Goal: Task Accomplishment & Management: Manage account settings

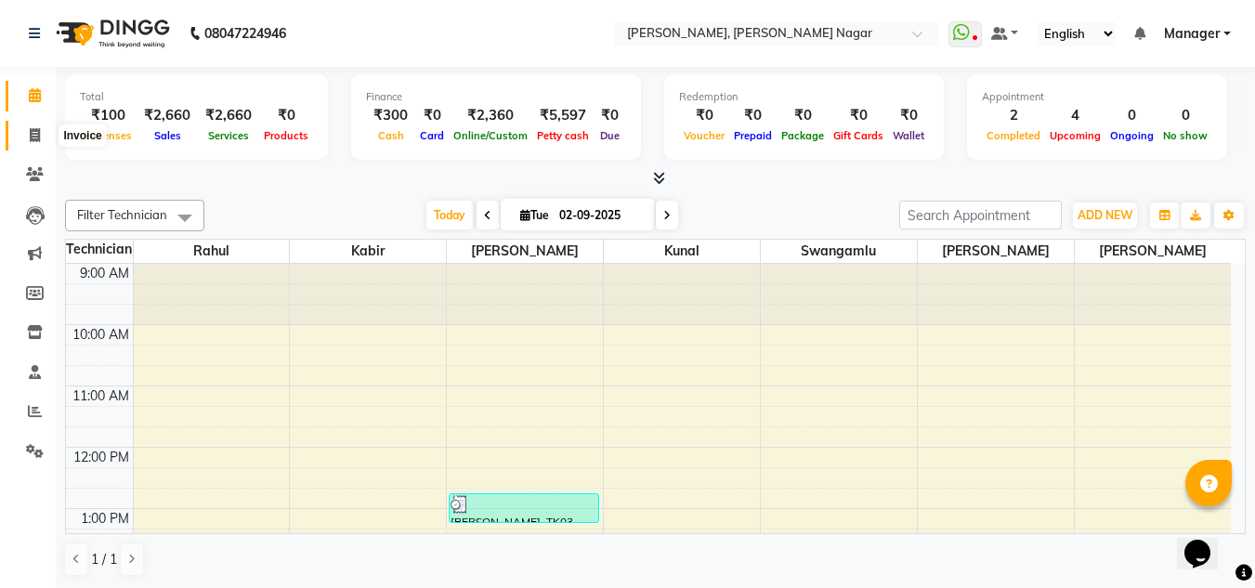
click at [35, 130] on icon at bounding box center [35, 135] width 10 height 14
select select "service"
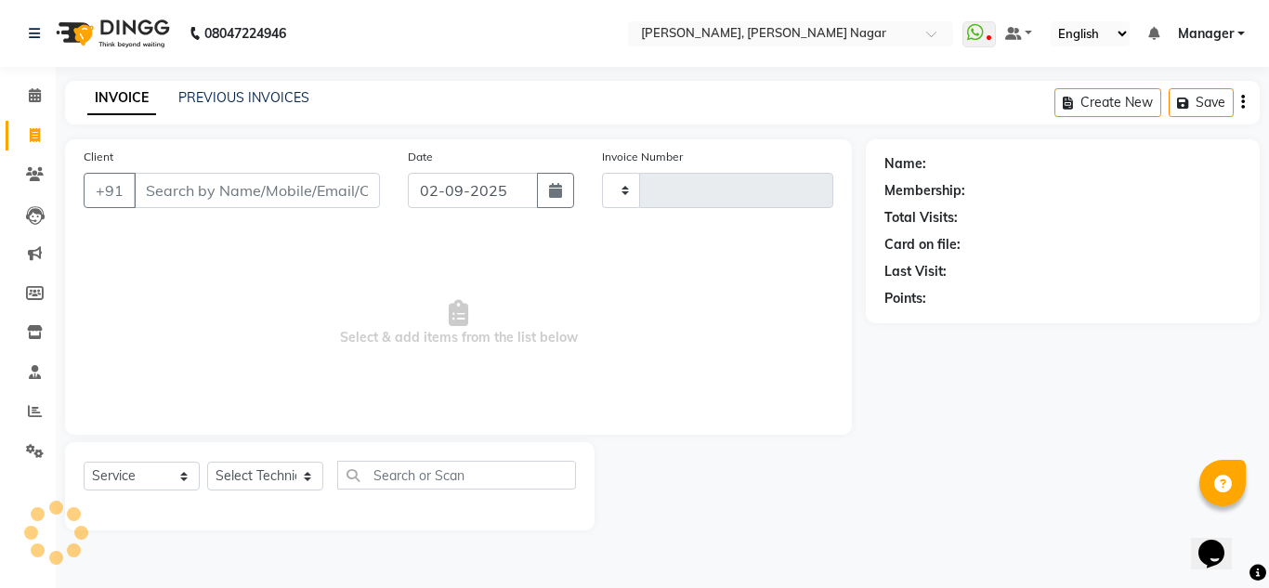
type input "1324"
select select "7686"
click at [243, 477] on select "Select Technician akki rahul Basiya Sultha Bilal jin kabir Kavya Kiruba kunal M…" at bounding box center [265, 476] width 116 height 29
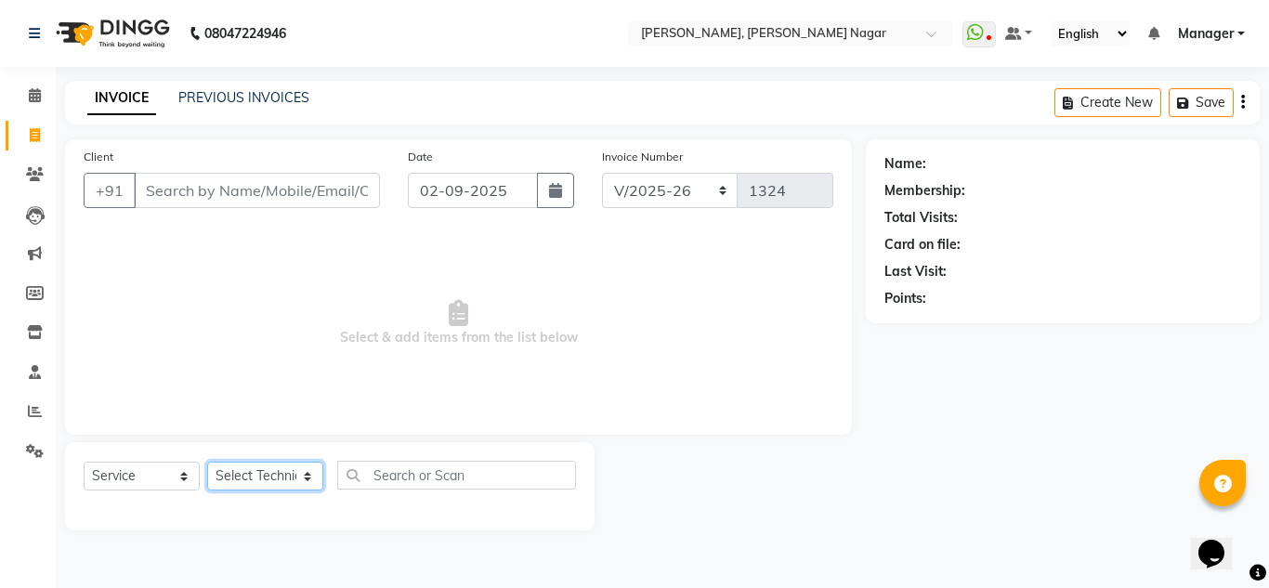
select select "81674"
click at [207, 462] on select "Select Technician akki rahul Basiya Sultha Bilal jin kabir Kavya Kiruba kunal M…" at bounding box center [265, 476] width 116 height 29
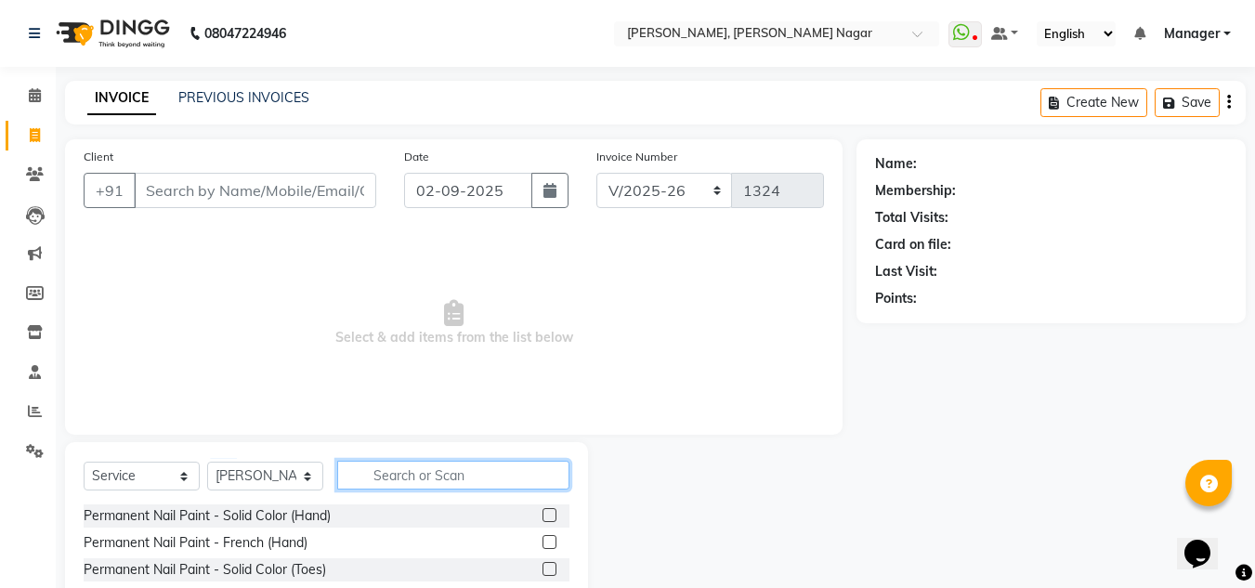
click at [387, 471] on input "text" at bounding box center [453, 475] width 232 height 29
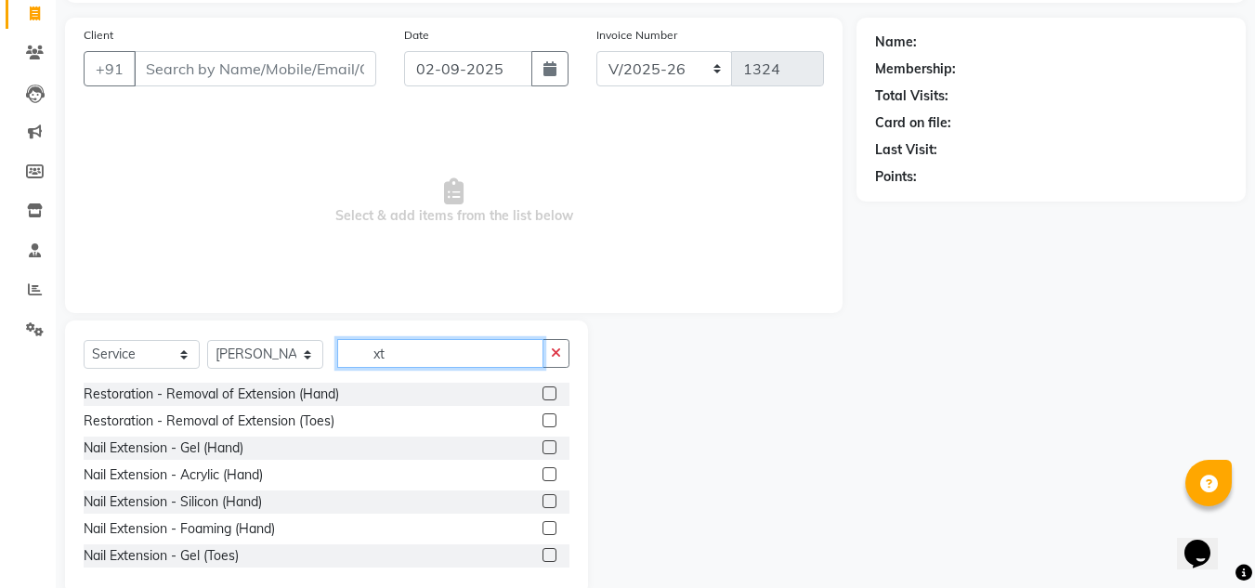
scroll to position [123, 0]
type input "xt"
click at [238, 470] on div "Nail Extension - Acrylic (Hand)" at bounding box center [173, 475] width 179 height 20
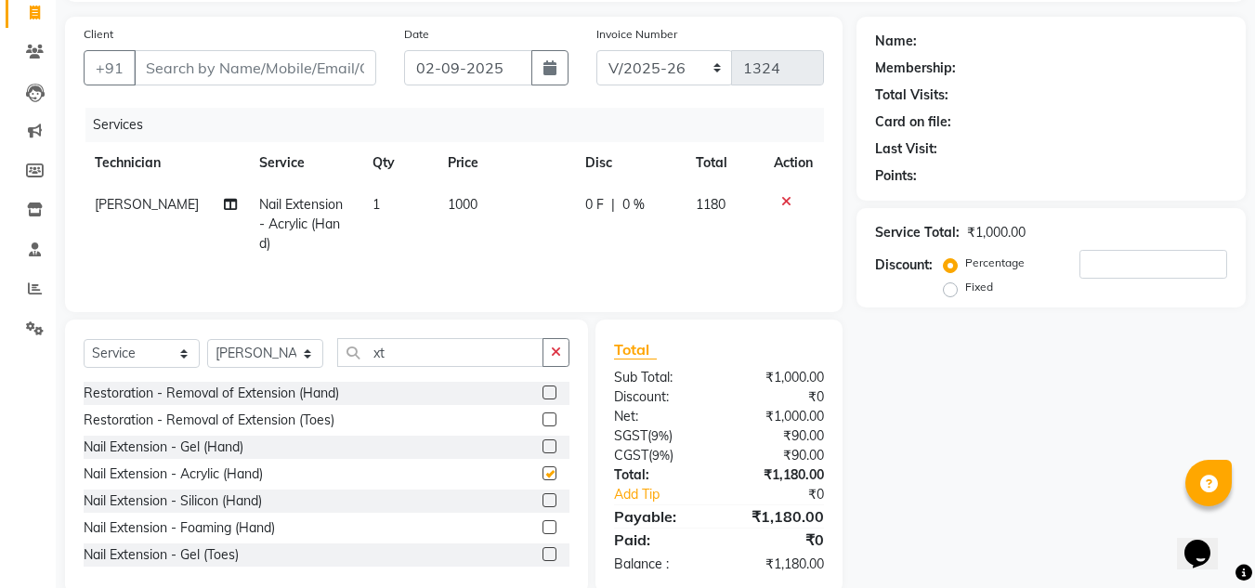
checkbox input "false"
click at [444, 352] on input "xt" at bounding box center [440, 352] width 206 height 29
type input "x"
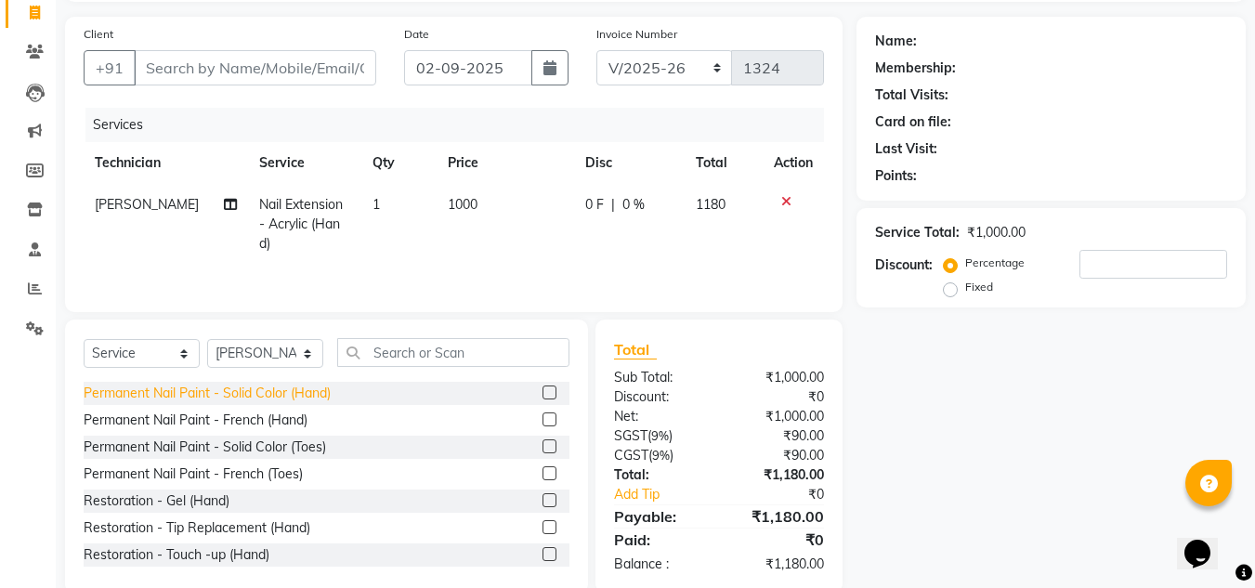
click at [282, 394] on div "Permanent Nail Paint - Solid Color (Hand)" at bounding box center [207, 394] width 247 height 20
checkbox input "false"
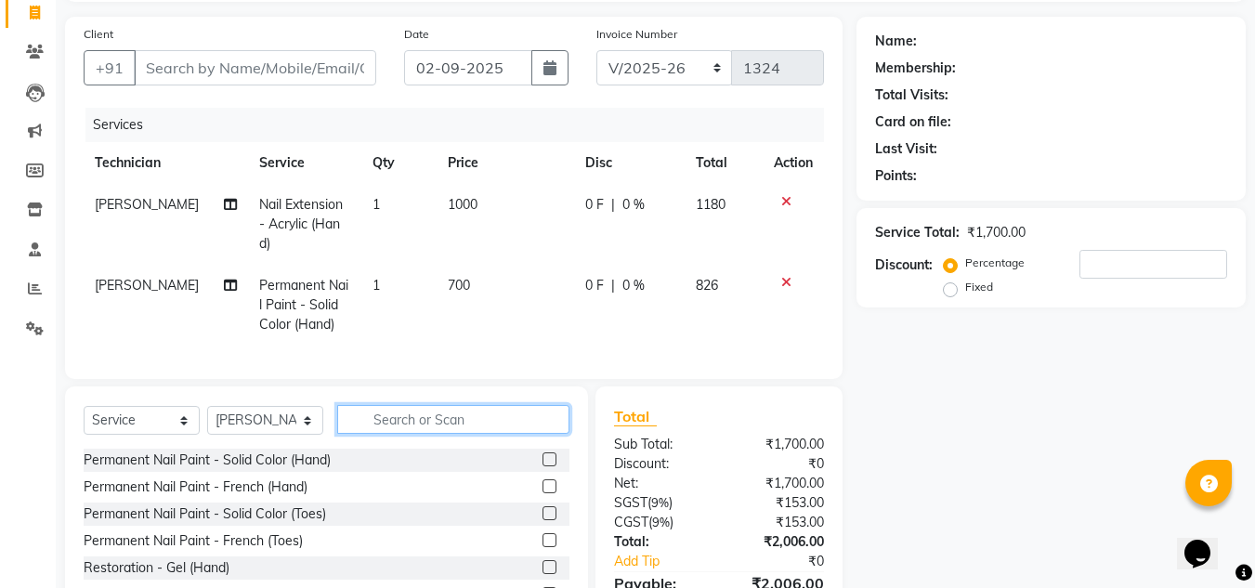
click at [434, 434] on input "text" at bounding box center [453, 419] width 232 height 29
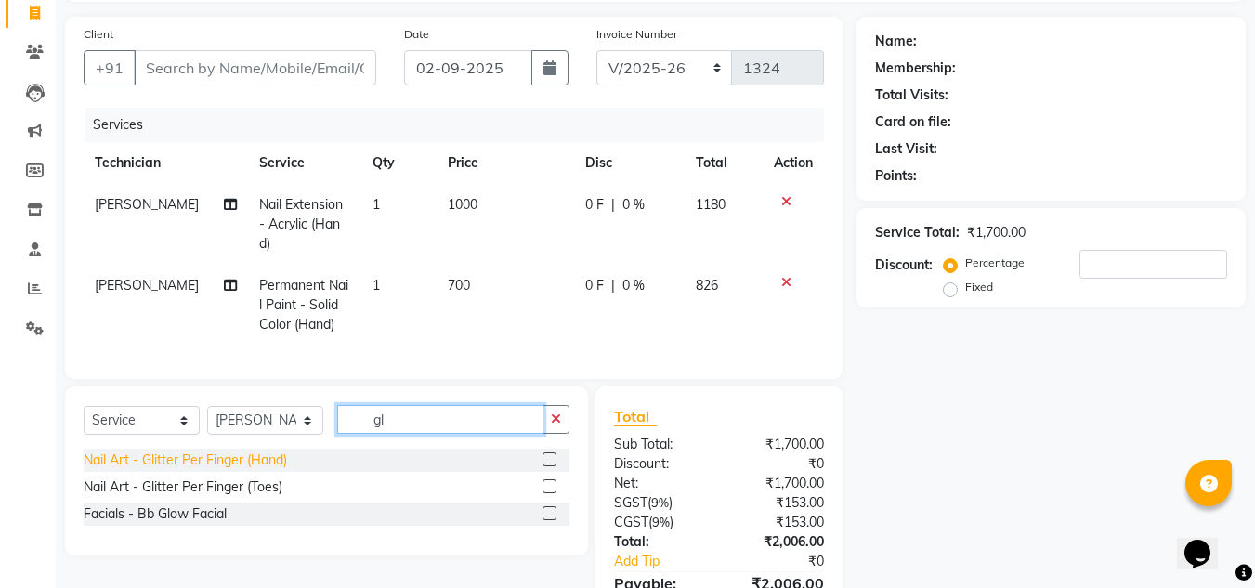
type input "gl"
click at [207, 470] on div "Nail Art - Glitter Per Finger (Hand)" at bounding box center [185, 461] width 203 height 20
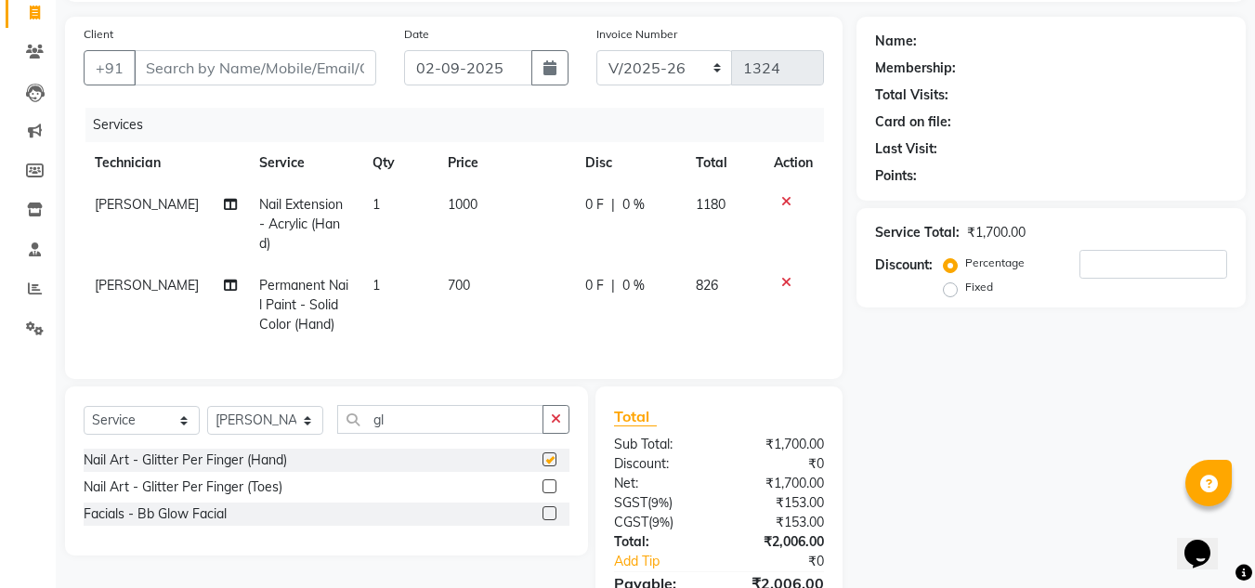
checkbox input "false"
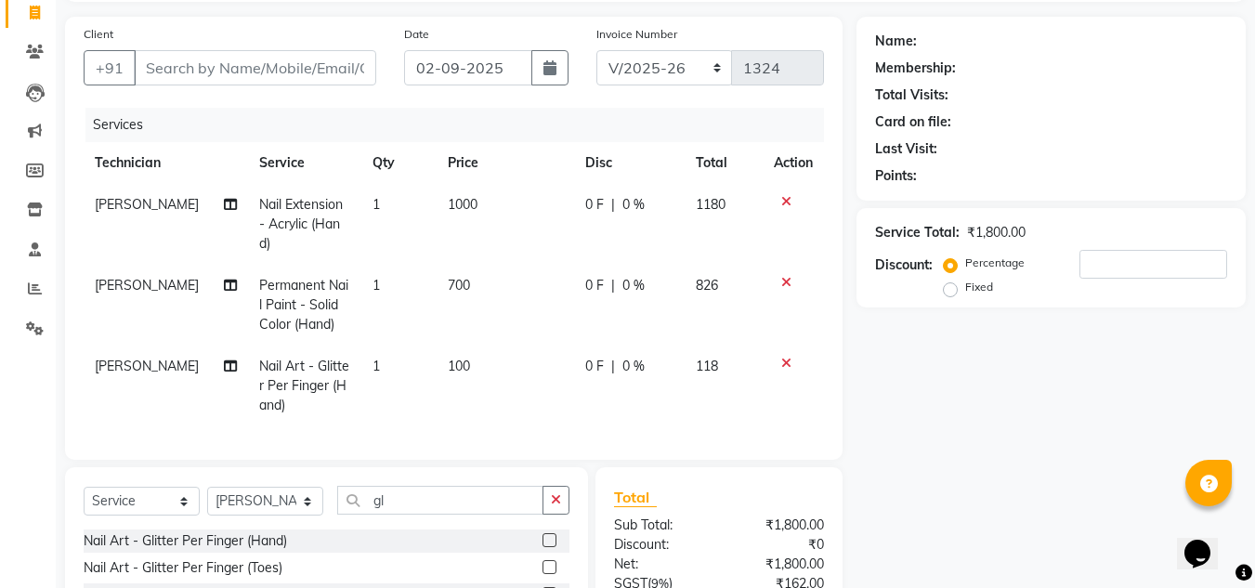
click at [372, 366] on td "1" at bounding box center [398, 386] width 75 height 81
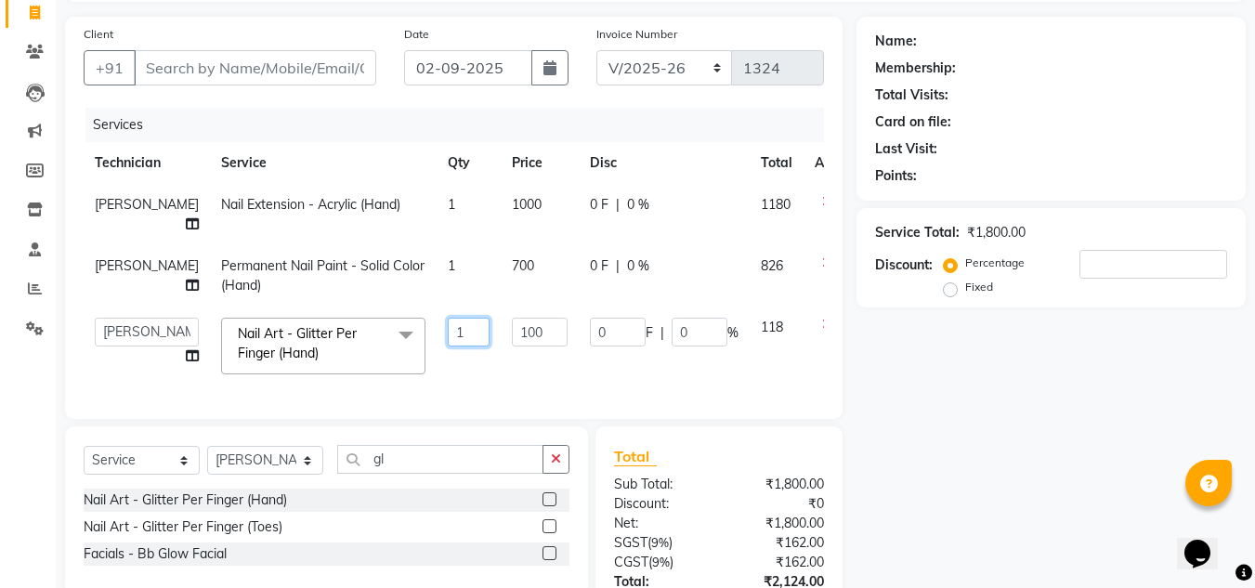
click at [448, 328] on input "1" at bounding box center [469, 332] width 42 height 29
type input "4"
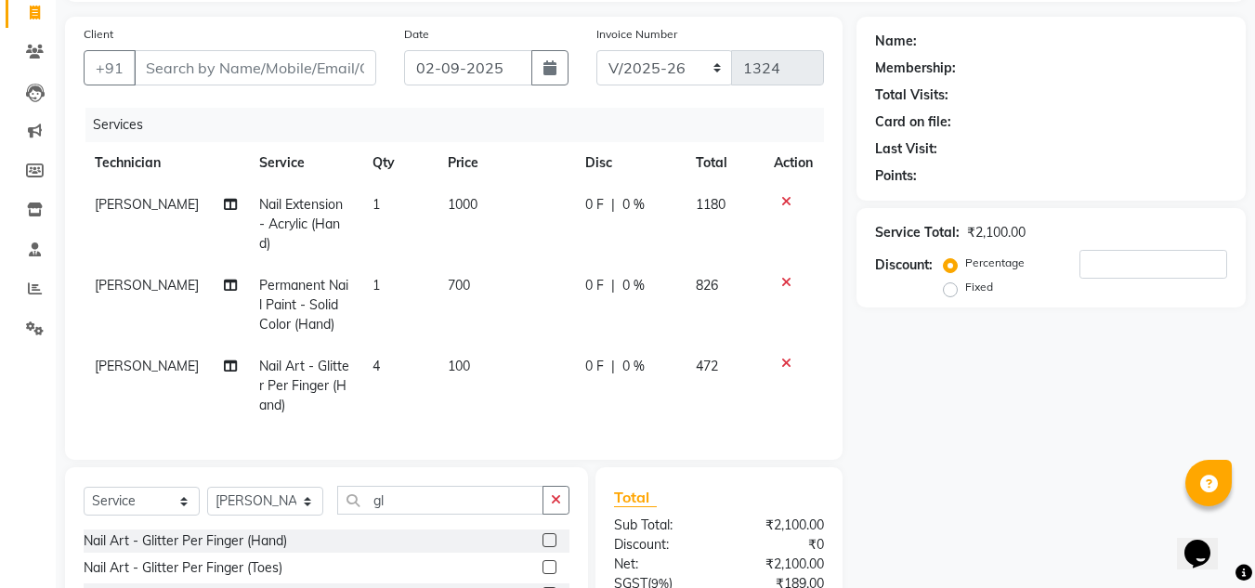
click at [461, 360] on tr "akki rahul Nail Art - Glitter Per Finger (Hand) 4 100 0 F | 0 % 472" at bounding box center [454, 386] width 741 height 81
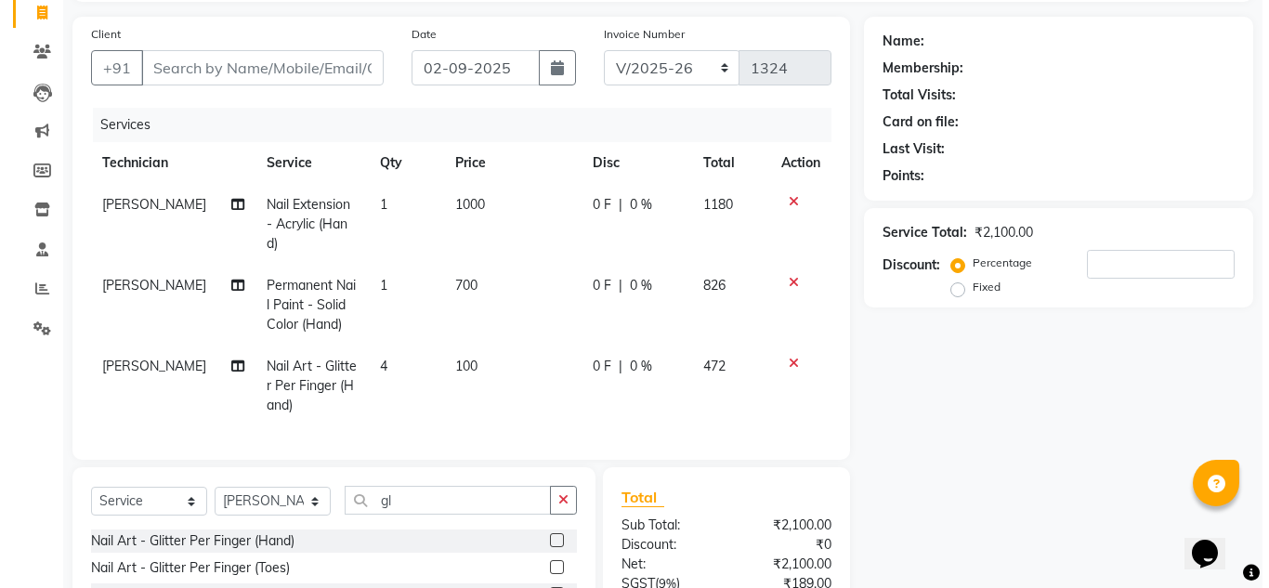
scroll to position [0, 0]
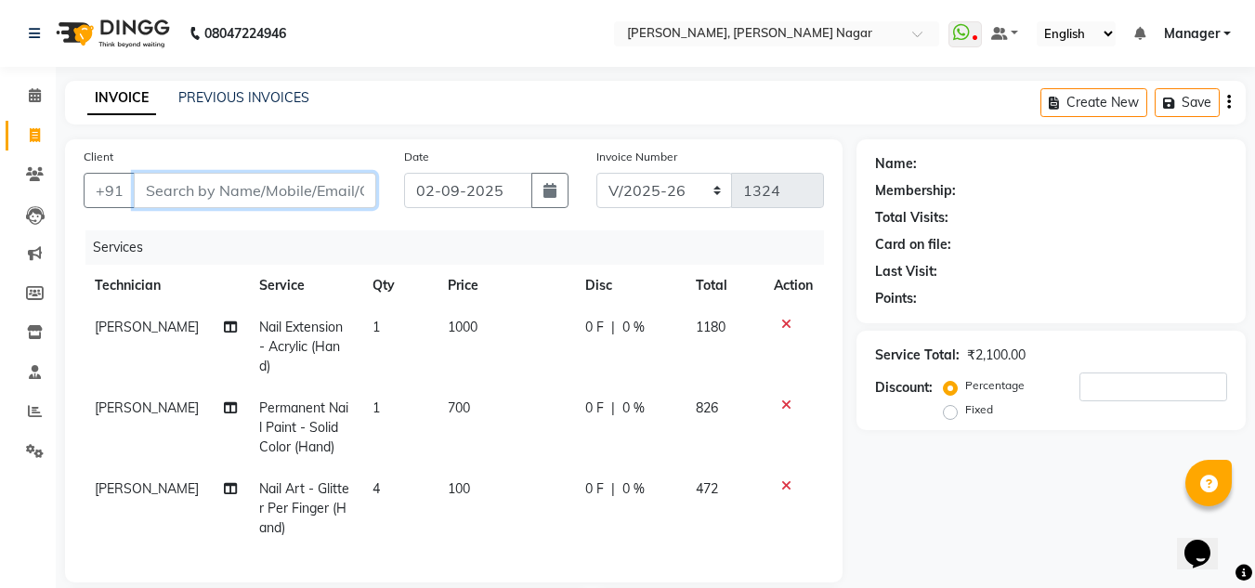
click at [274, 190] on input "Client" at bounding box center [255, 190] width 243 height 35
type input "8"
type input "0"
type input "8281497890"
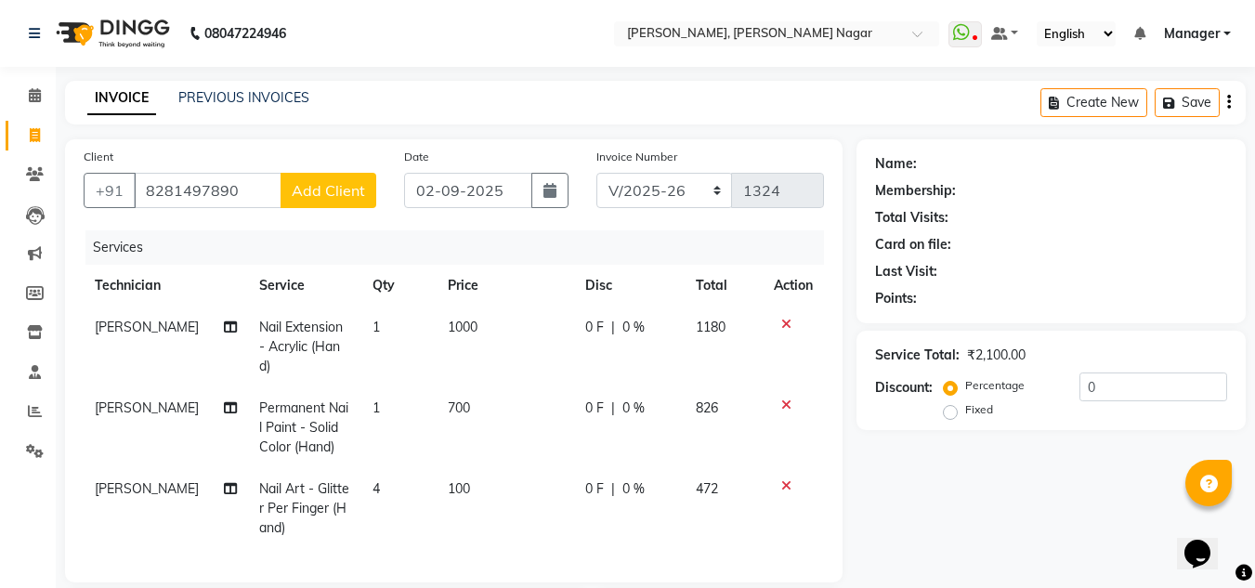
click at [355, 190] on span "Add Client" at bounding box center [328, 190] width 73 height 19
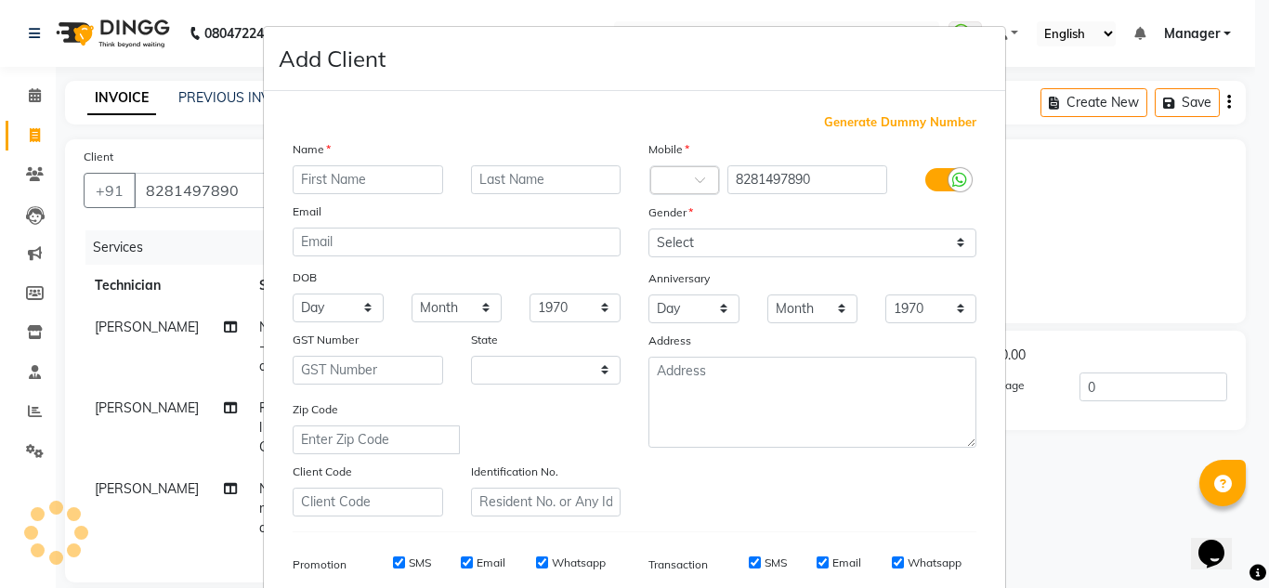
select select "21"
click at [416, 171] on input "text" at bounding box center [368, 179] width 151 height 29
type input "souparnika"
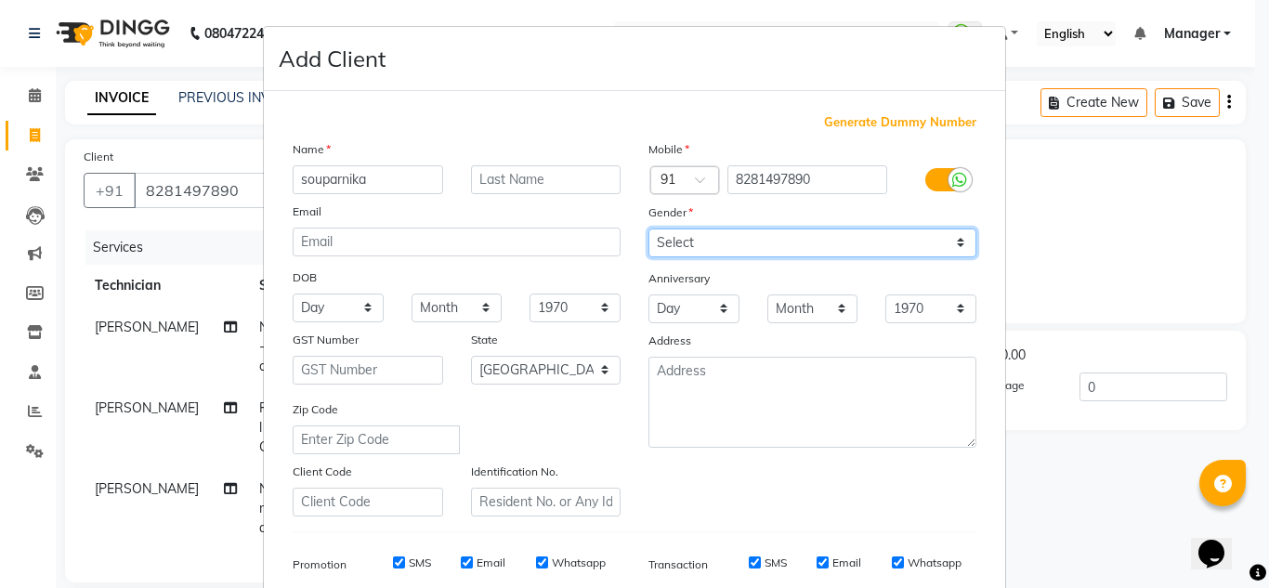
click at [784, 245] on select "Select Male Female Other Prefer Not To Say" at bounding box center [813, 243] width 328 height 29
select select "female"
click at [649, 229] on select "Select Male Female Other Prefer Not To Say" at bounding box center [813, 243] width 328 height 29
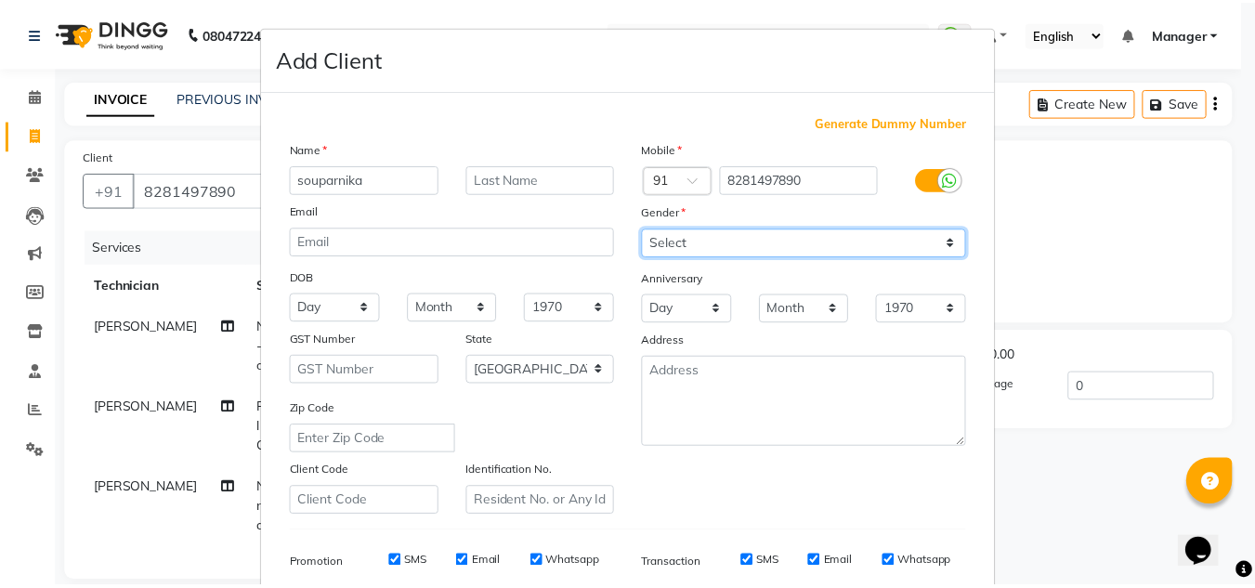
scroll to position [269, 0]
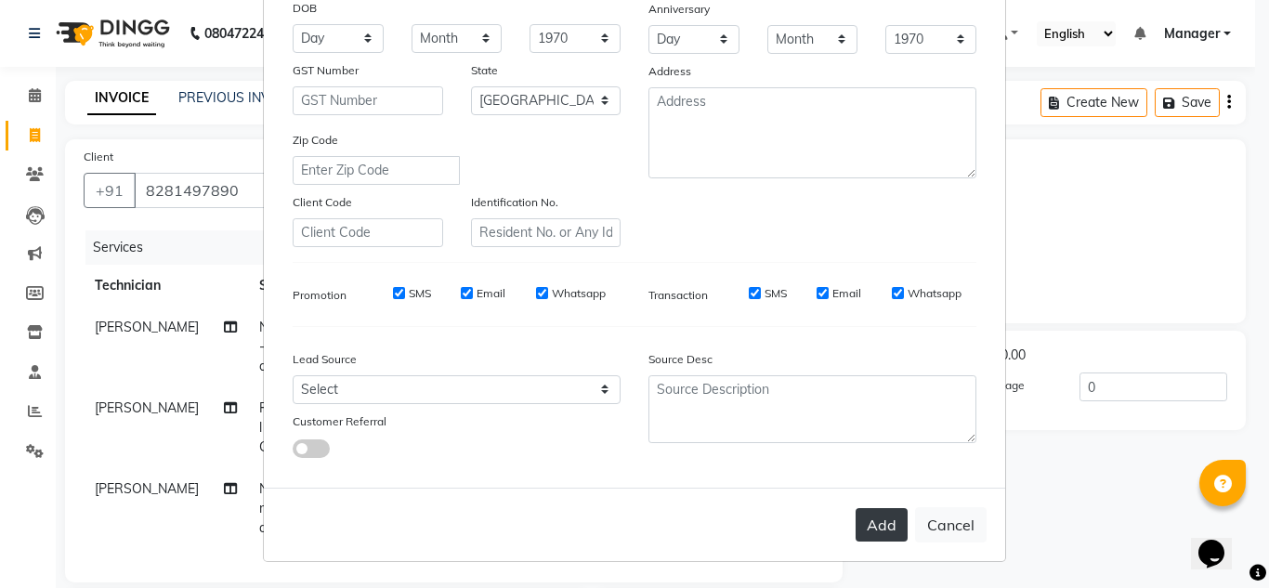
click at [877, 536] on button "Add" at bounding box center [882, 524] width 52 height 33
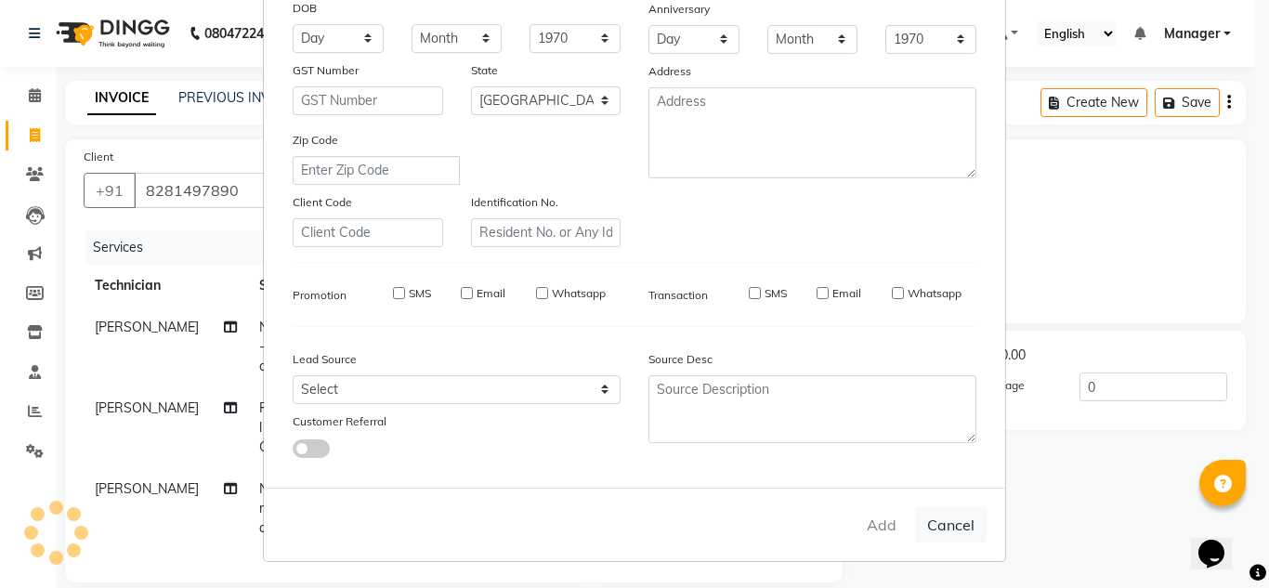
type input "82******90"
select select
select select "null"
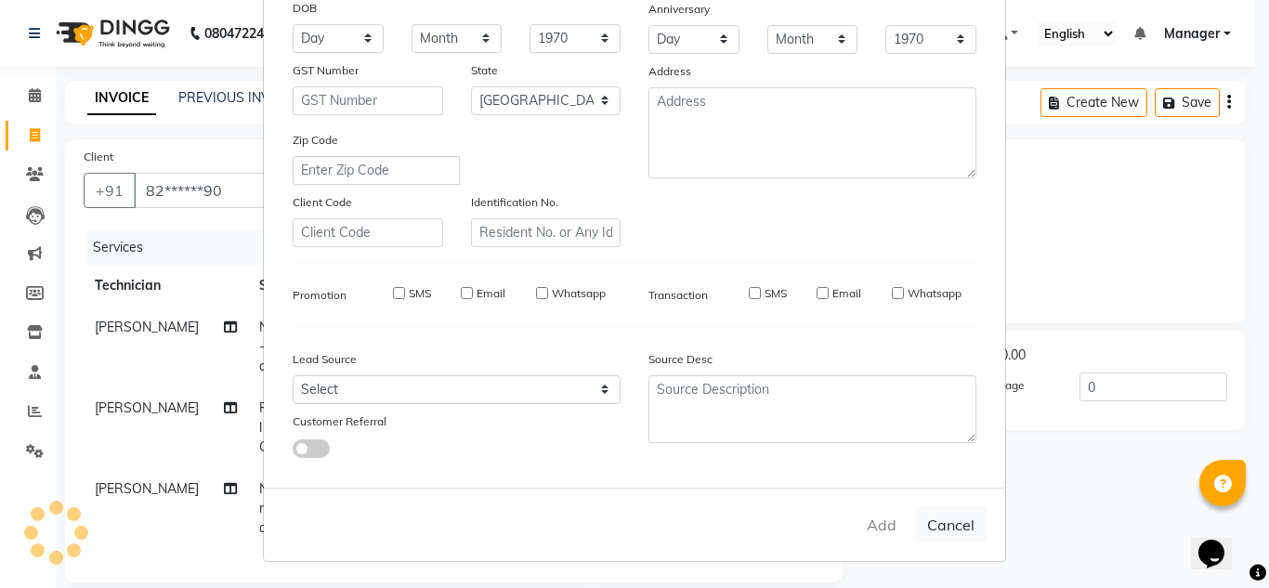
select select
checkbox input "false"
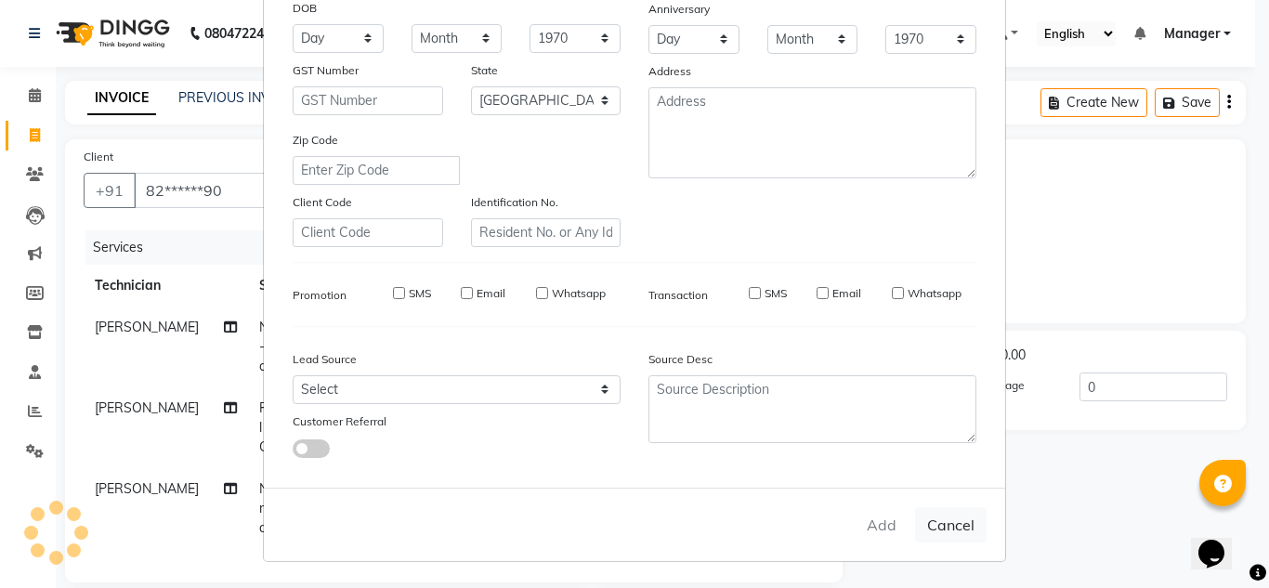
checkbox input "false"
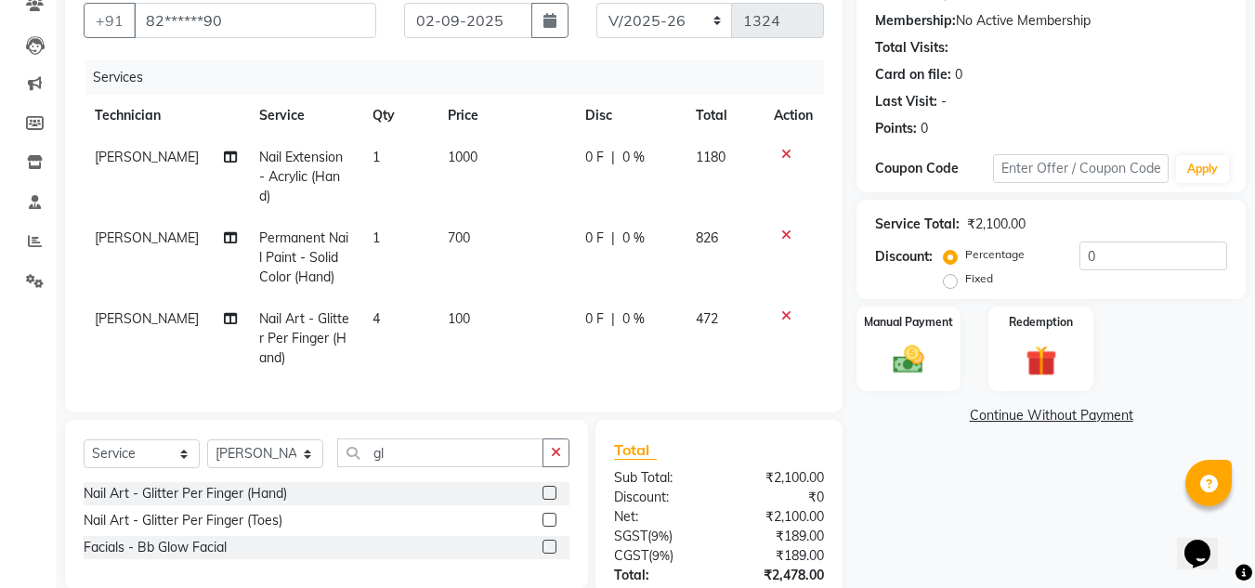
scroll to position [171, 0]
click at [903, 347] on img at bounding box center [909, 358] width 52 height 37
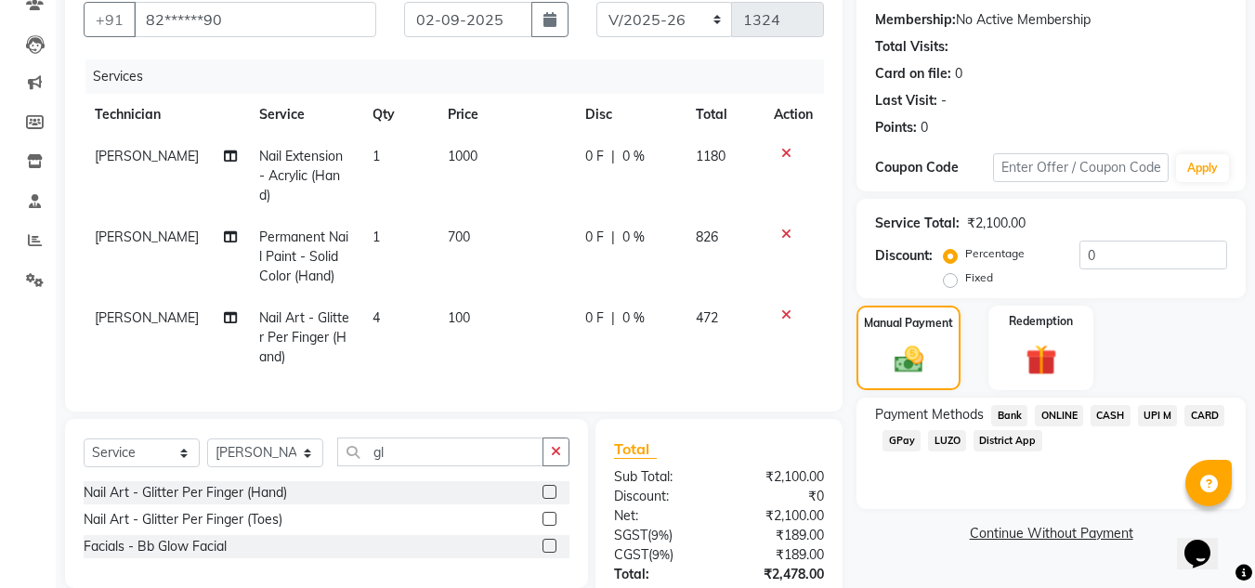
click at [1066, 411] on span "ONLINE" at bounding box center [1059, 415] width 48 height 21
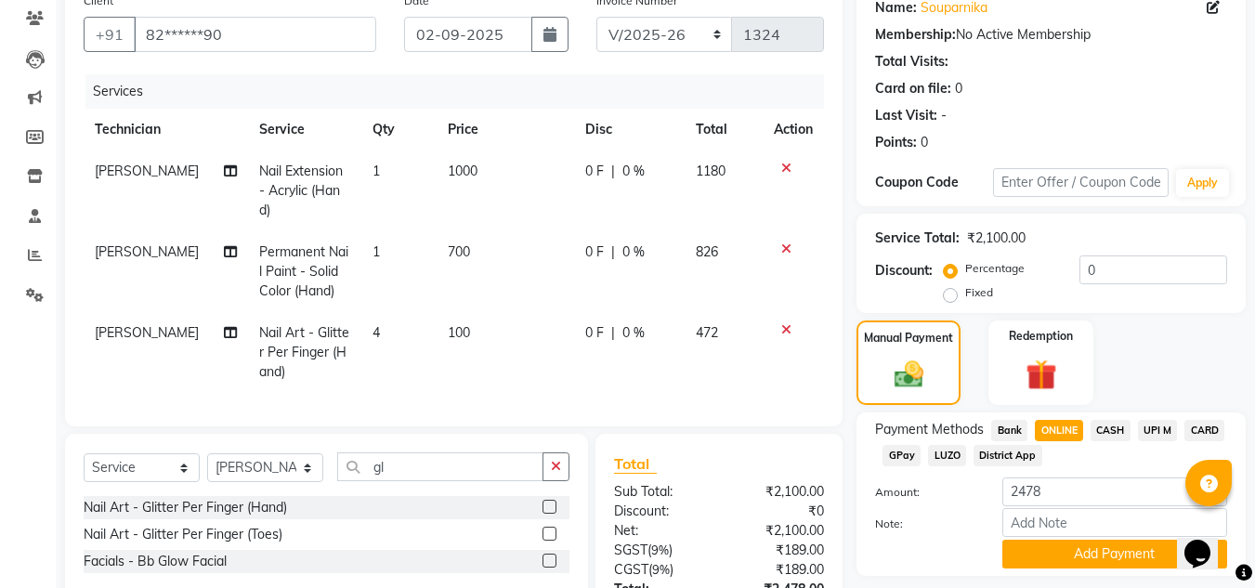
scroll to position [155, 0]
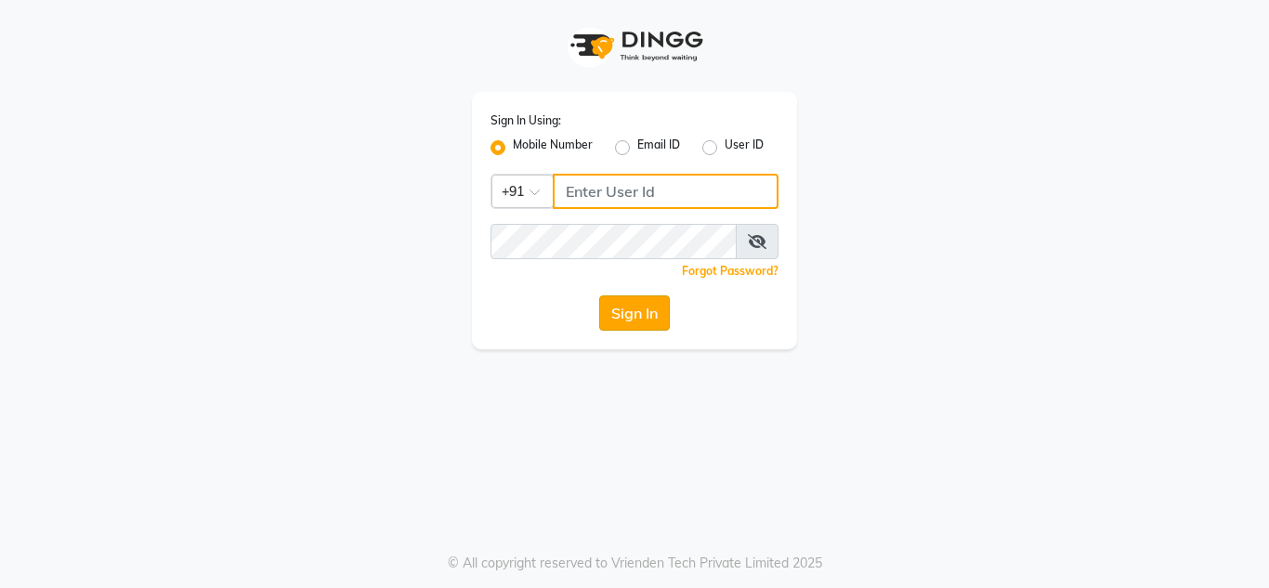
type input "9611560759"
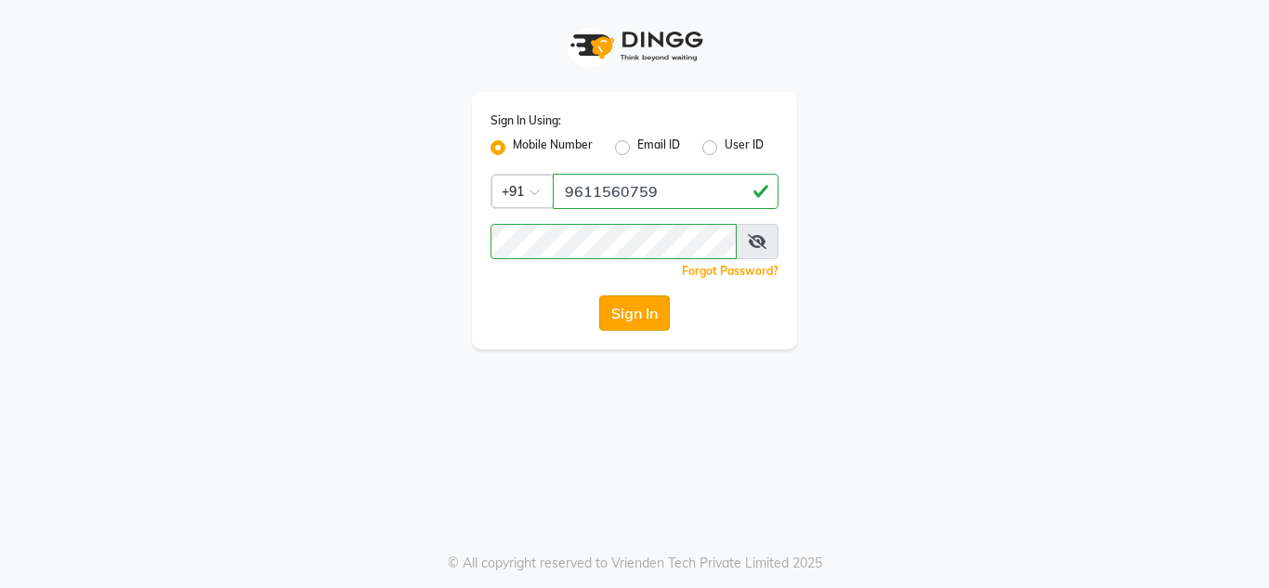
click at [637, 313] on button "Sign In" at bounding box center [634, 312] width 71 height 35
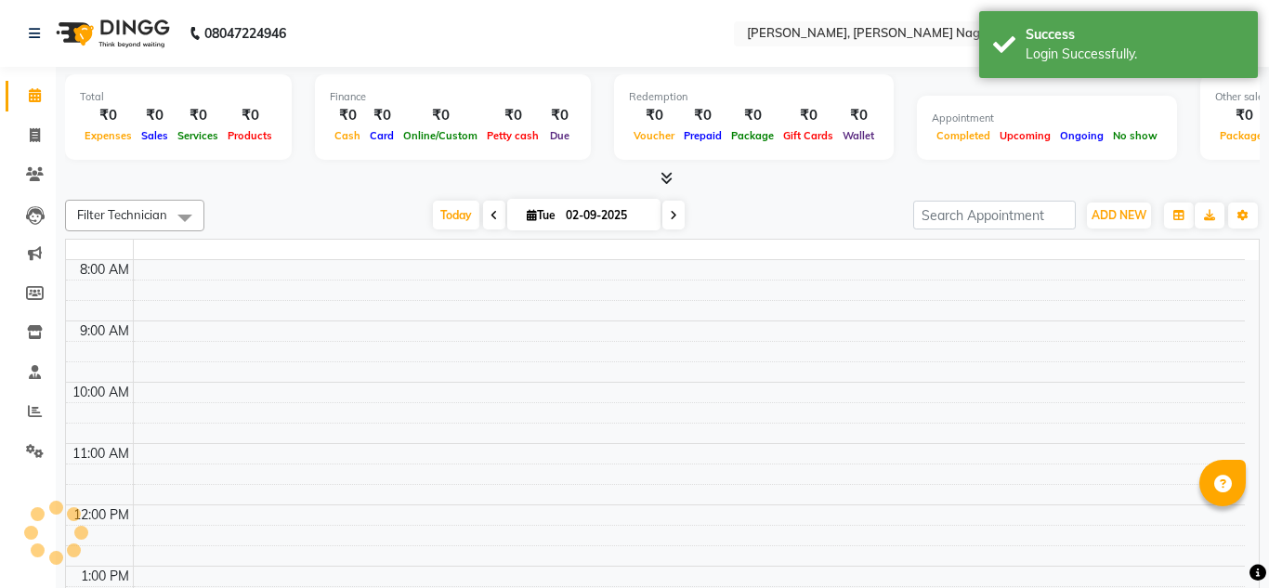
select select "en"
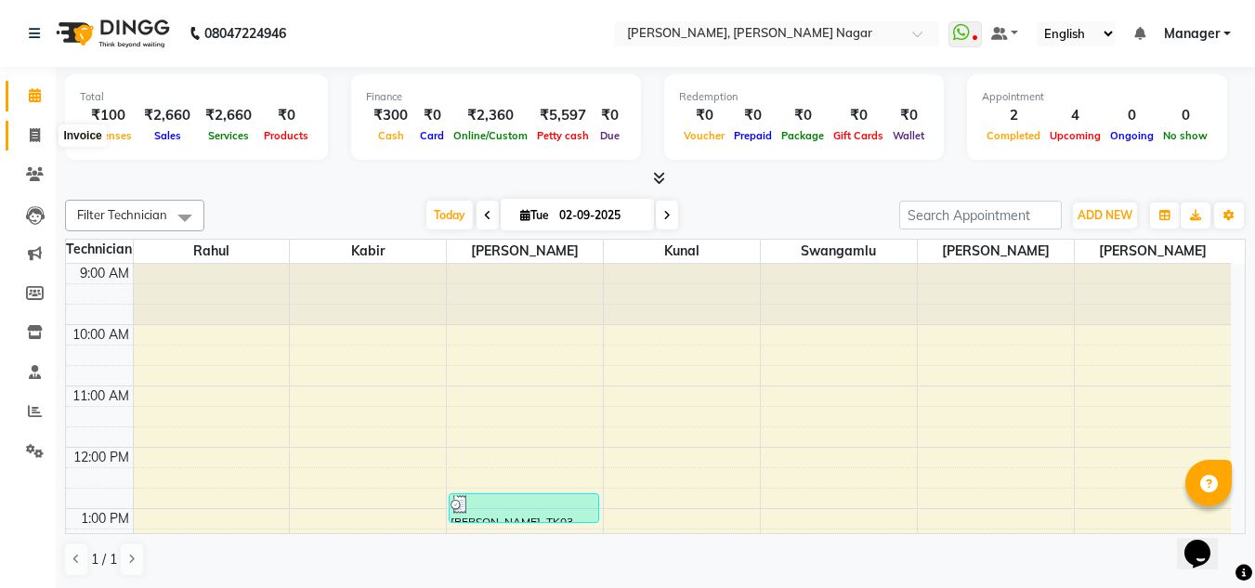
click at [35, 130] on icon at bounding box center [35, 135] width 10 height 14
select select "7686"
select select "service"
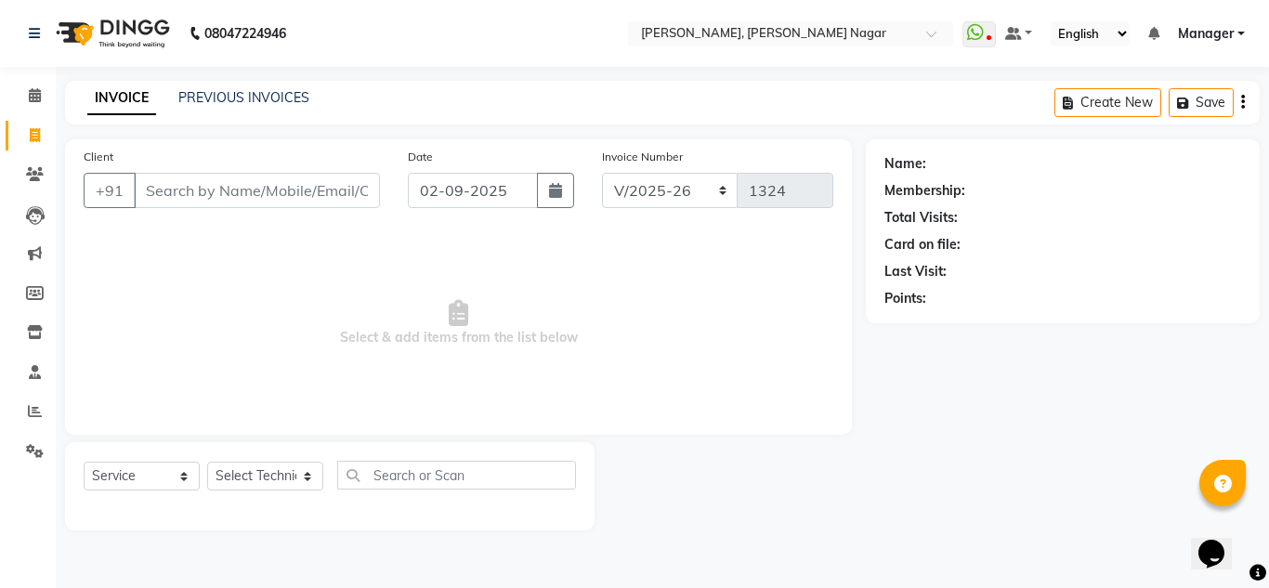
click at [292, 493] on div "Select Service Product Membership Package Voucher Prepaid Gift Card Select Tech…" at bounding box center [330, 483] width 492 height 44
click at [270, 478] on select "Select Technician akki rahul Basiya Sultha Bilal jin kabir Kavya Kiruba kunal M…" at bounding box center [265, 476] width 116 height 29
select select "81675"
click at [207, 462] on select "Select Technician akki rahul Basiya Sultha Bilal jin kabir Kavya Kiruba kunal M…" at bounding box center [265, 476] width 116 height 29
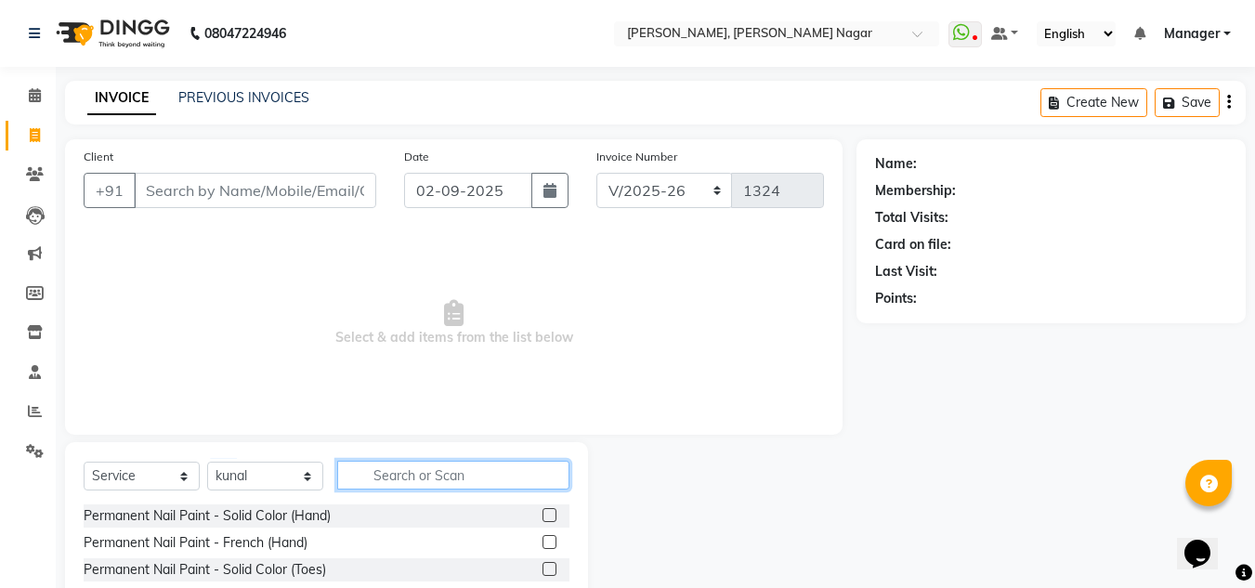
click at [413, 482] on input "text" at bounding box center [453, 475] width 232 height 29
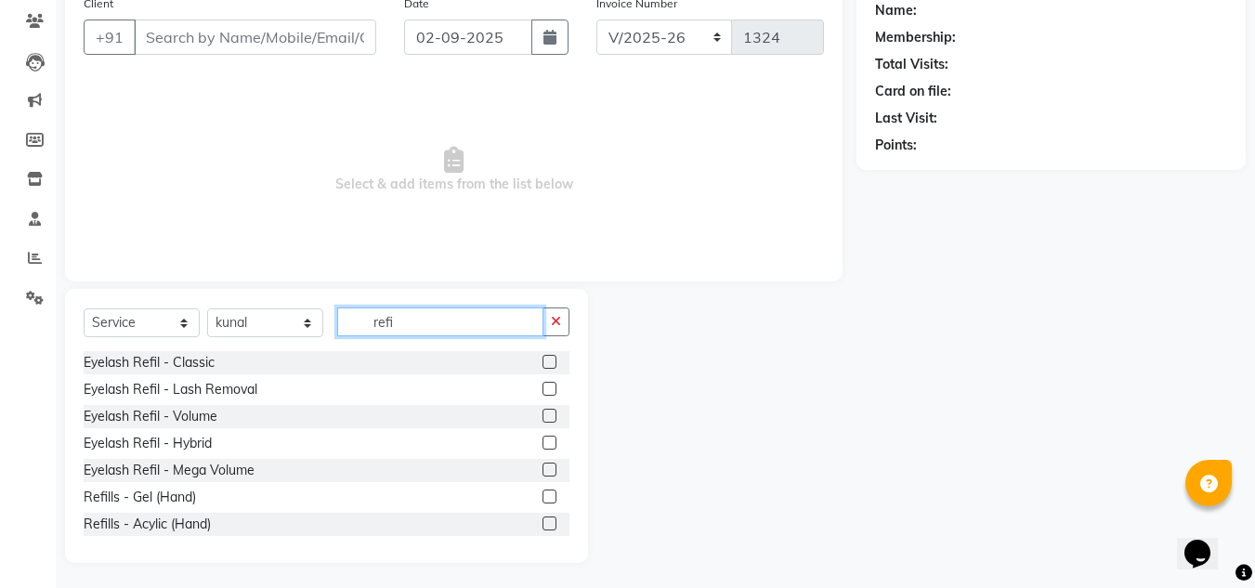
scroll to position [154, 0]
type input "refi"
click at [156, 518] on div "Refills - Acylic (Hand)" at bounding box center [147, 524] width 127 height 20
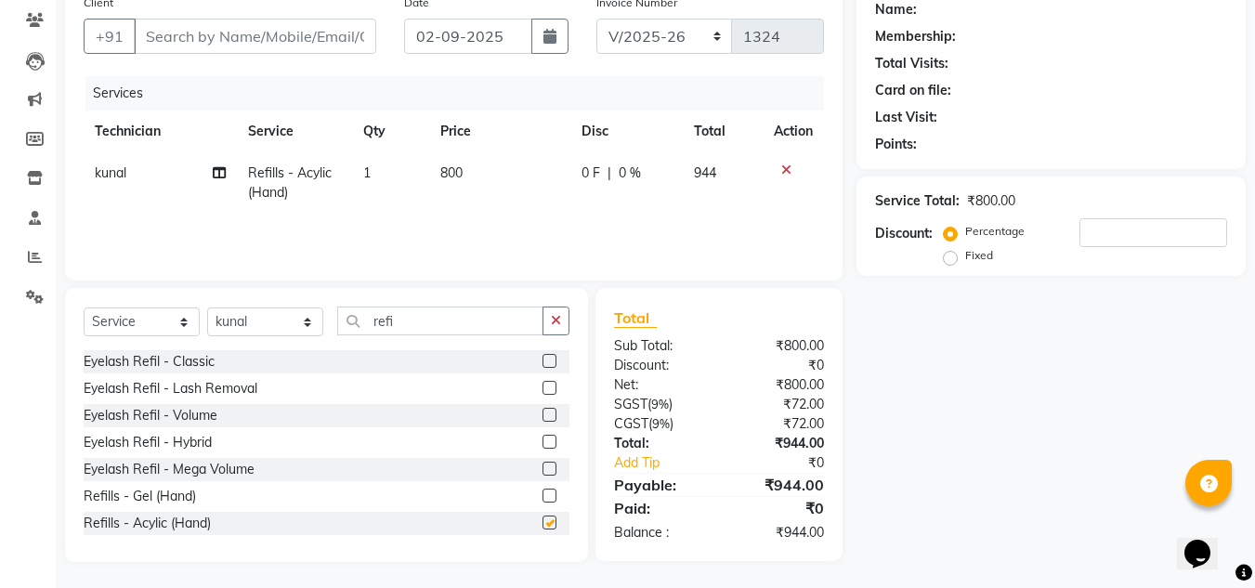
checkbox input "false"
click at [437, 318] on input "refi" at bounding box center [440, 321] width 206 height 29
type input "r"
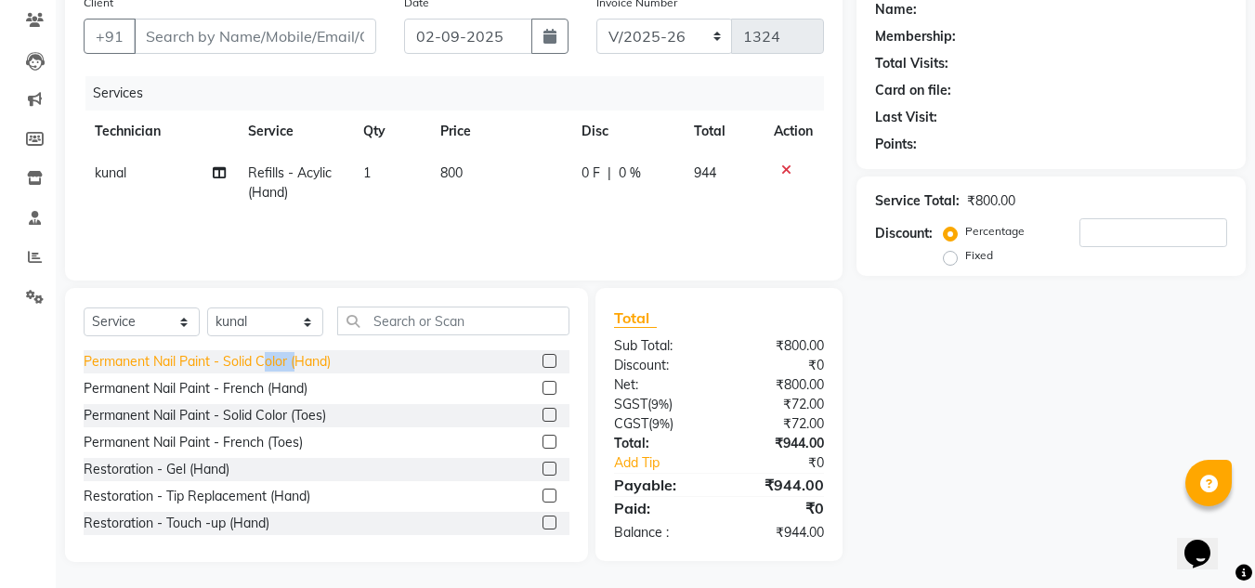
drag, startPoint x: 295, startPoint y: 361, endPoint x: 268, endPoint y: 359, distance: 27.0
click at [268, 359] on div "Permanent Nail Paint - Solid Color (Hand)" at bounding box center [207, 362] width 247 height 20
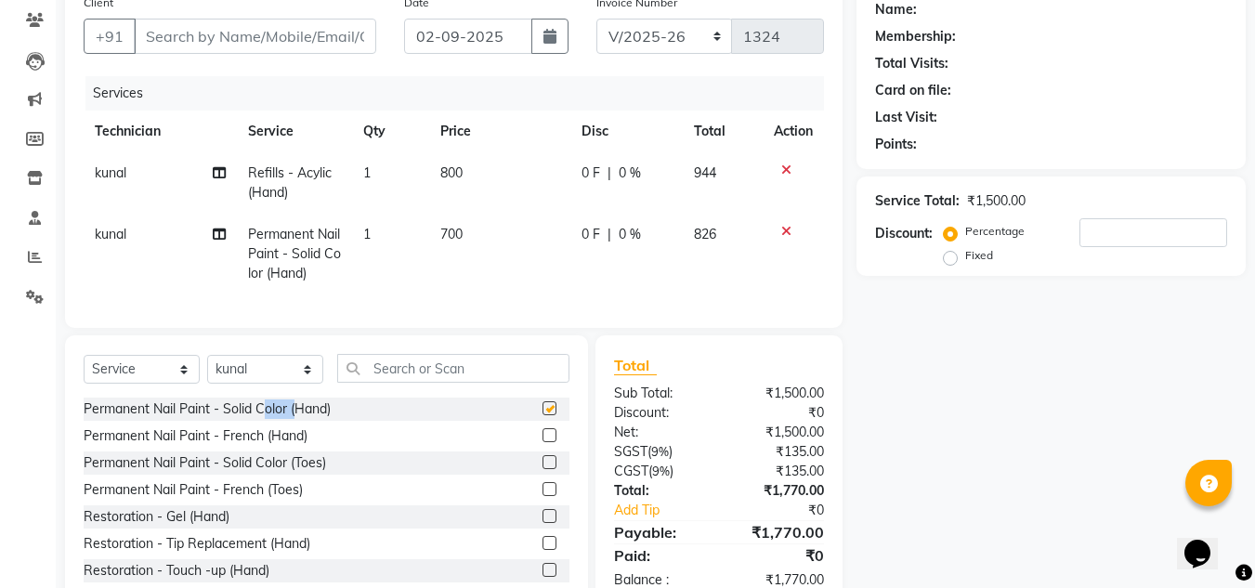
checkbox input "false"
click at [268, 359] on div "Select Service Product Membership Package Voucher Prepaid Gift Card Select Tech…" at bounding box center [326, 472] width 523 height 274
click at [243, 446] on div "Permanent Nail Paint - French (Hand)" at bounding box center [196, 437] width 224 height 20
checkbox input "false"
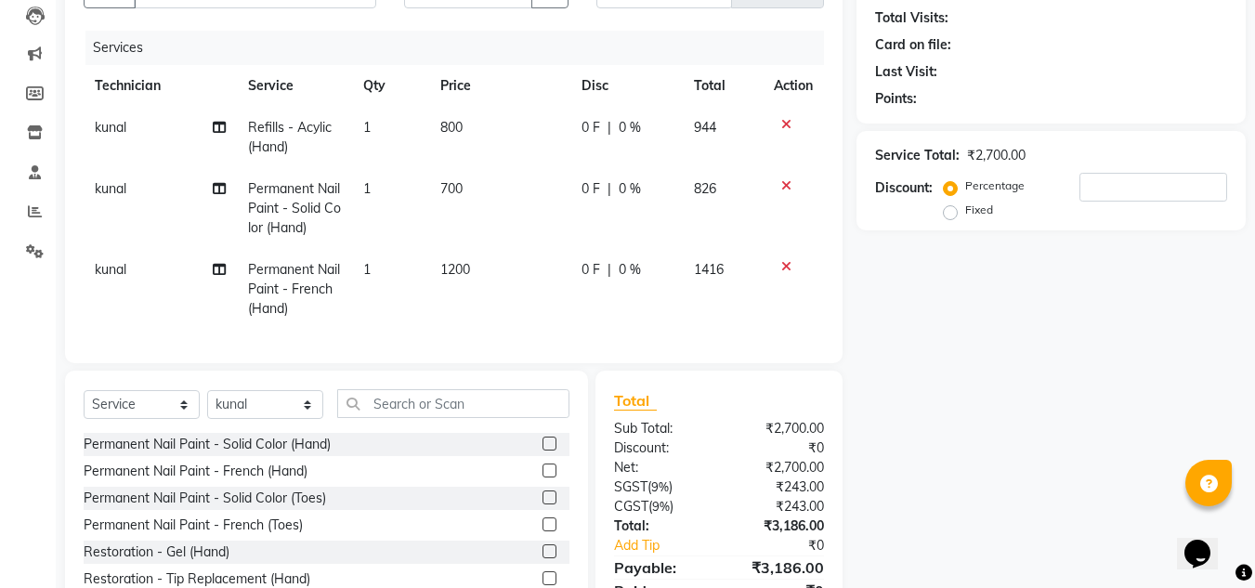
scroll to position [201, 0]
click at [457, 265] on span "1200" at bounding box center [455, 268] width 30 height 17
select select "81675"
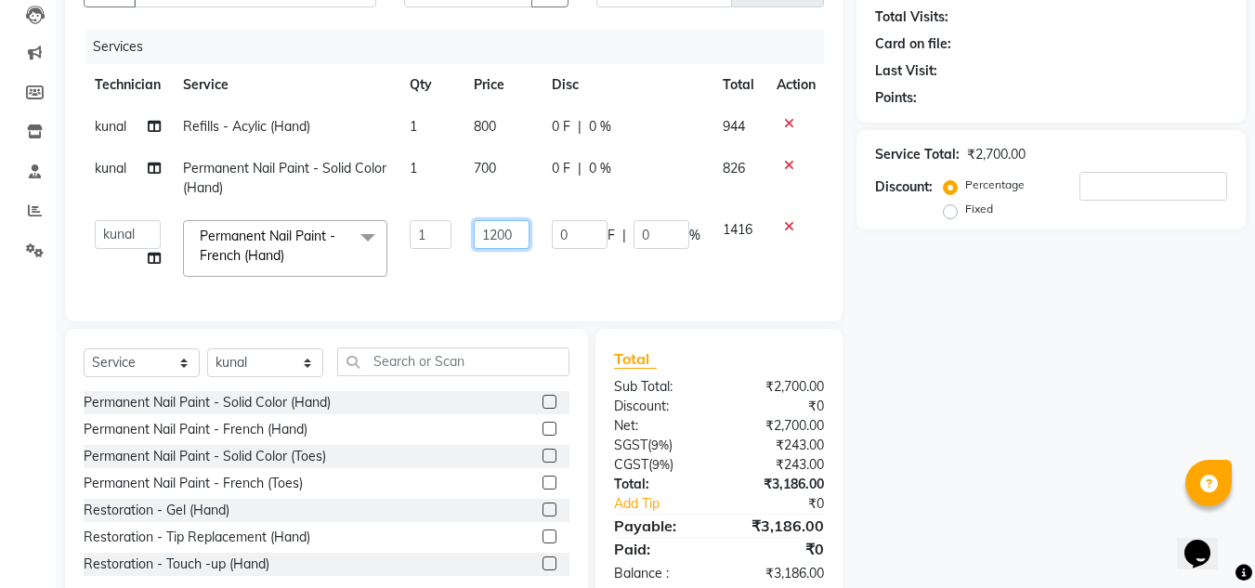
click at [492, 233] on input "1200" at bounding box center [502, 234] width 56 height 29
click at [493, 233] on input "1200" at bounding box center [502, 234] width 56 height 29
click at [500, 230] on input "1200" at bounding box center [502, 234] width 56 height 29
type input "1000"
click at [537, 258] on td "1000" at bounding box center [502, 248] width 78 height 79
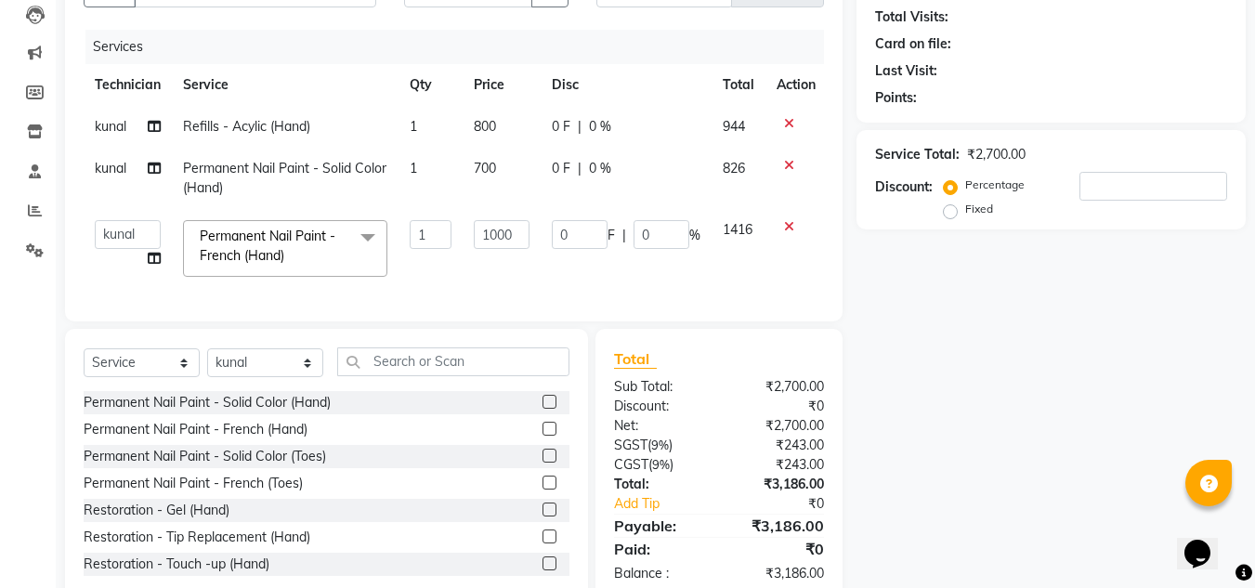
select select "81675"
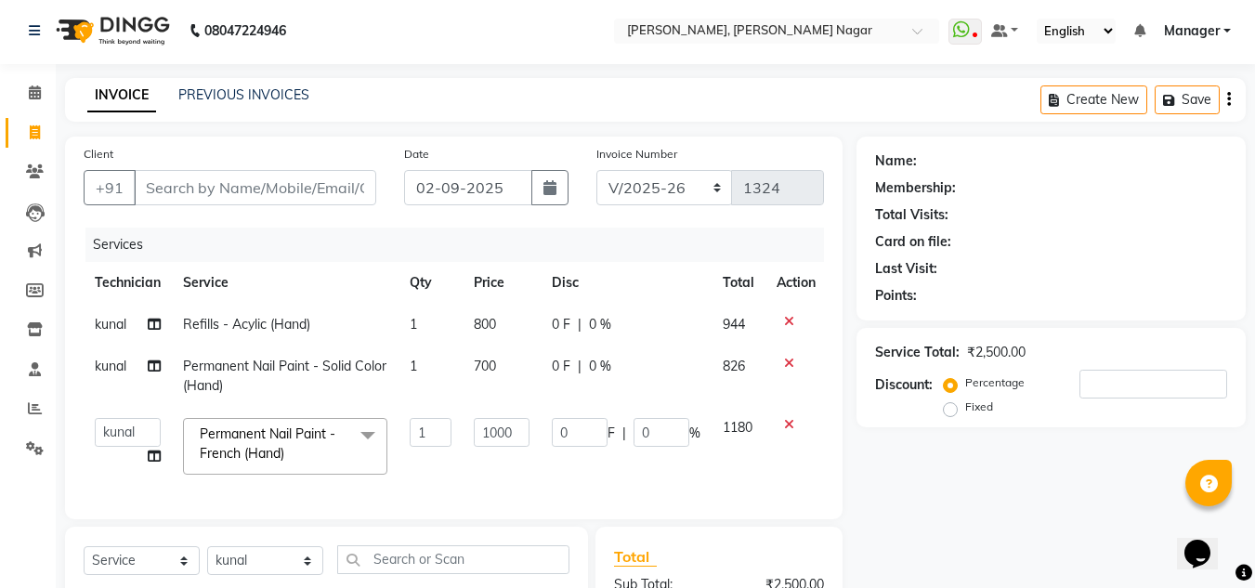
scroll to position [0, 0]
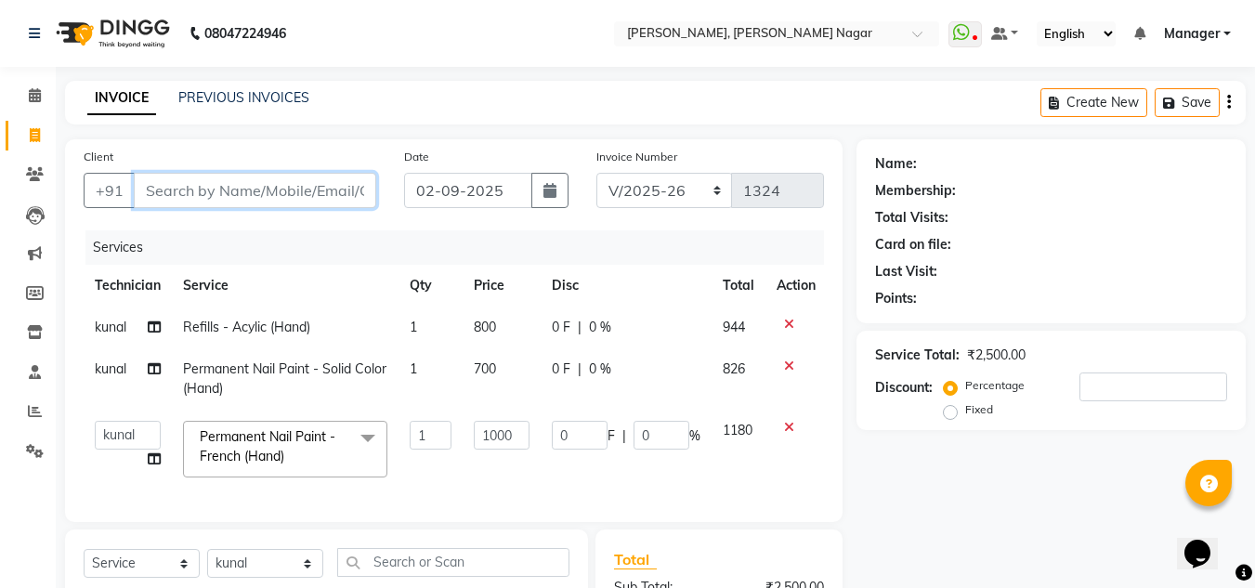
click at [351, 196] on input "Client" at bounding box center [255, 190] width 243 height 35
type input "9"
type input "0"
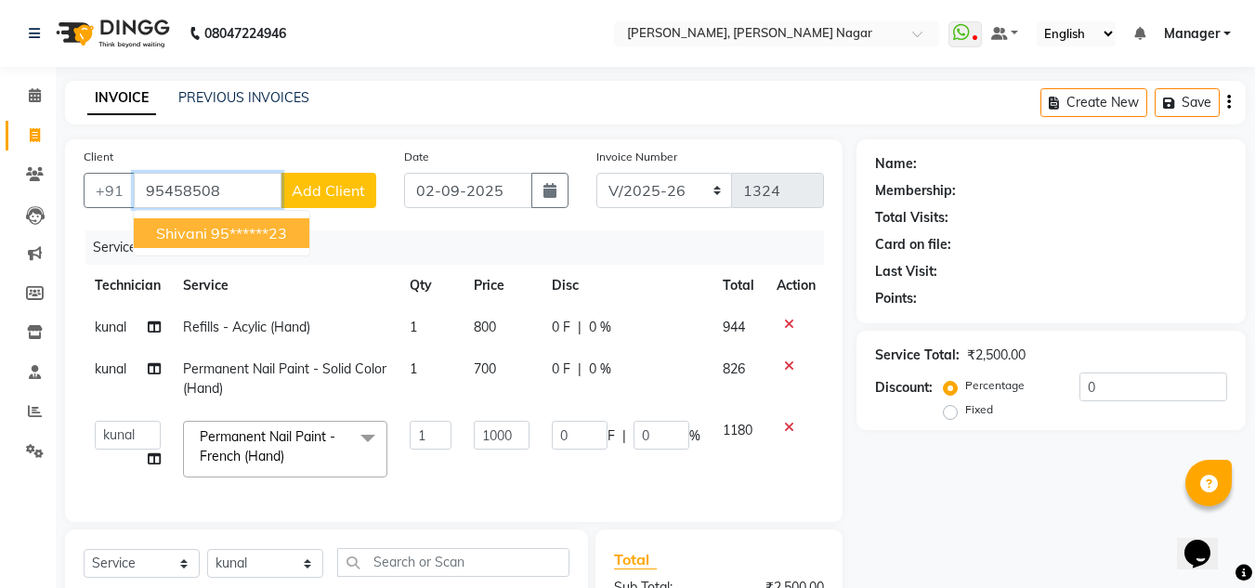
click at [244, 238] on ngb-highlight "95******23" at bounding box center [249, 233] width 76 height 19
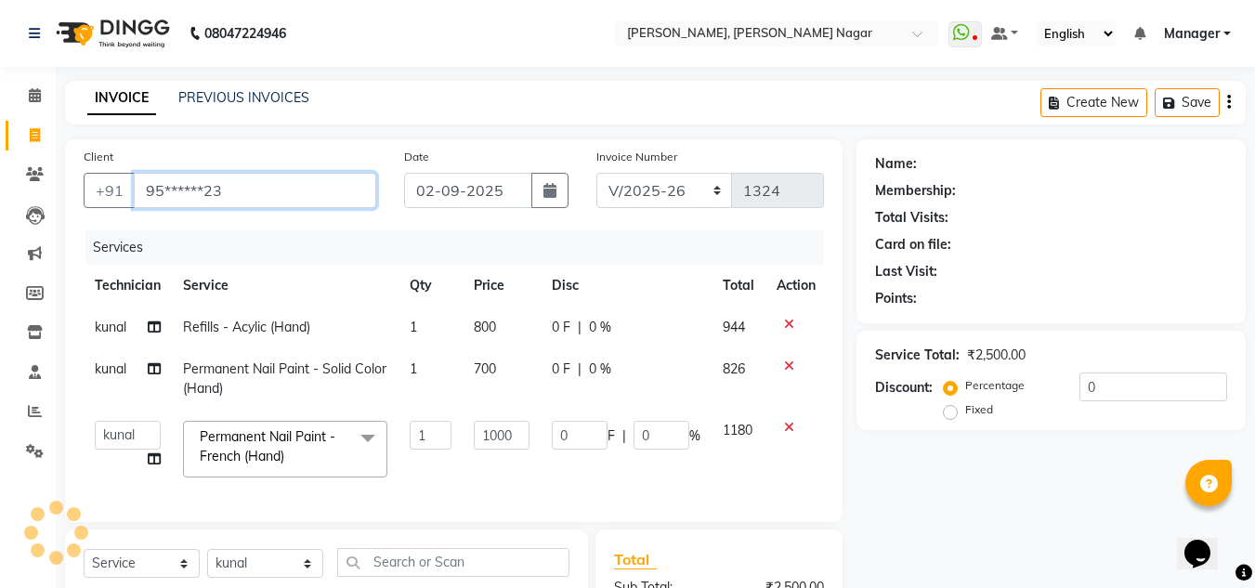
type input "95******23"
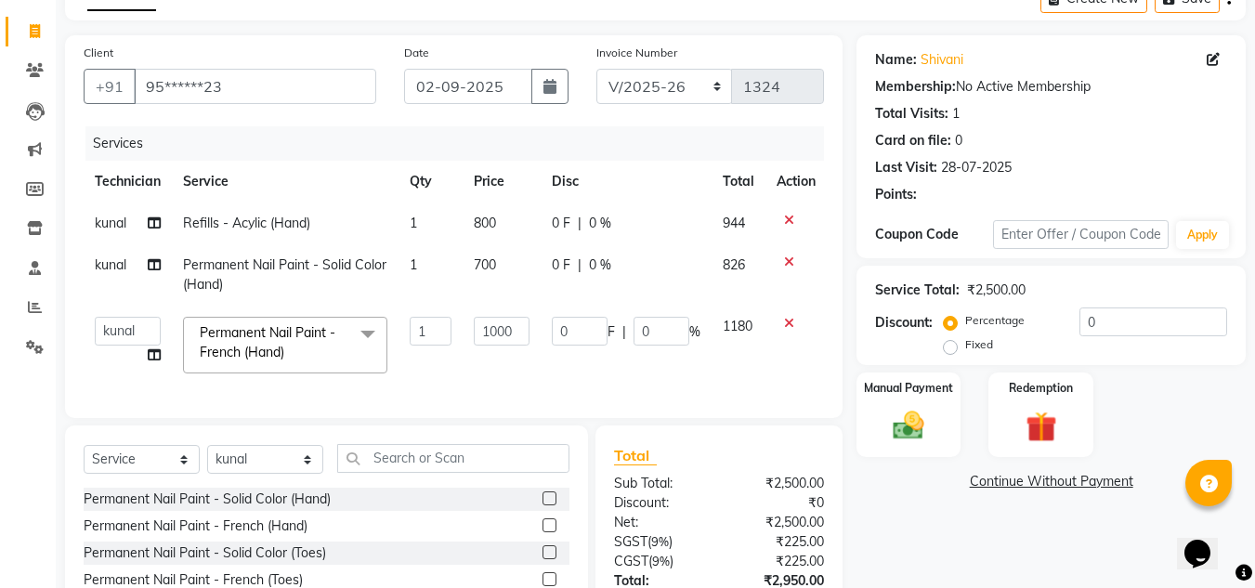
scroll to position [105, 0]
click at [900, 404] on div "Manual Payment" at bounding box center [909, 414] width 109 height 88
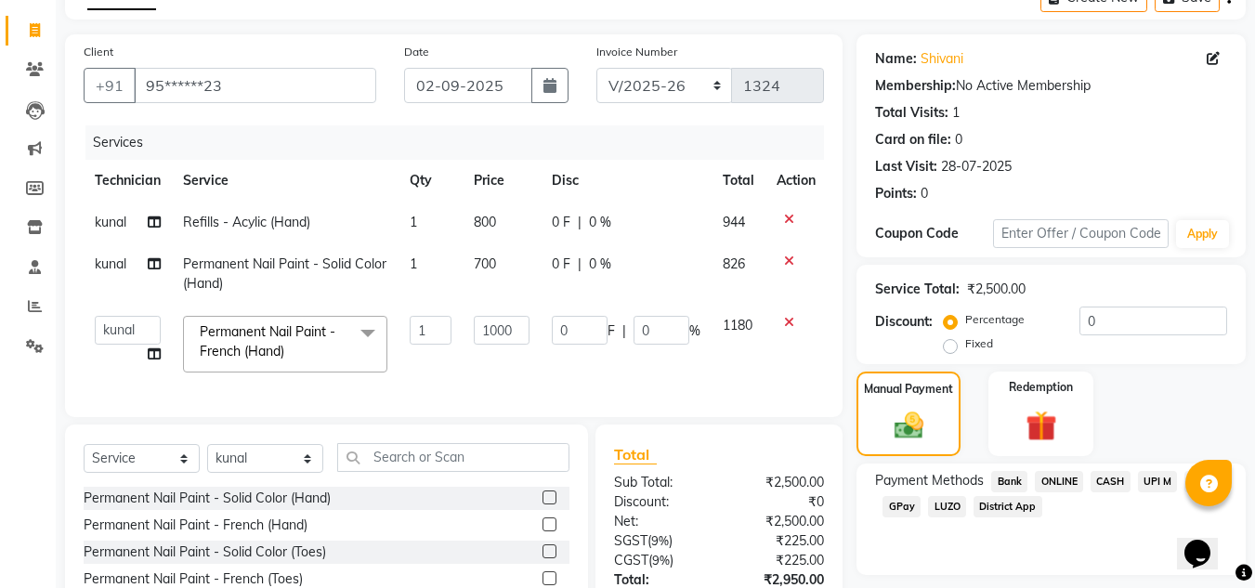
click at [1064, 480] on span "ONLINE" at bounding box center [1059, 481] width 48 height 21
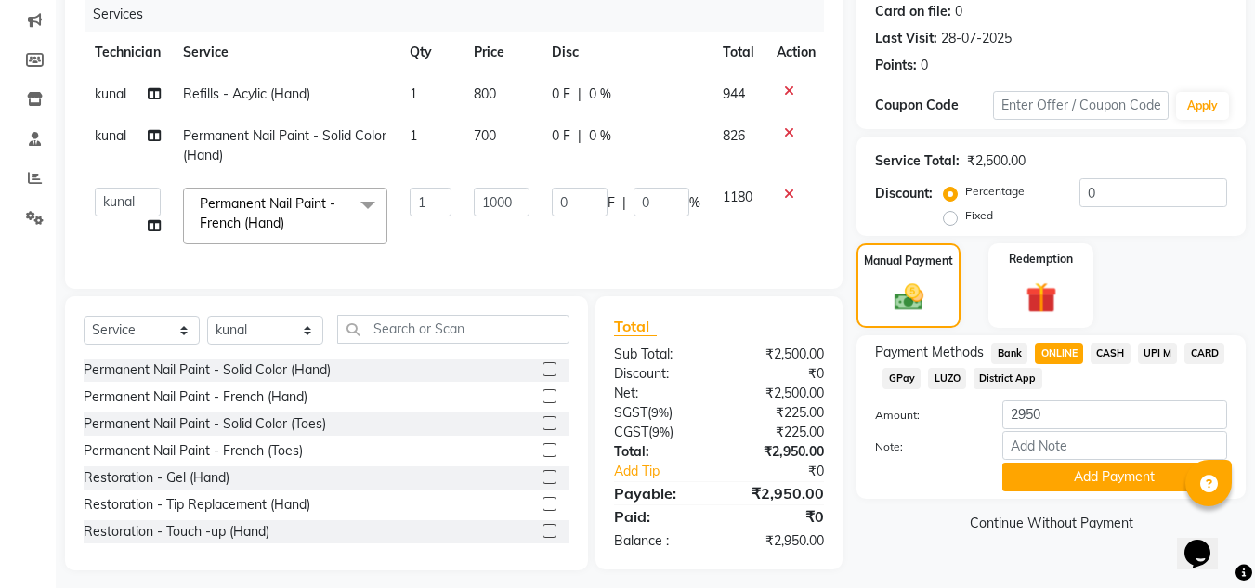
scroll to position [234, 0]
click at [1130, 197] on input "0" at bounding box center [1154, 191] width 148 height 29
type input "1"
type input "10"
type input "1"
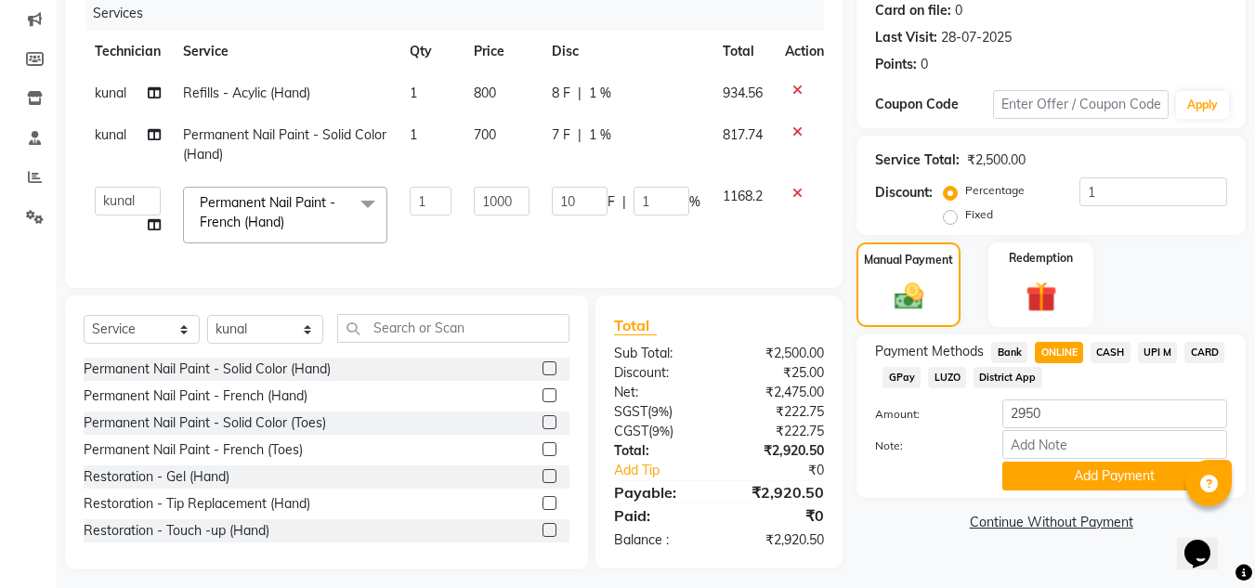
click at [1140, 229] on div "Service Total: ₹2,500.00 Discount: Percentage Fixed 1" at bounding box center [1051, 185] width 389 height 99
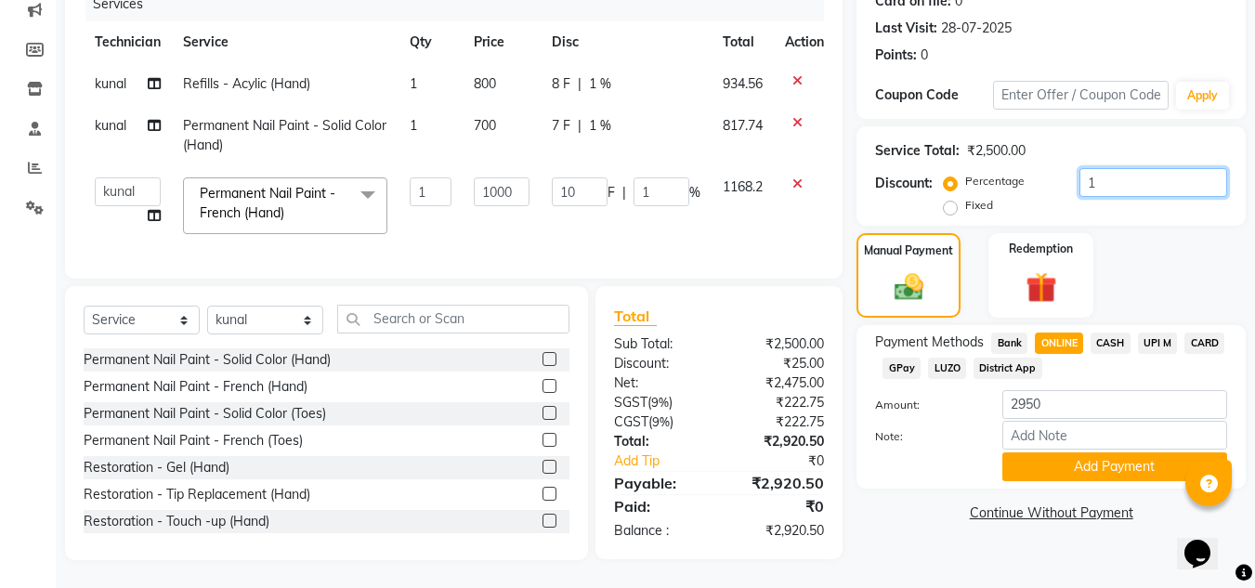
click at [1122, 168] on input "1" at bounding box center [1154, 182] width 148 height 29
type input "10"
type input "100"
type input "10"
click at [1132, 214] on div "Name: Shivani Membership: No Active Membership Total Visits: 1 Card on file: 0 …" at bounding box center [1058, 228] width 403 height 664
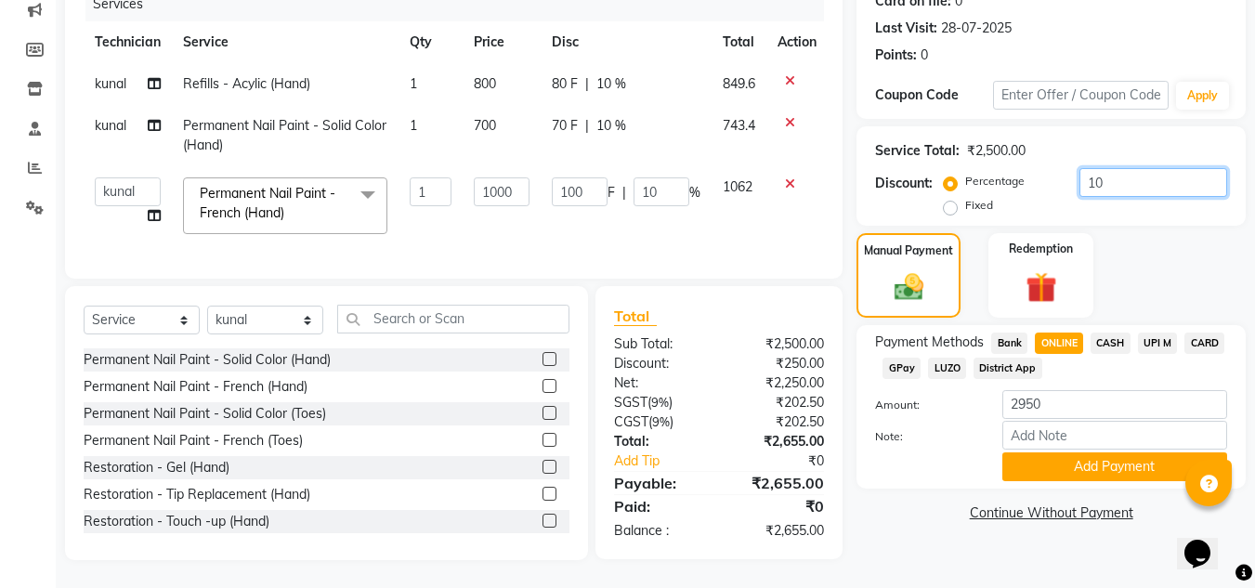
click at [1140, 180] on input "10" at bounding box center [1154, 182] width 148 height 29
type input "1"
type input "10"
type input "1"
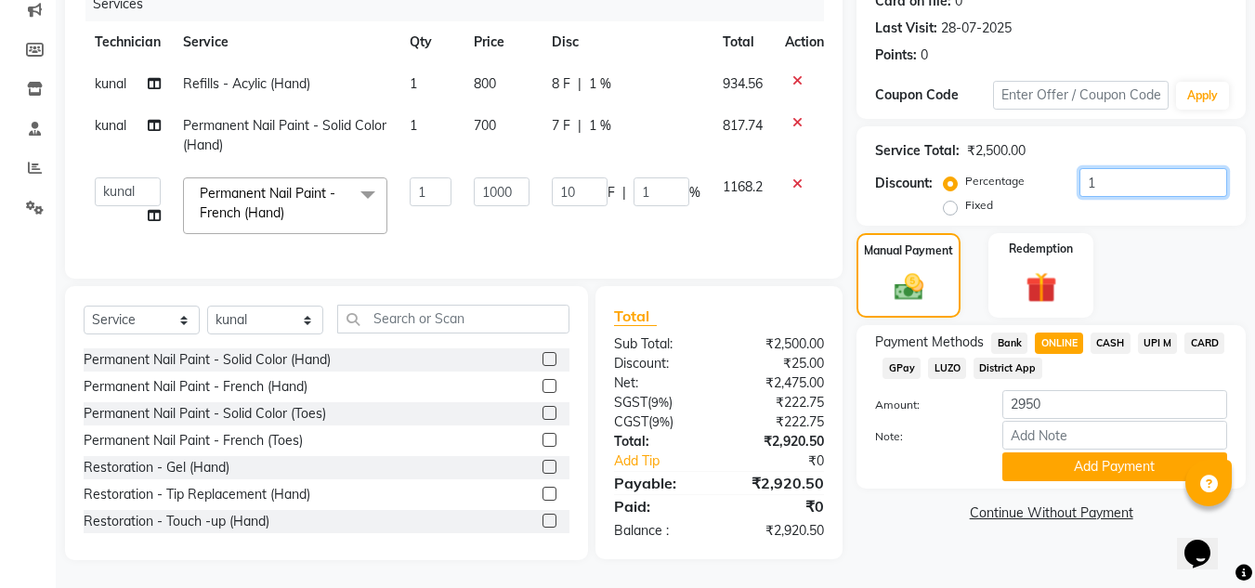
type input "0"
type input "2"
type input "20"
type input "2"
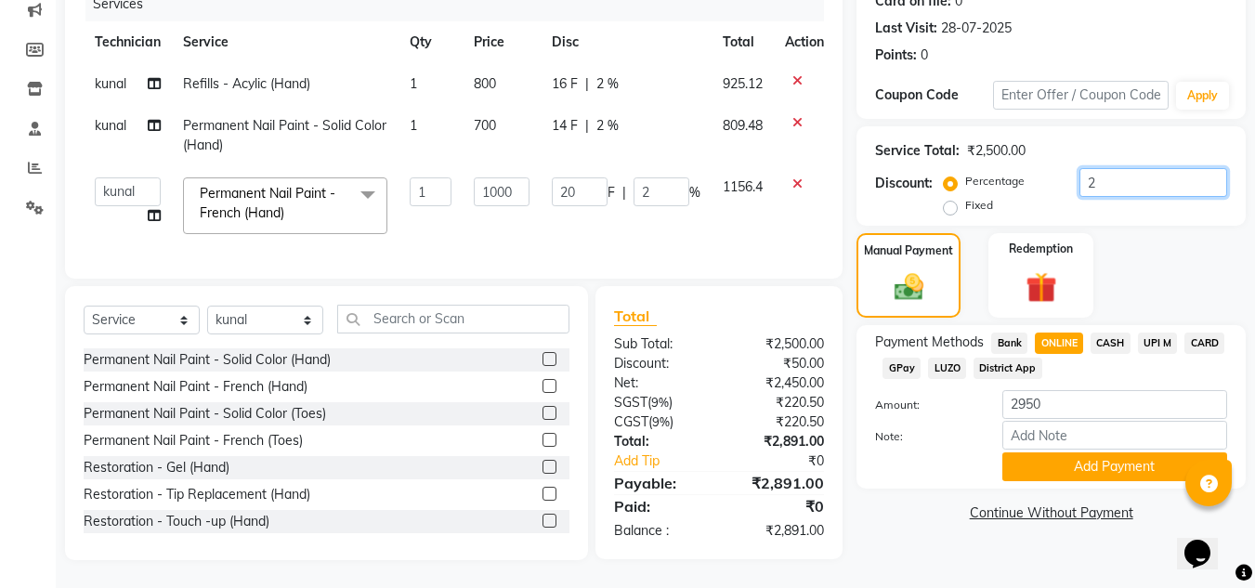
type input "25"
type input "250"
type input "25"
click at [1130, 234] on div "Manual Payment Redemption" at bounding box center [1051, 275] width 417 height 85
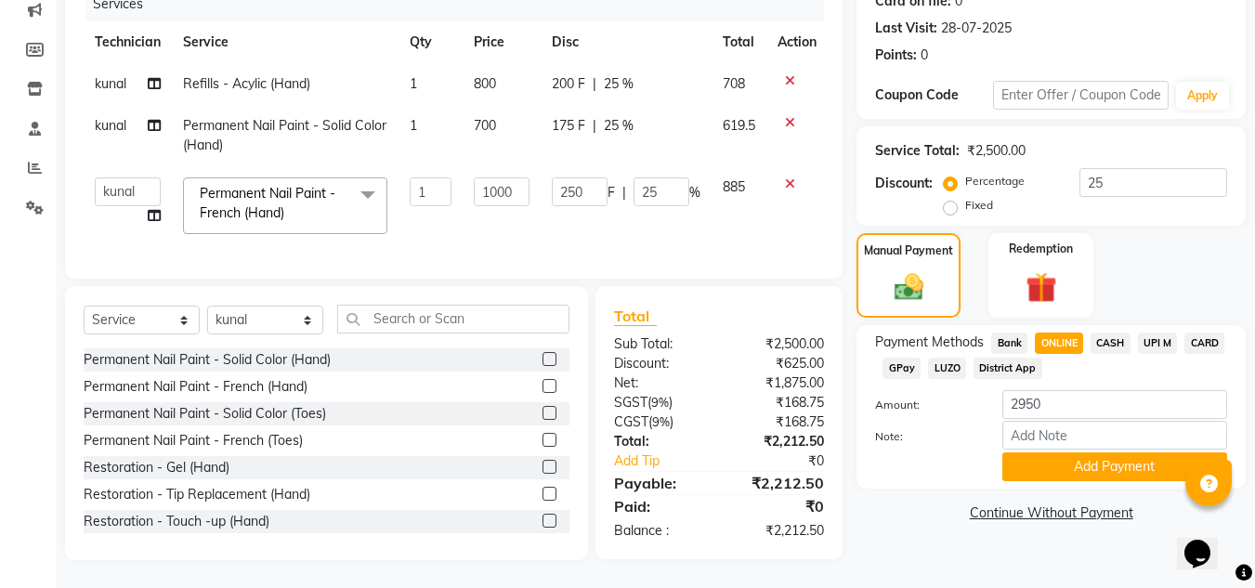
click at [1062, 333] on span "ONLINE" at bounding box center [1059, 343] width 48 height 21
type input "2212.5"
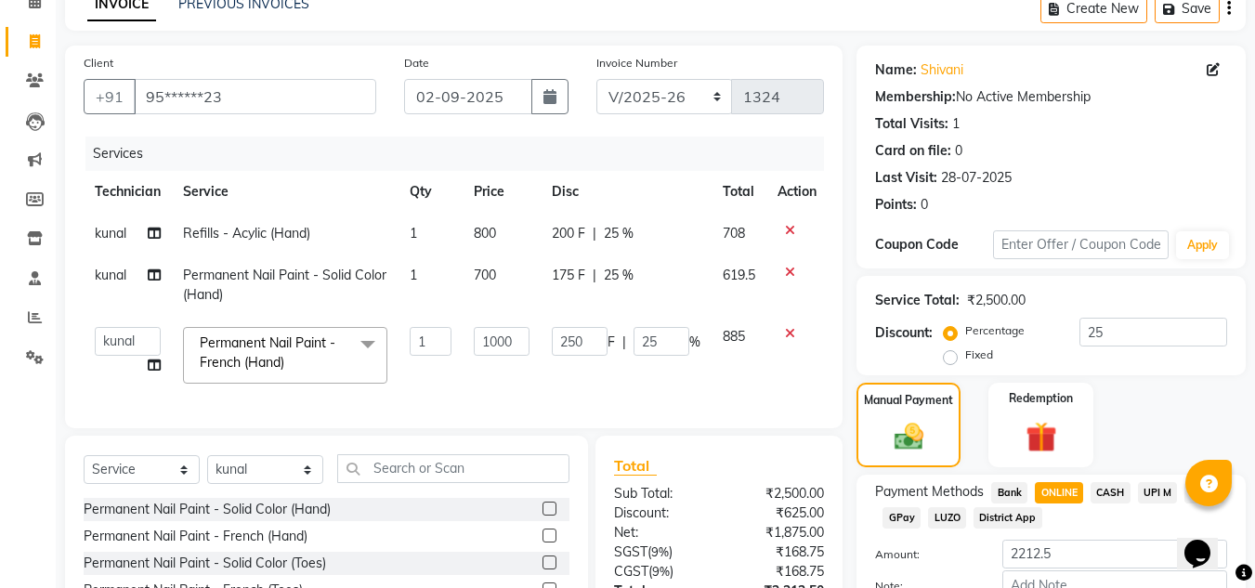
scroll to position [91, 0]
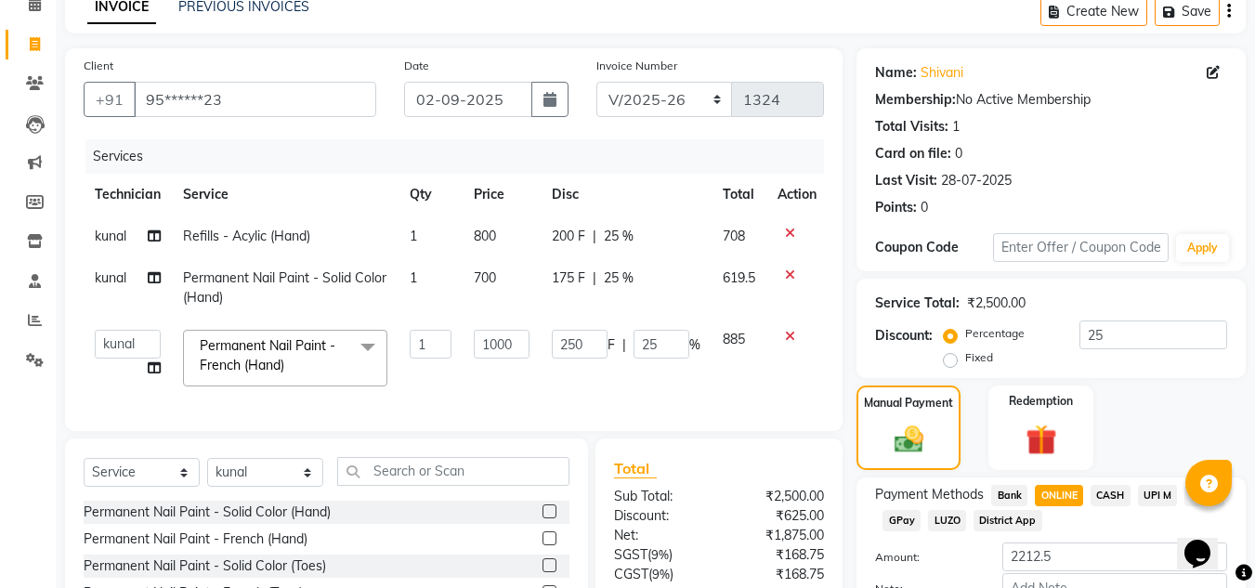
click at [125, 231] on span "kunal" at bounding box center [111, 236] width 32 height 17
select select "81675"
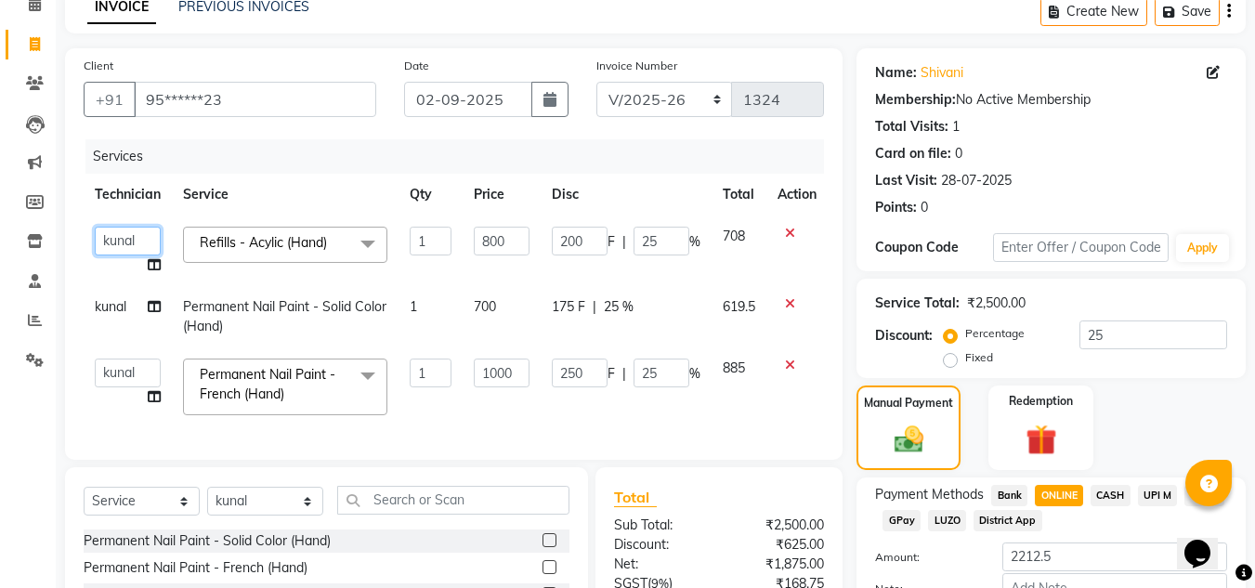
click at [120, 247] on select "akki rahul Basiya Sultha Bilal jin kabir Kavya Kiruba kunal Manager Rahul swang…" at bounding box center [128, 241] width 66 height 29
select select "81673"
click at [134, 370] on select "akki rahul Basiya Sultha Bilal jin kabir Kavya Kiruba kunal Manager Rahul swang…" at bounding box center [128, 373] width 66 height 29
select select "81673"
click at [115, 315] on td "kunal" at bounding box center [128, 316] width 88 height 61
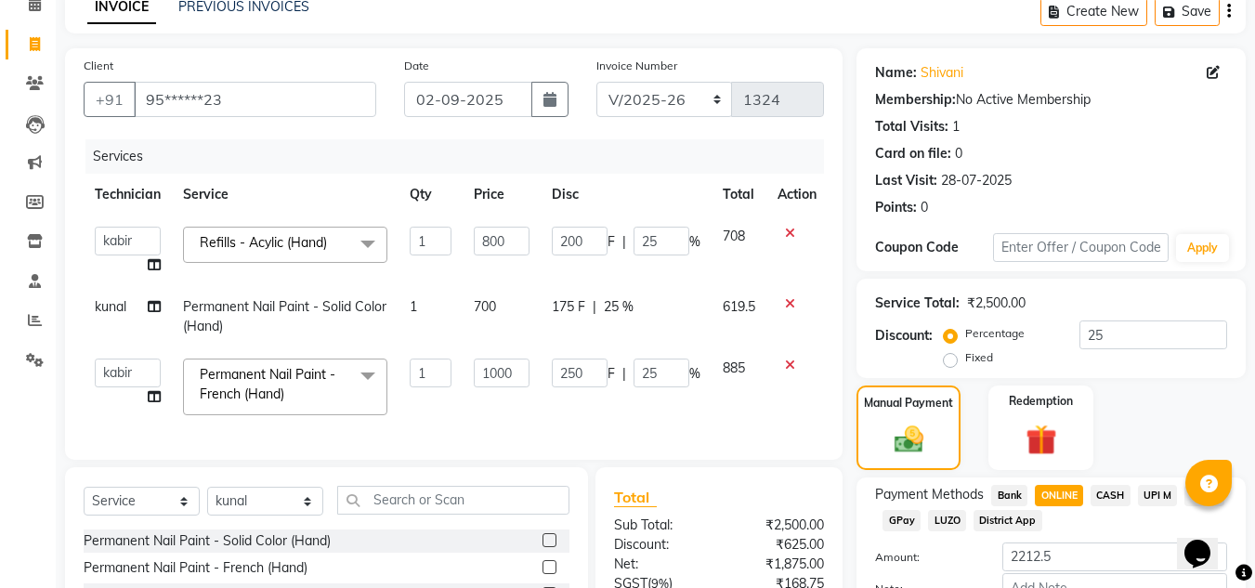
select select "81675"
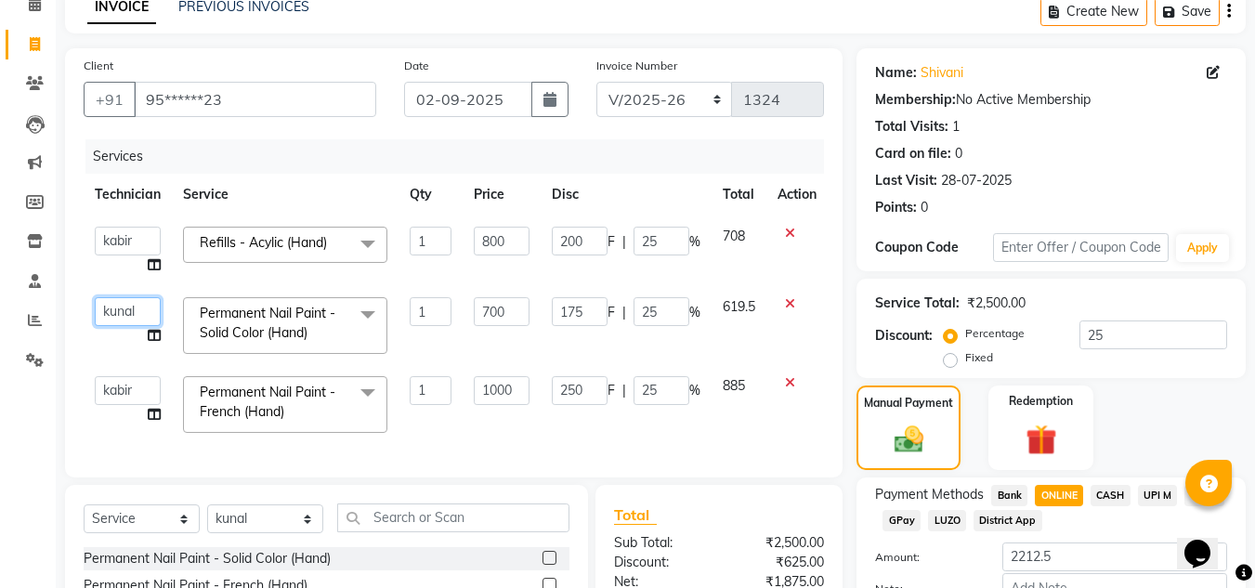
click at [140, 307] on select "akki rahul Basiya Sultha Bilal jin kabir Kavya Kiruba kunal Manager Rahul swang…" at bounding box center [128, 311] width 66 height 29
select select "81673"
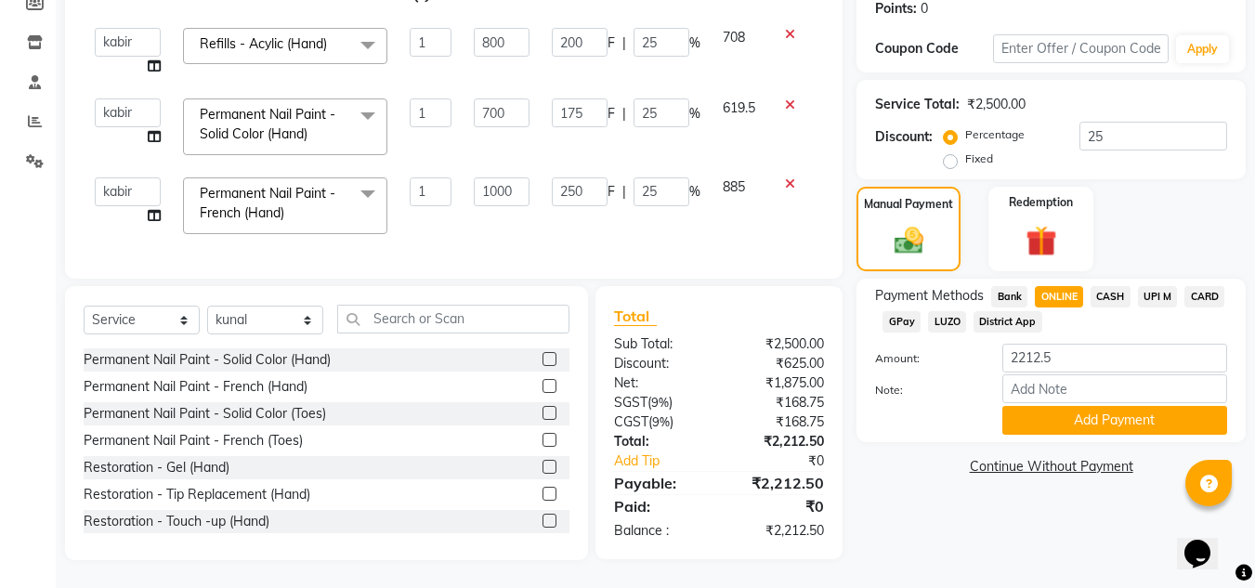
scroll to position [301, 0]
click at [1122, 411] on button "Add Payment" at bounding box center [1115, 420] width 225 height 29
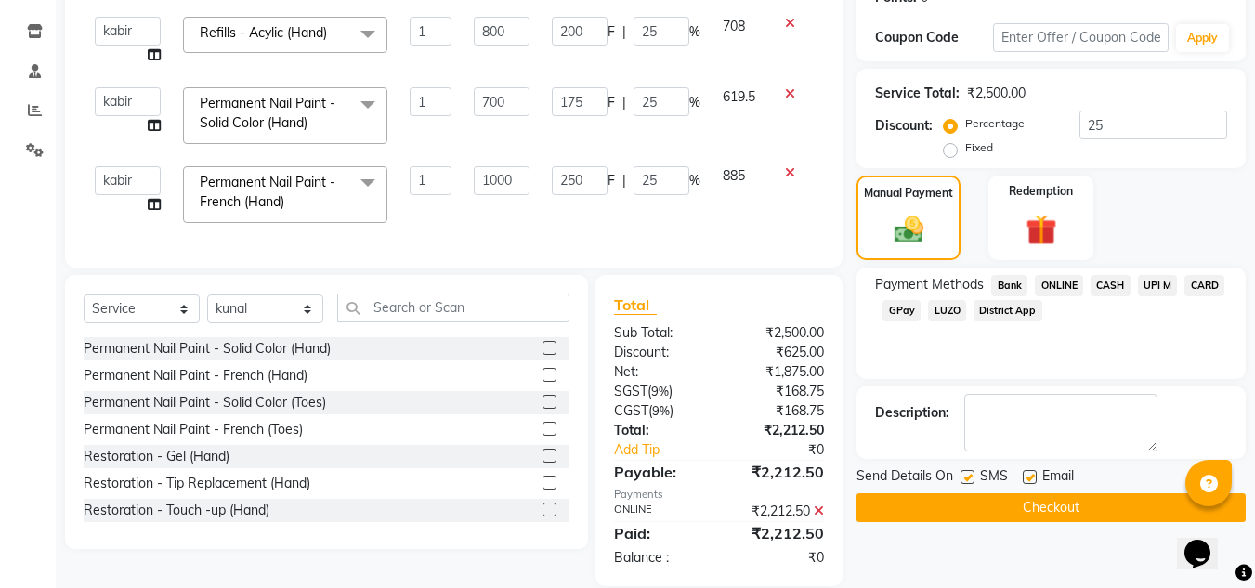
click at [1052, 507] on button "Checkout" at bounding box center [1051, 507] width 389 height 29
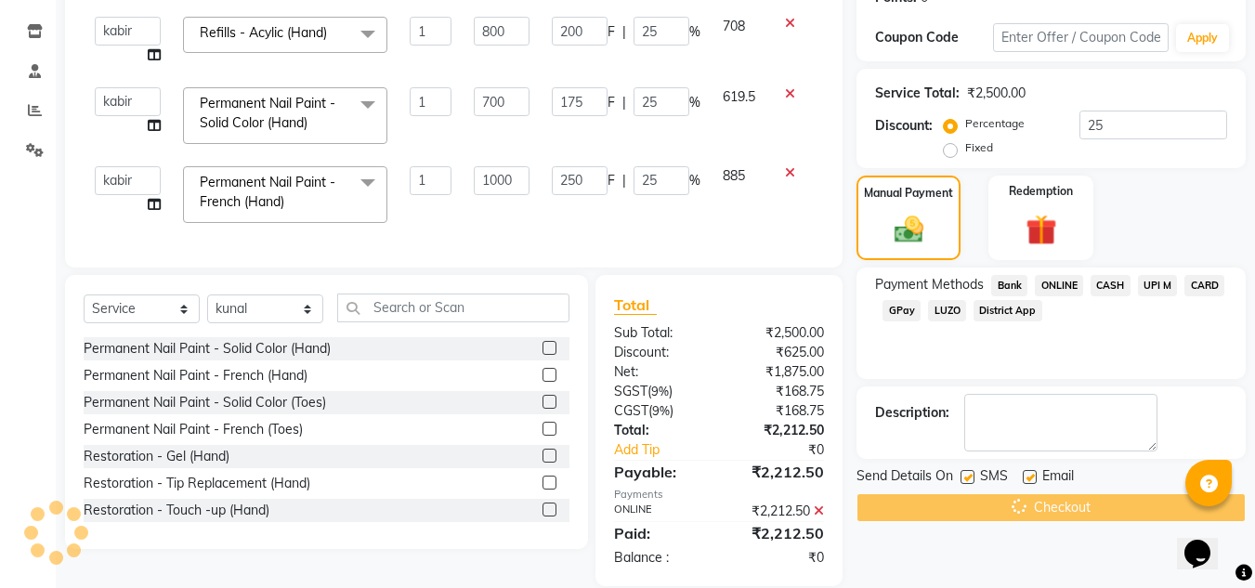
scroll to position [341, 0]
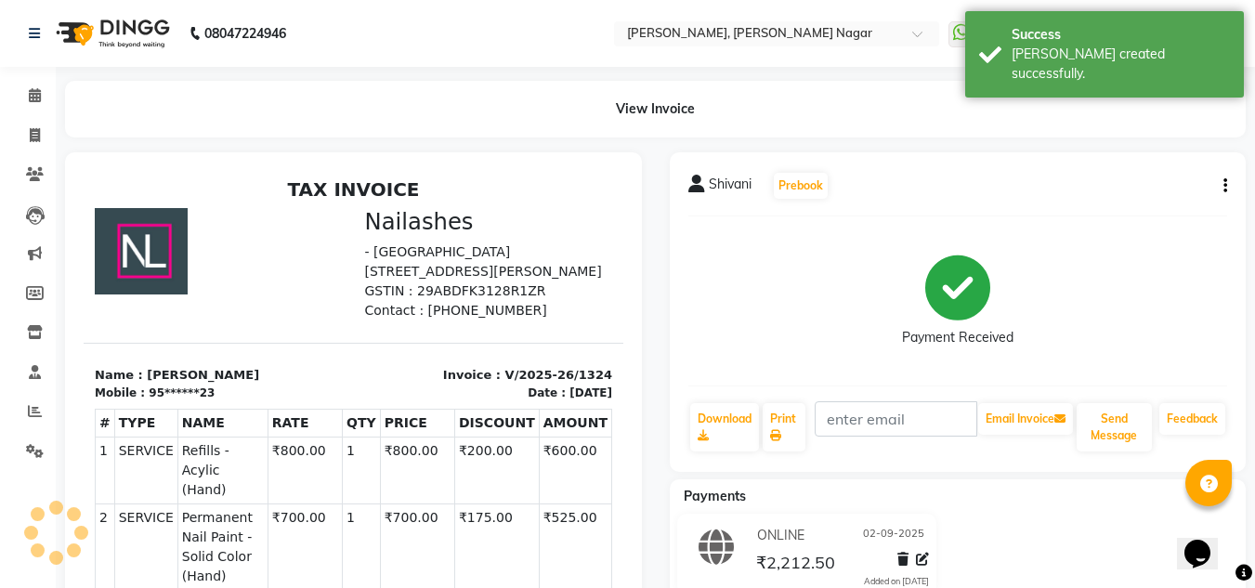
select select "7686"
select select "service"
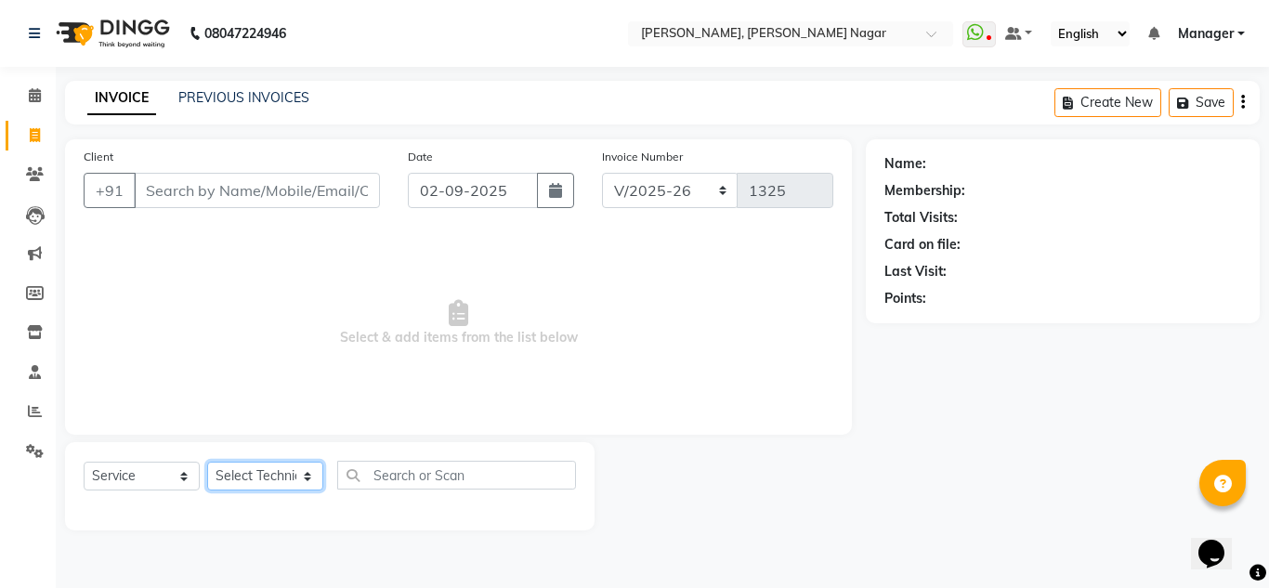
click at [264, 479] on select "Select Technician akki rahul Basiya Sultha Bilal jin kabir Kavya Kiruba kunal M…" at bounding box center [265, 476] width 116 height 29
select select "81675"
click at [207, 462] on select "Select Technician akki rahul Basiya Sultha Bilal jin kabir Kavya Kiruba kunal M…" at bounding box center [265, 476] width 116 height 29
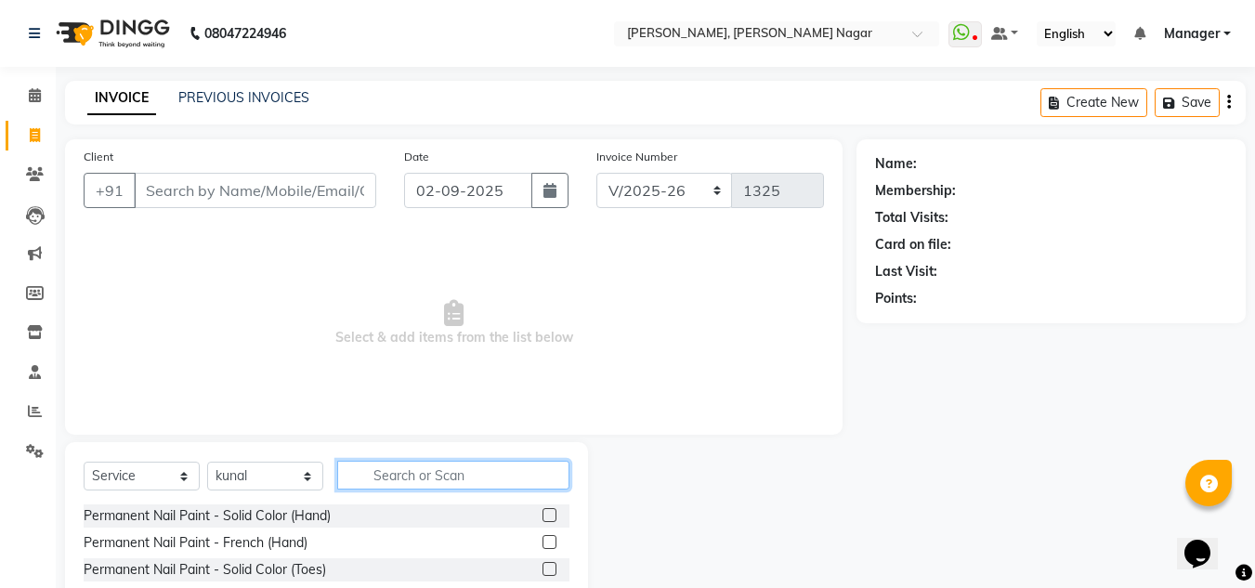
click at [410, 466] on input "text" at bounding box center [453, 475] width 232 height 29
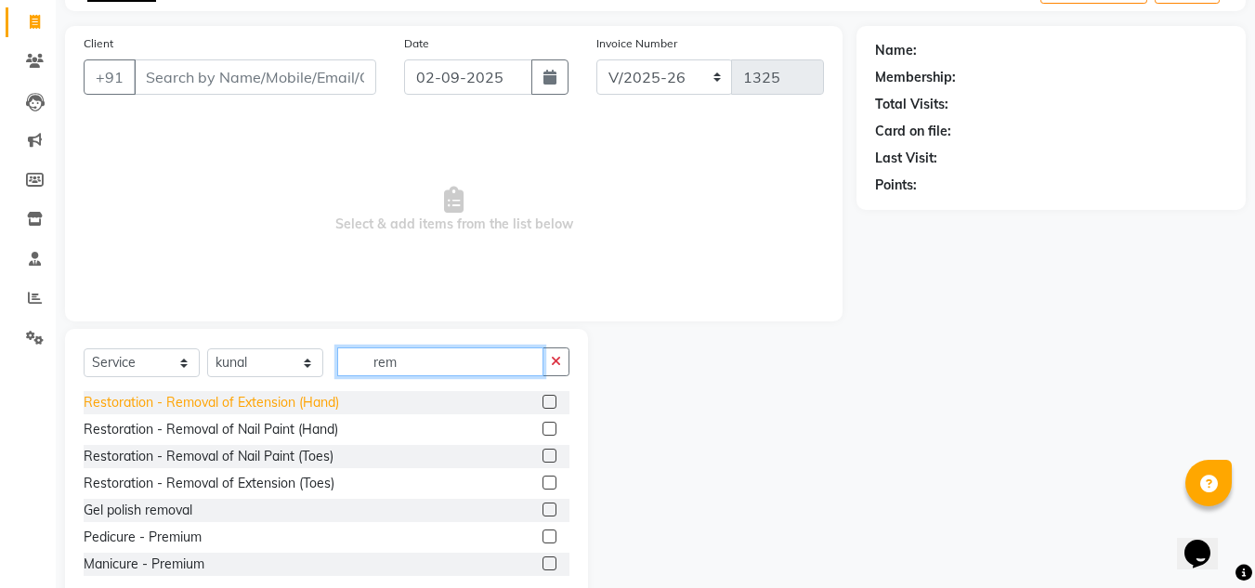
type input "rem"
click at [302, 405] on div "Restoration - Removal of Extension (Hand)" at bounding box center [212, 403] width 256 height 20
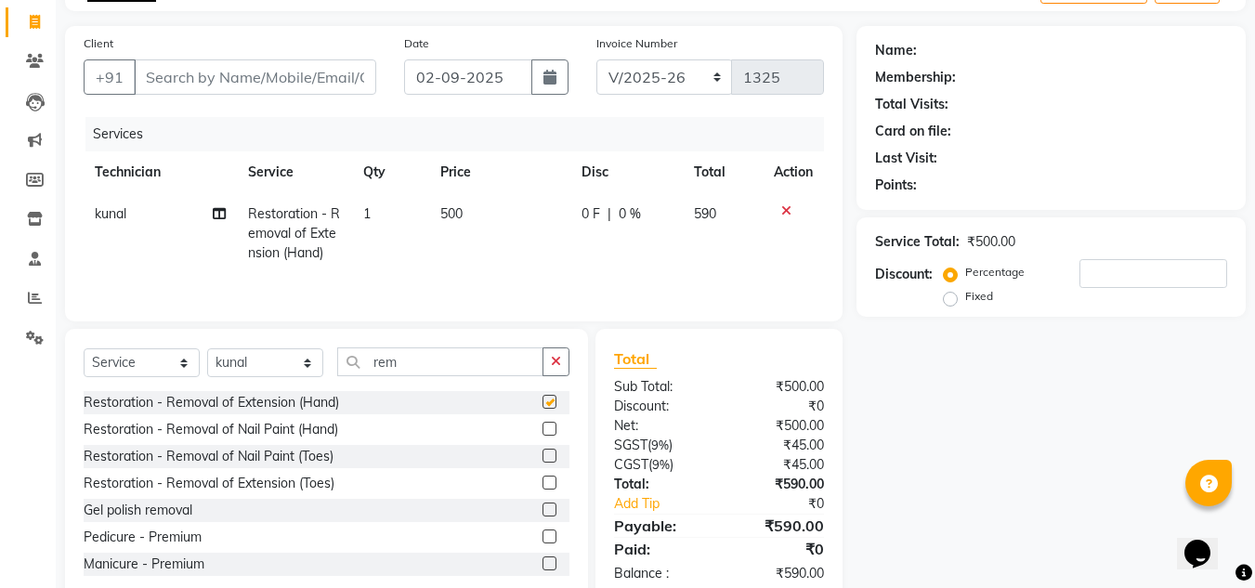
checkbox input "false"
click at [418, 358] on input "rem" at bounding box center [440, 362] width 206 height 29
type input "r"
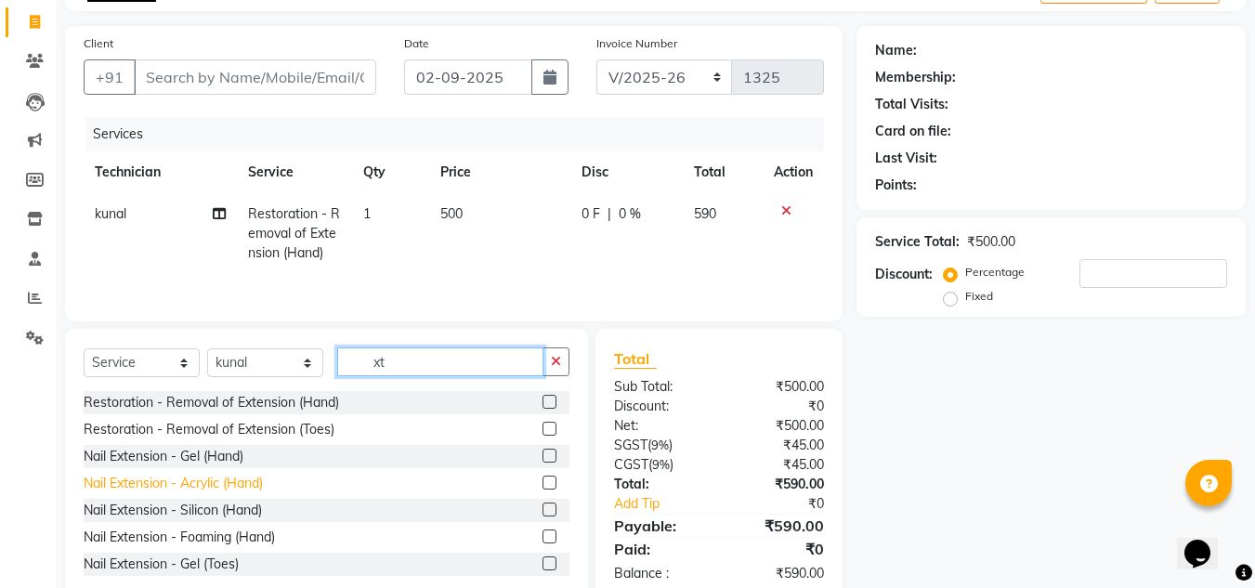
type input "xt"
click at [242, 482] on div "Nail Extension - Acrylic (Hand)" at bounding box center [173, 484] width 179 height 20
checkbox input "false"
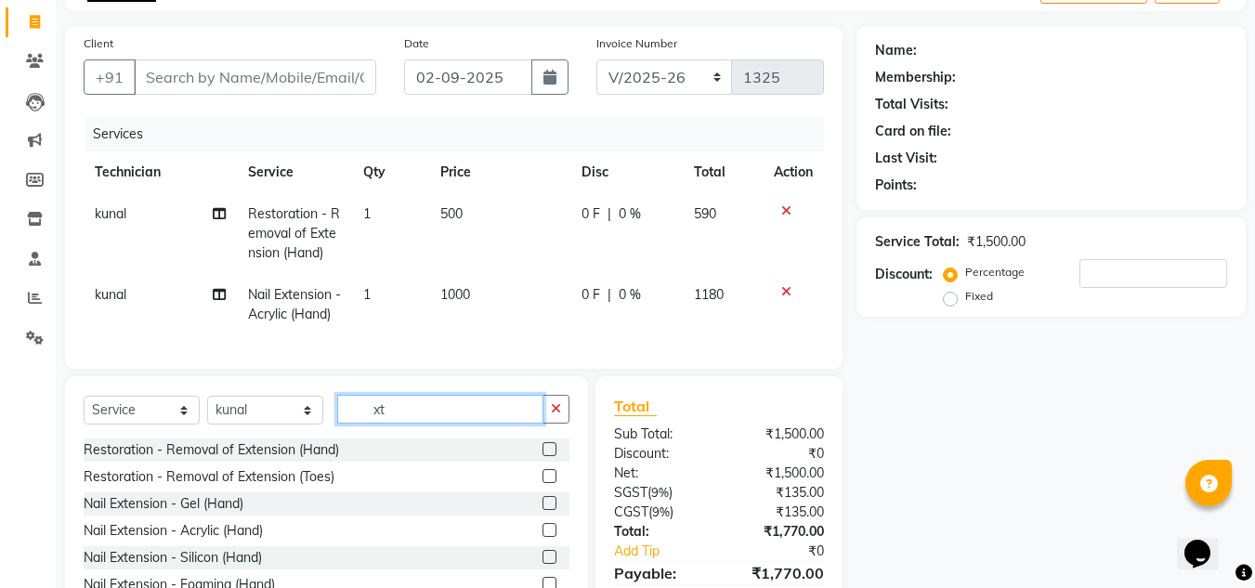
click at [415, 424] on input "xt" at bounding box center [440, 409] width 206 height 29
type input "x"
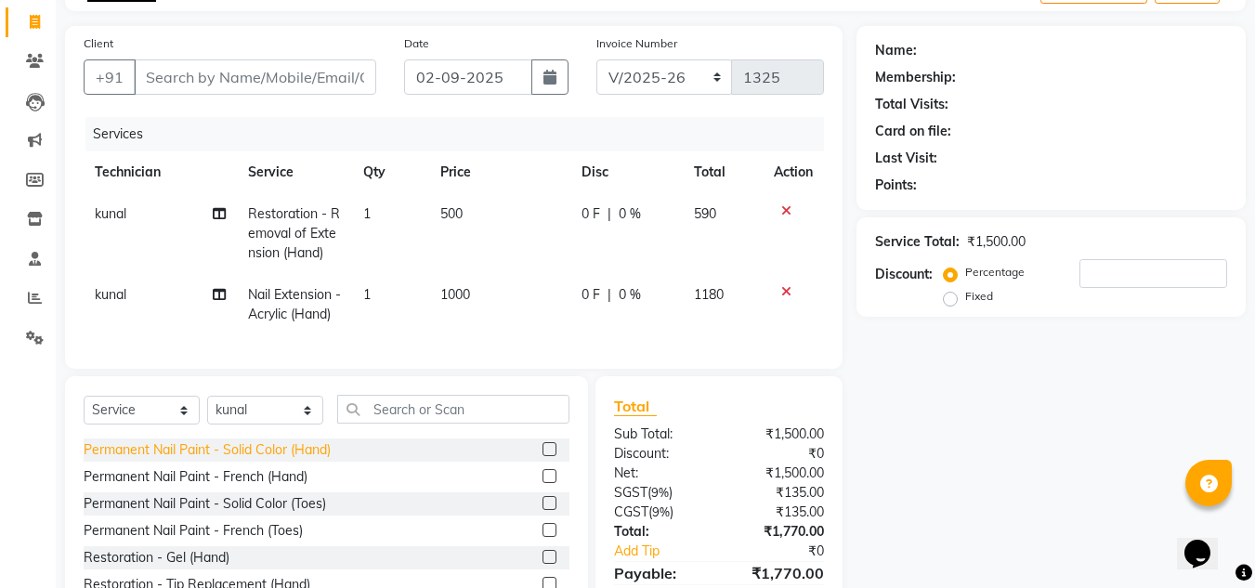
click at [307, 460] on div "Permanent Nail Paint - Solid Color (Hand)" at bounding box center [207, 450] width 247 height 20
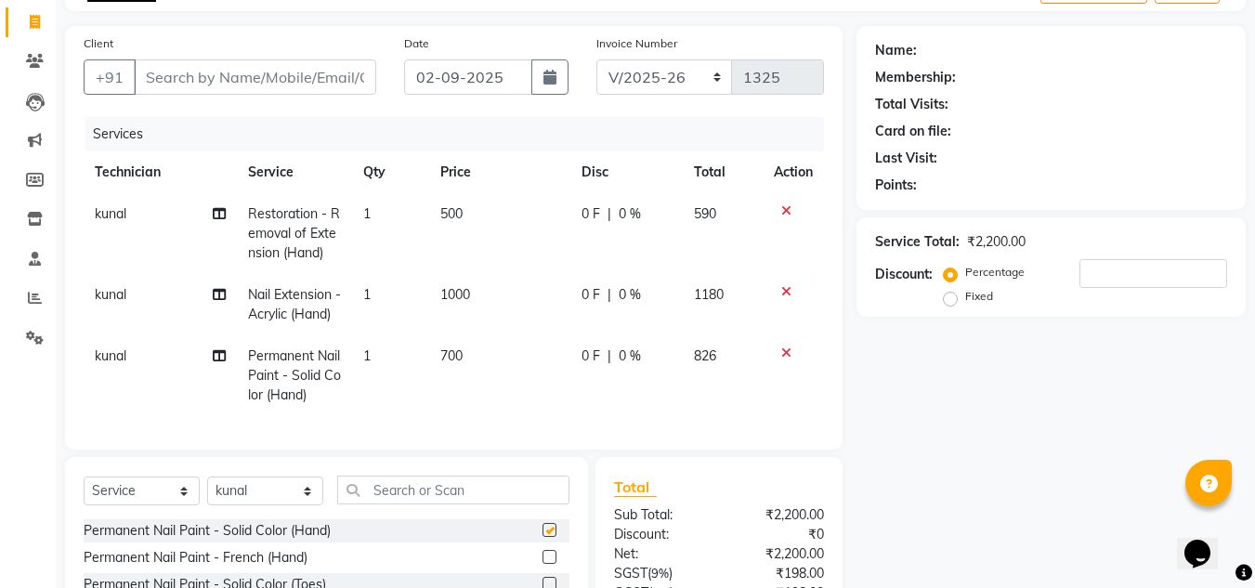
checkbox input "false"
click at [413, 505] on input "text" at bounding box center [453, 490] width 232 height 29
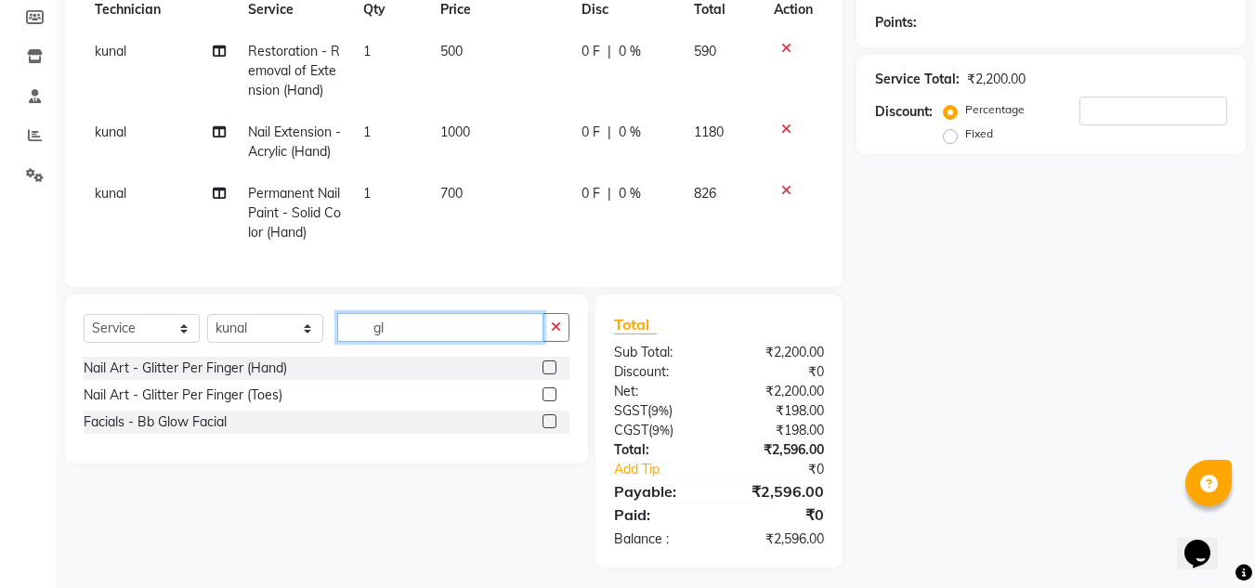
scroll to position [317, 0]
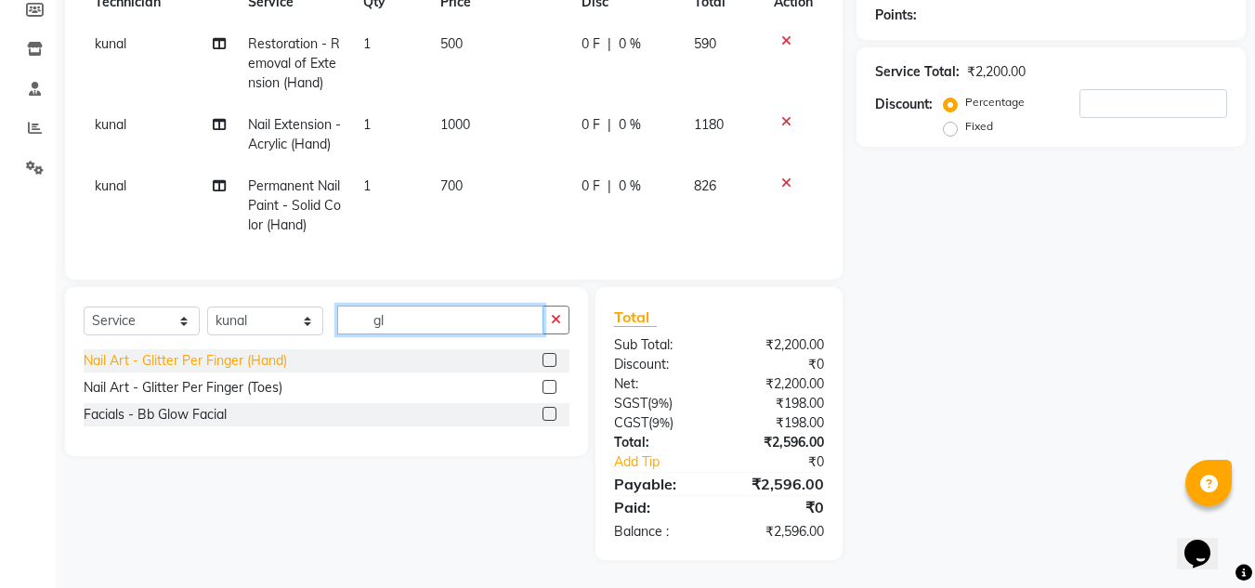
type input "gl"
click at [268, 361] on div "Nail Art - Glitter Per Finger (Hand)" at bounding box center [185, 361] width 203 height 20
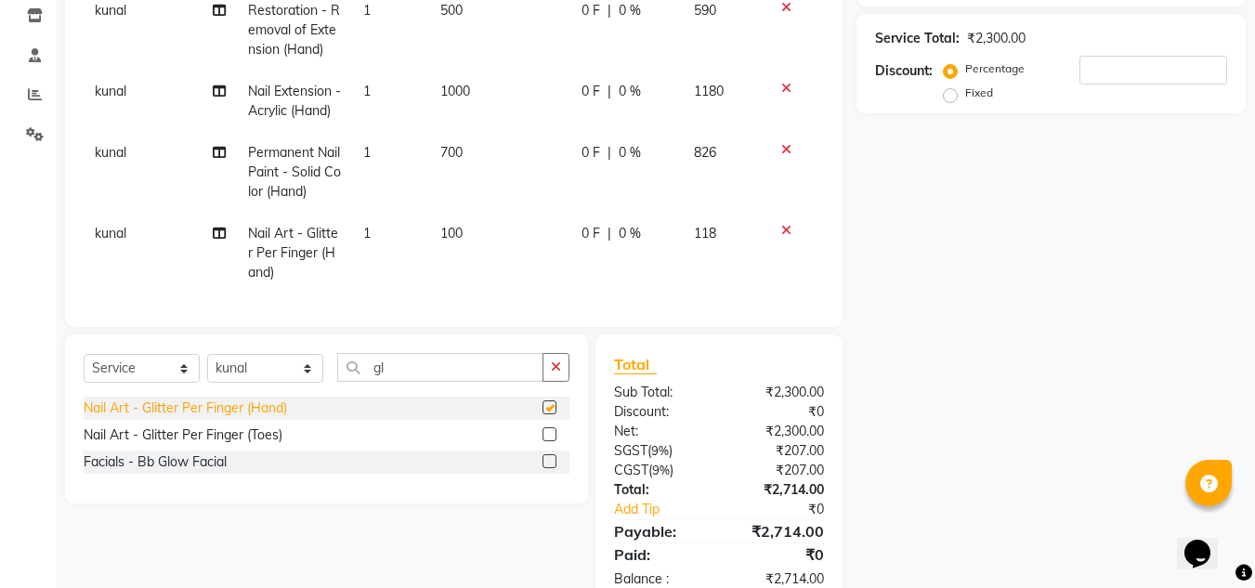
checkbox input "false"
click at [379, 250] on td "1" at bounding box center [390, 253] width 77 height 81
select select "81675"
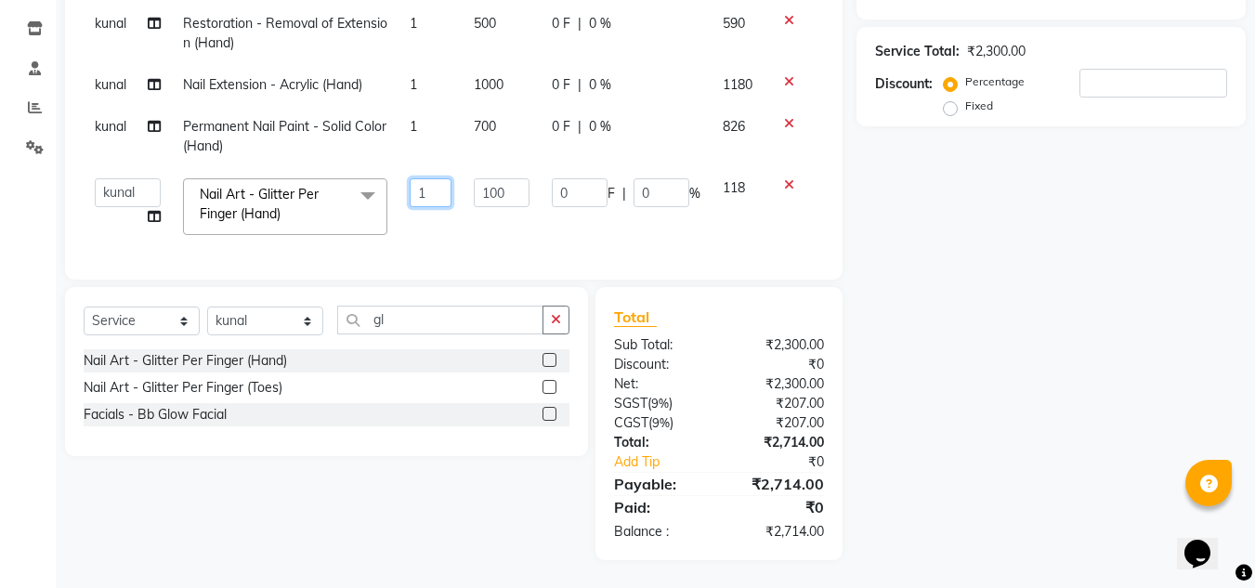
click at [439, 178] on input "1" at bounding box center [431, 192] width 42 height 29
type input "6"
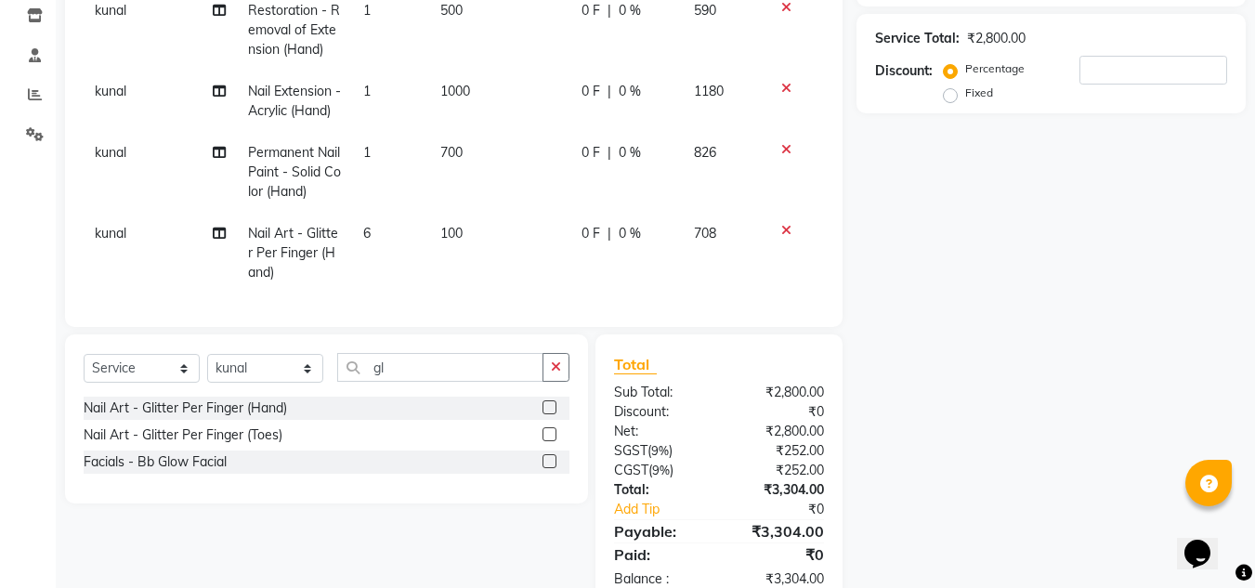
click at [475, 203] on tbody "kunal Restoration - Removal of Extension (Hand) 1 500 0 F | 0 % 590 kunal Nail …" at bounding box center [454, 142] width 741 height 304
click at [264, 418] on div "Nail Art - Glitter Per Finger (Hand)" at bounding box center [185, 409] width 203 height 20
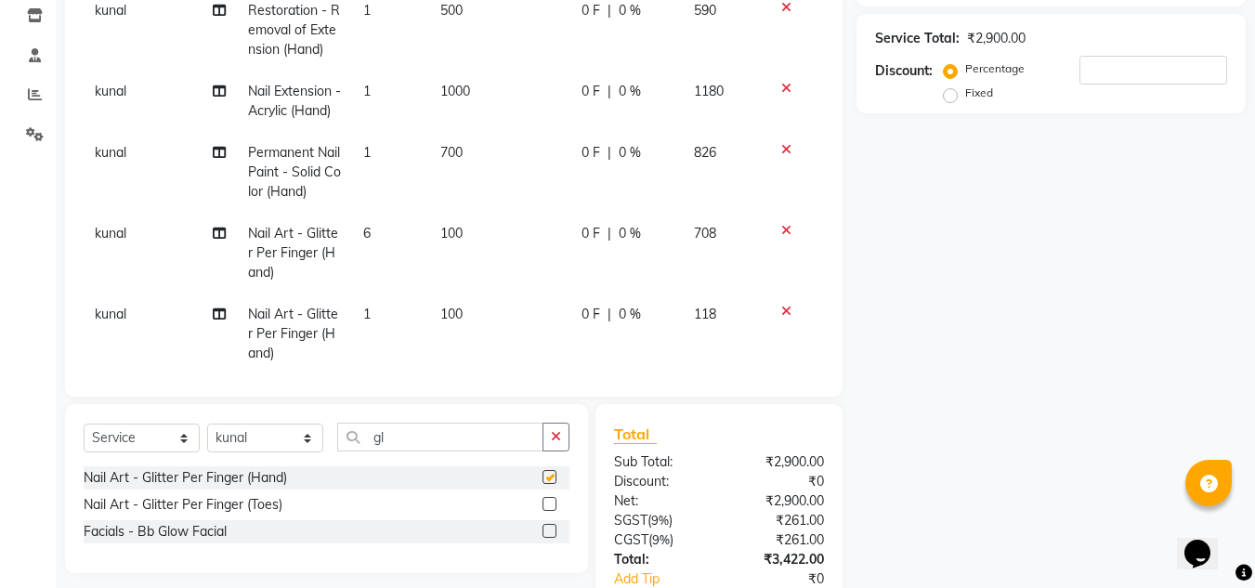
checkbox input "false"
click at [445, 322] on span "100" at bounding box center [451, 314] width 22 height 17
select select "81675"
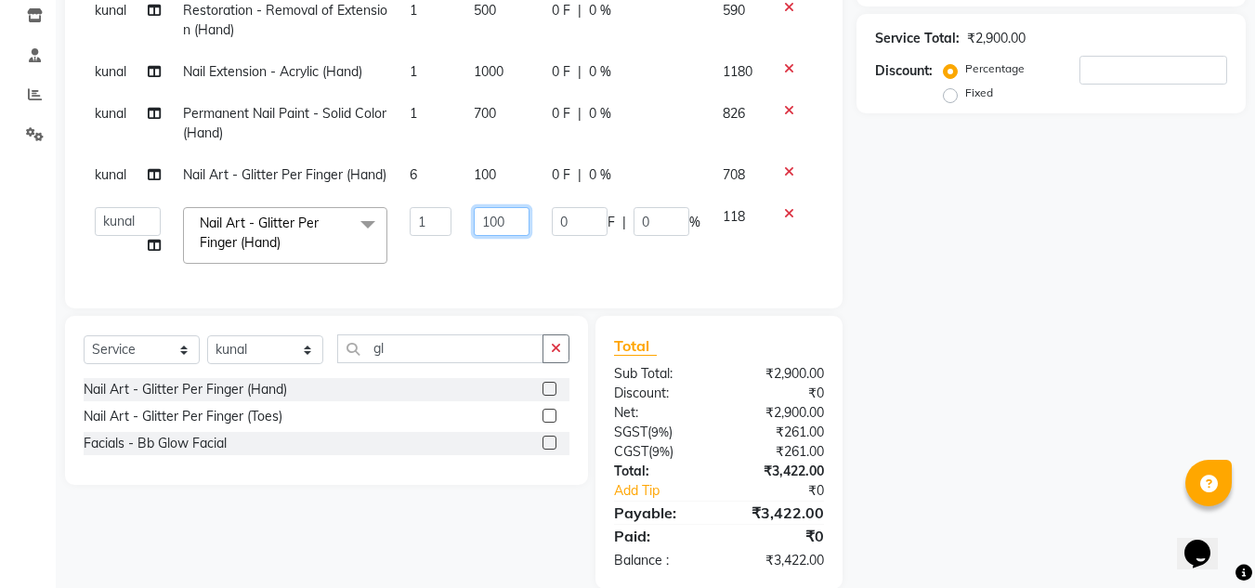
click at [499, 236] on input "100" at bounding box center [502, 221] width 56 height 29
click at [499, 236] on input "10" at bounding box center [502, 221] width 56 height 29
type input "150"
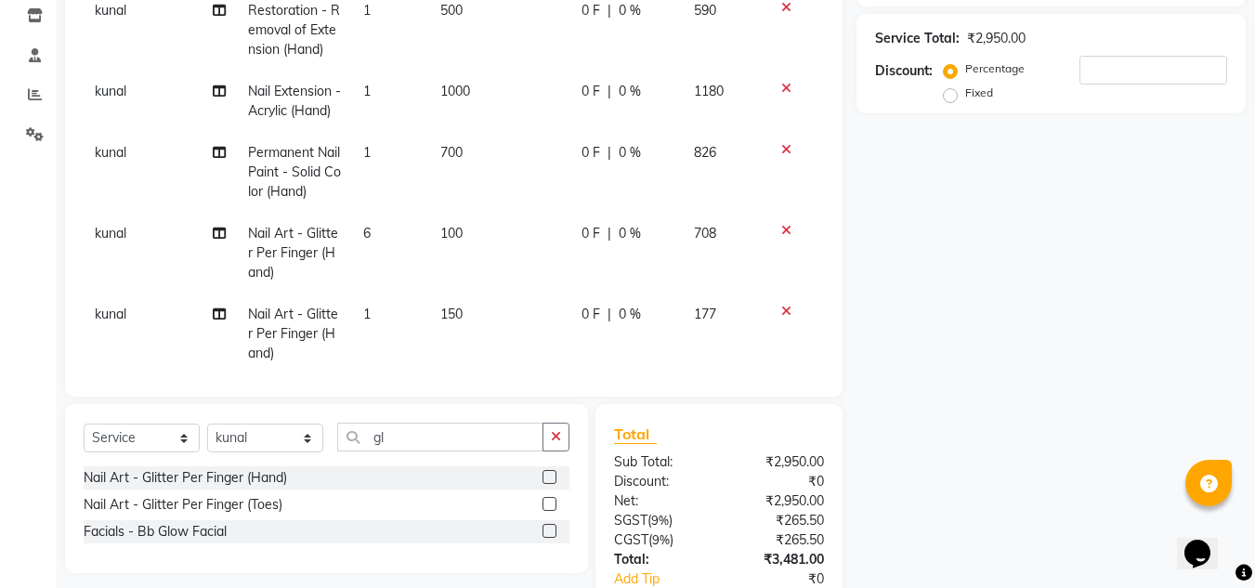
click at [367, 327] on td "1" at bounding box center [390, 334] width 77 height 81
select select "81675"
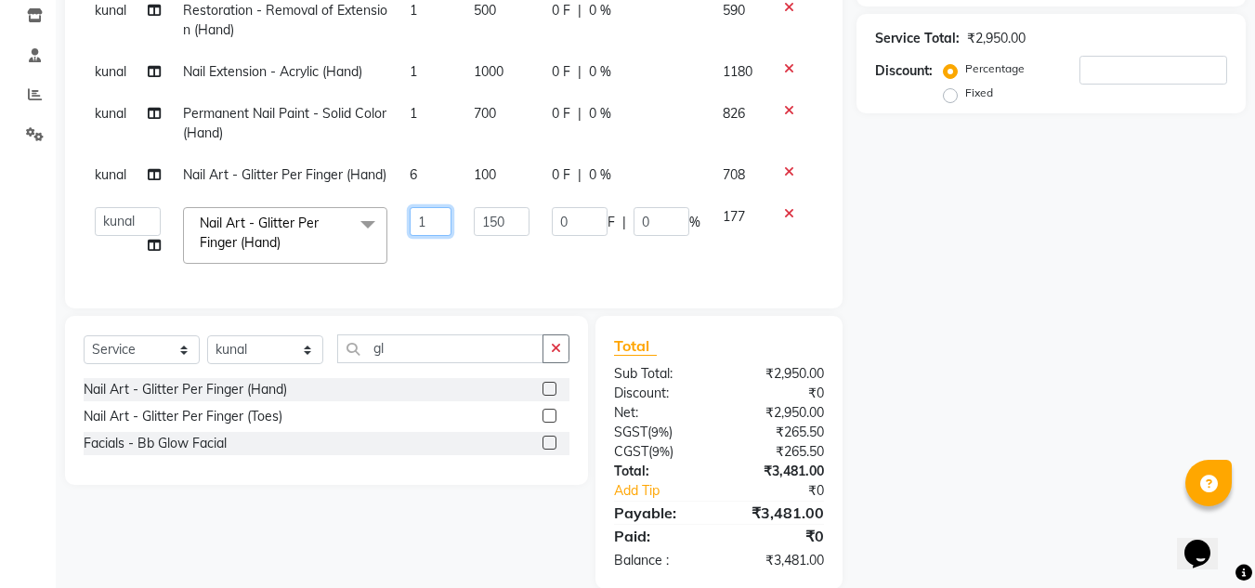
click at [426, 236] on input "1" at bounding box center [431, 221] width 42 height 29
type input "4"
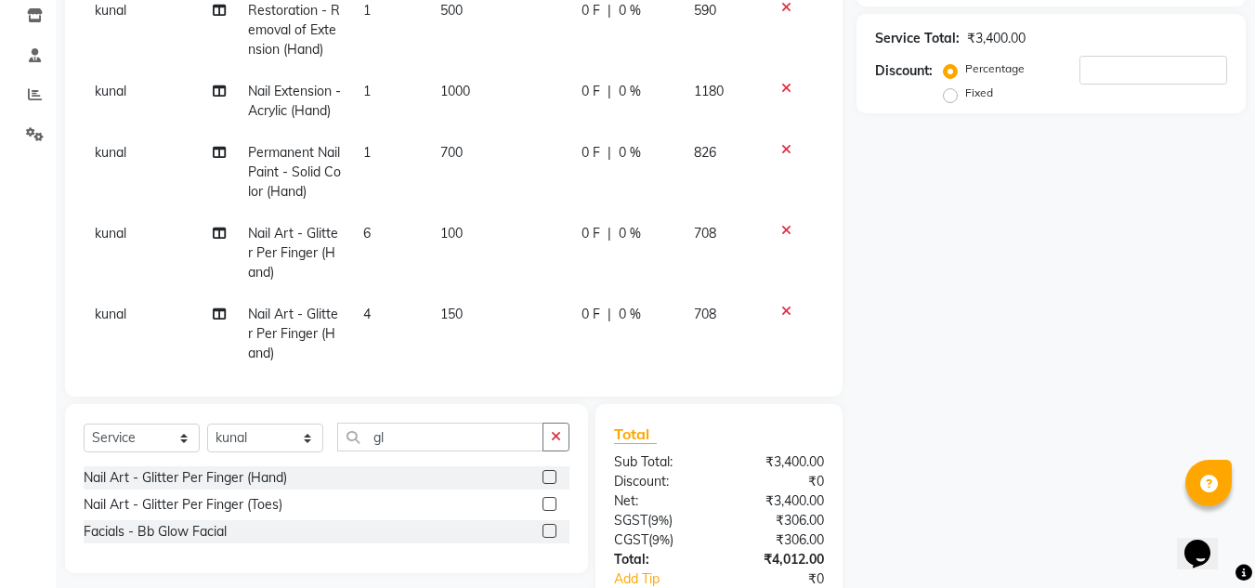
click at [461, 285] on tbody "kunal Restoration - Removal of Extension (Hand) 1 500 0 F | 0 % 590 kunal Nail …" at bounding box center [454, 182] width 741 height 385
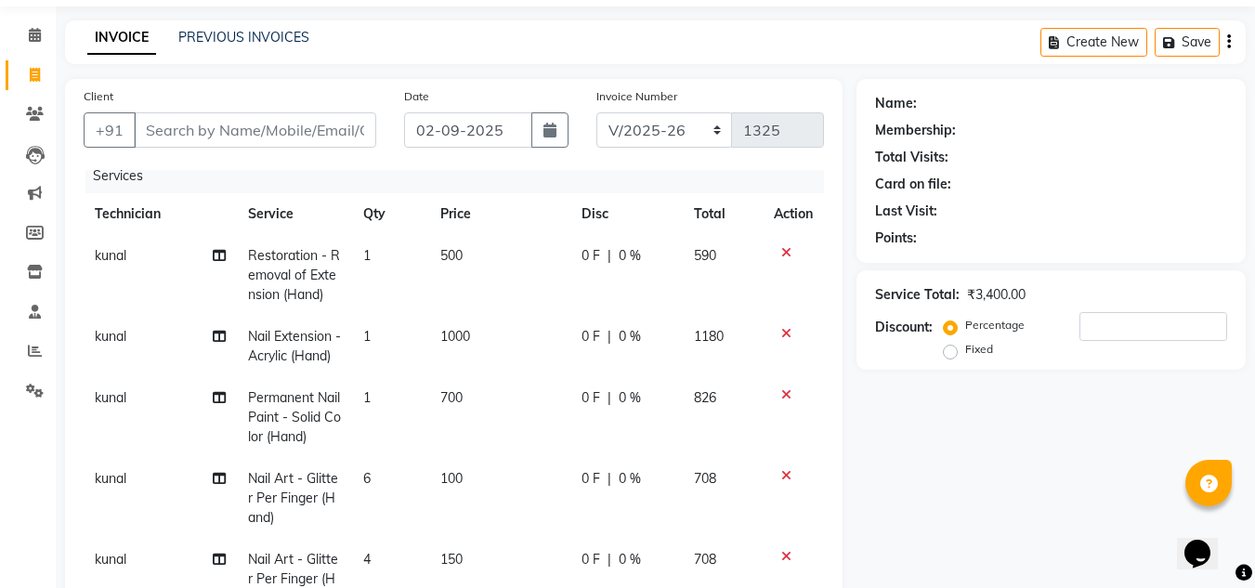
scroll to position [53, 0]
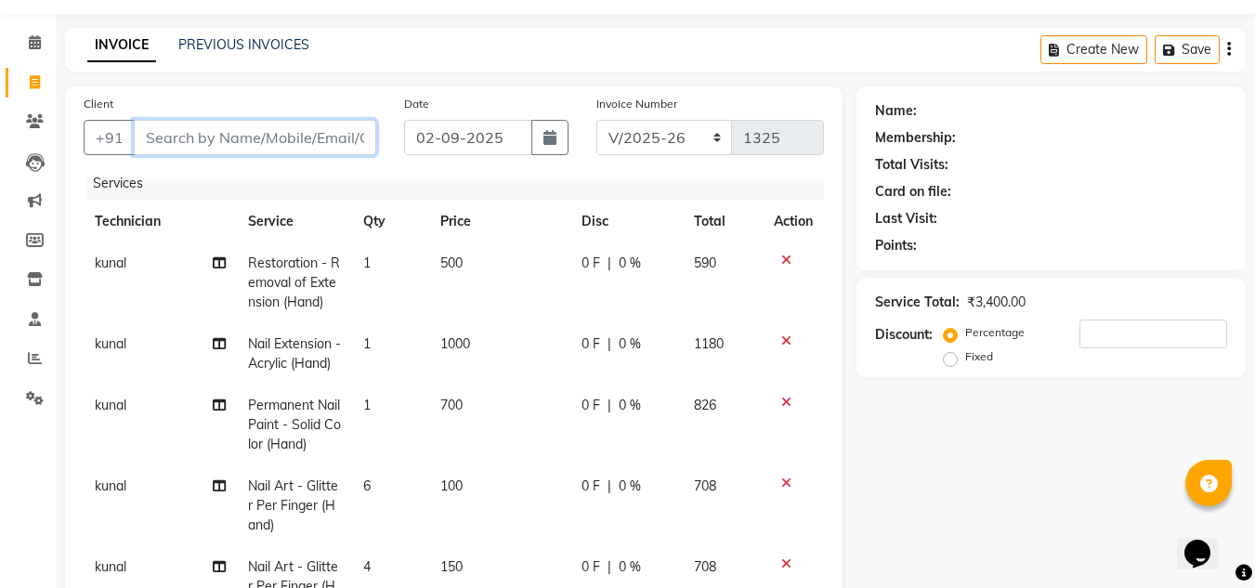
click at [337, 130] on input "Client" at bounding box center [255, 137] width 243 height 35
type input "9"
type input "0"
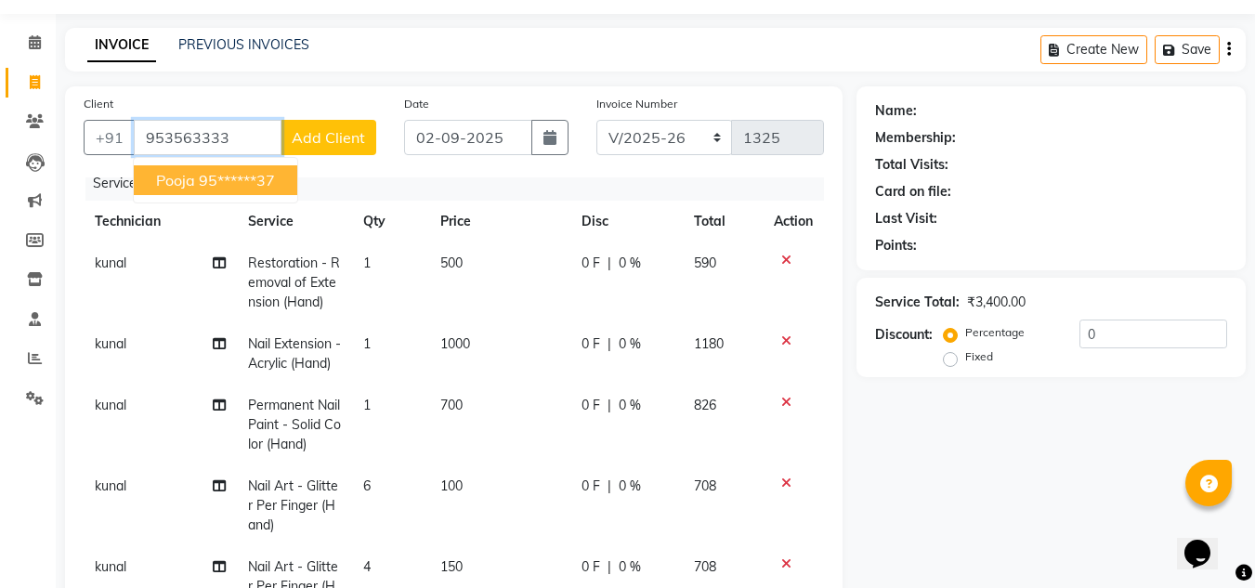
click at [255, 168] on button "Pooja 95******37" at bounding box center [216, 180] width 164 height 30
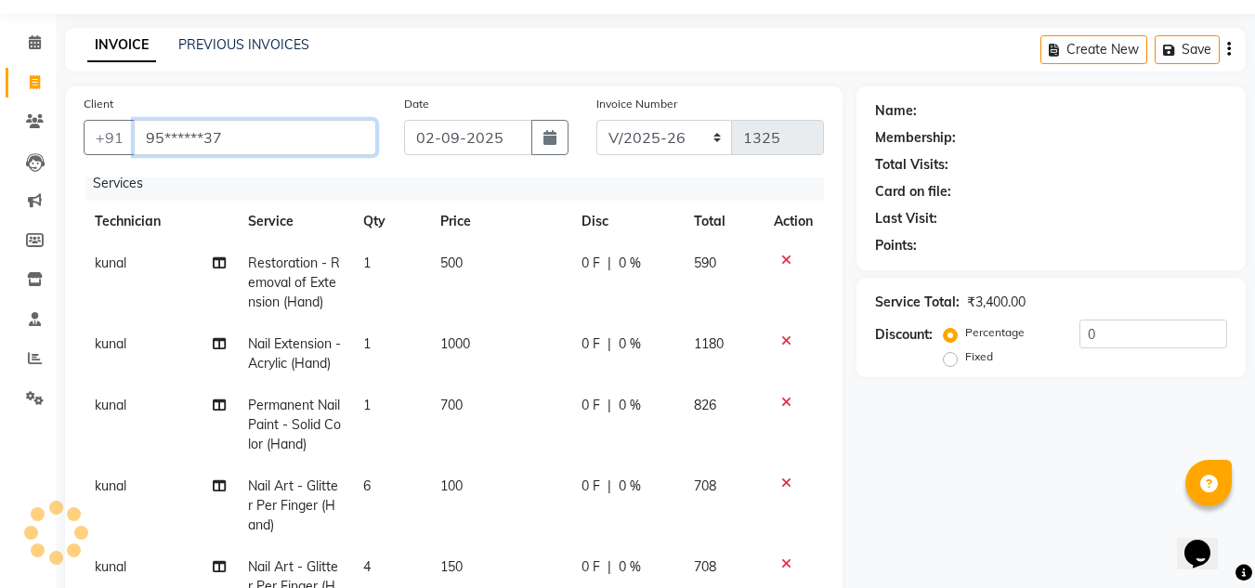
type input "95******37"
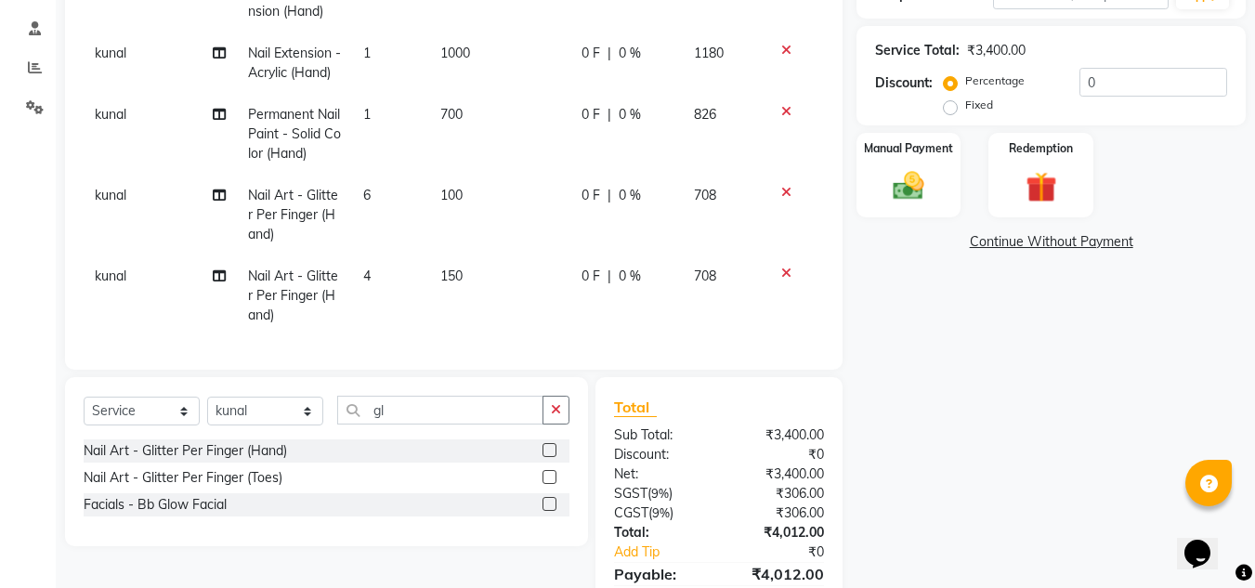
scroll to position [434, 0]
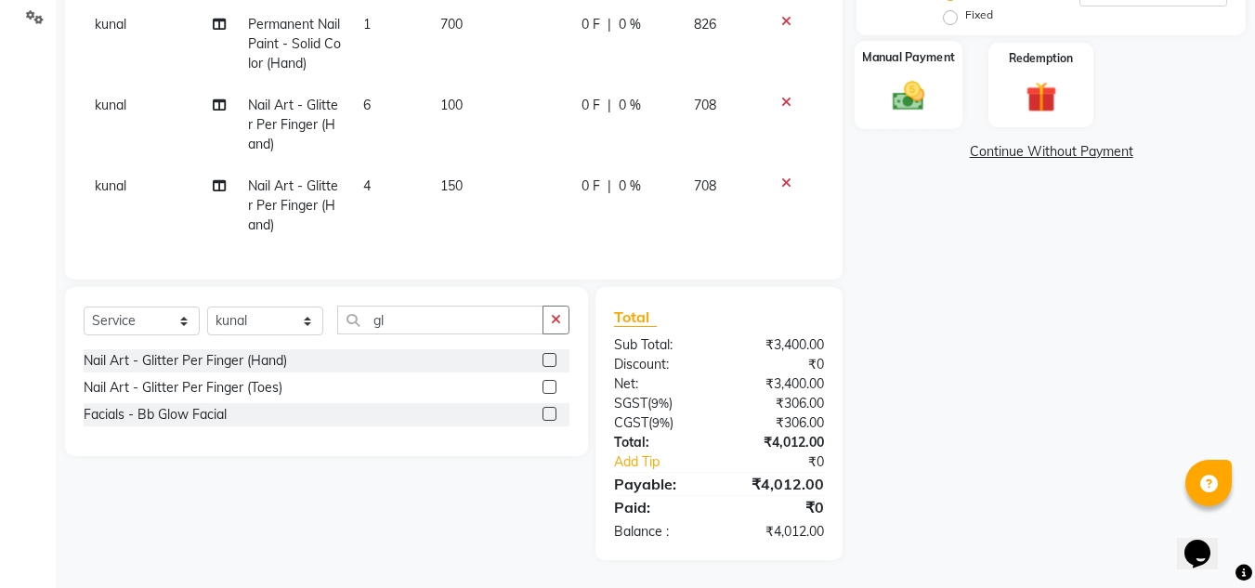
click at [912, 97] on img at bounding box center [909, 95] width 52 height 37
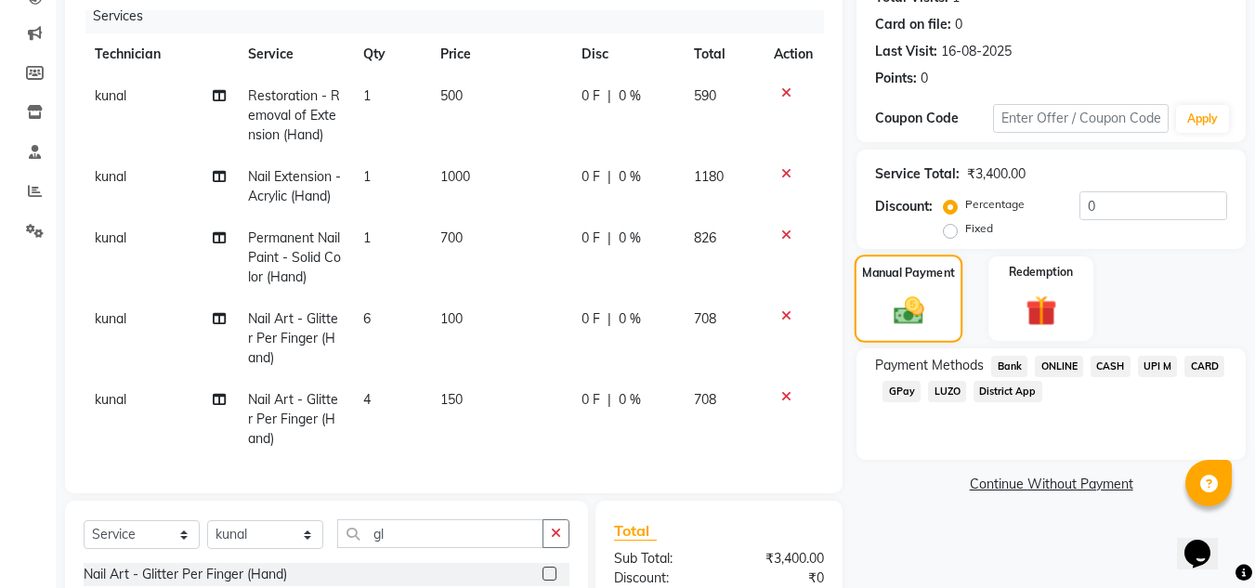
scroll to position [219, 0]
click at [781, 87] on icon at bounding box center [786, 93] width 10 height 13
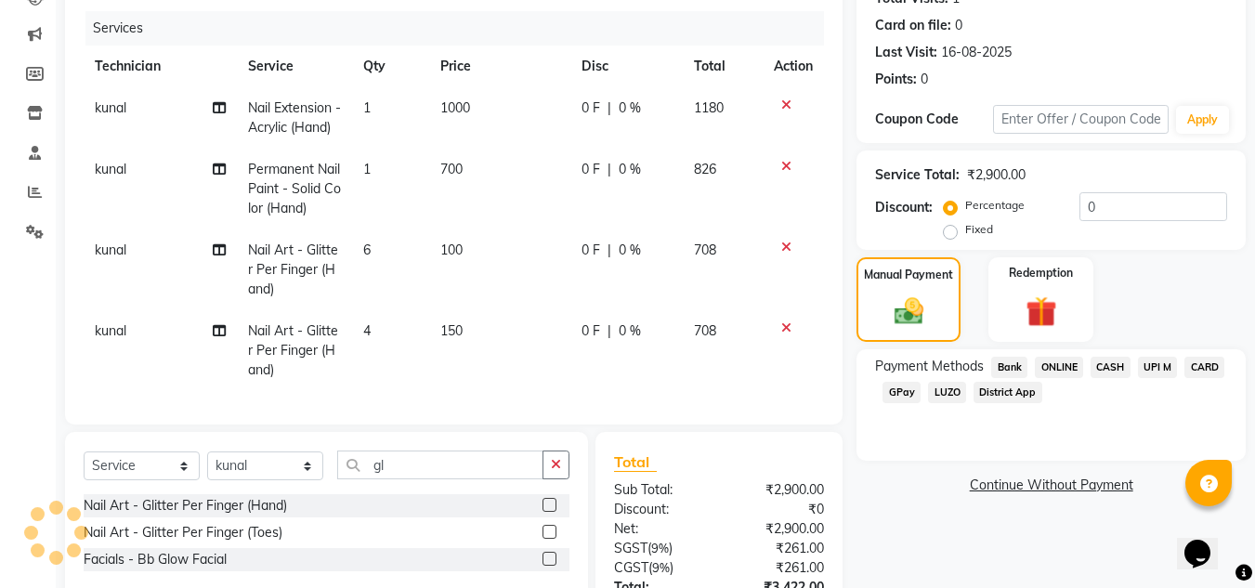
scroll to position [384, 0]
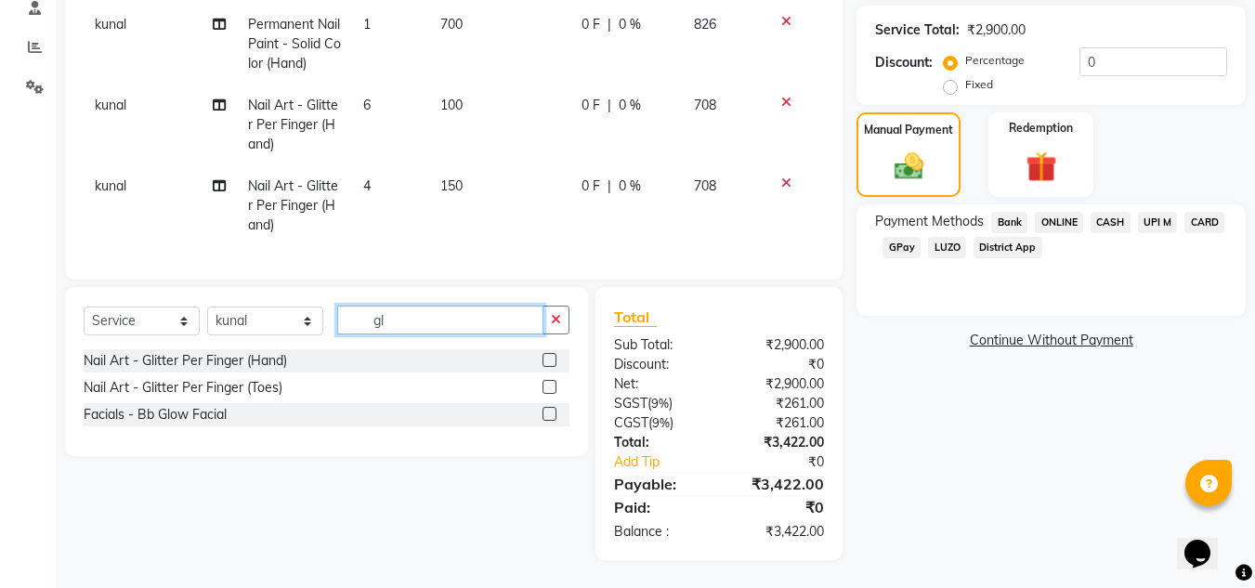
click at [461, 314] on input "gl" at bounding box center [440, 320] width 206 height 29
type input "g"
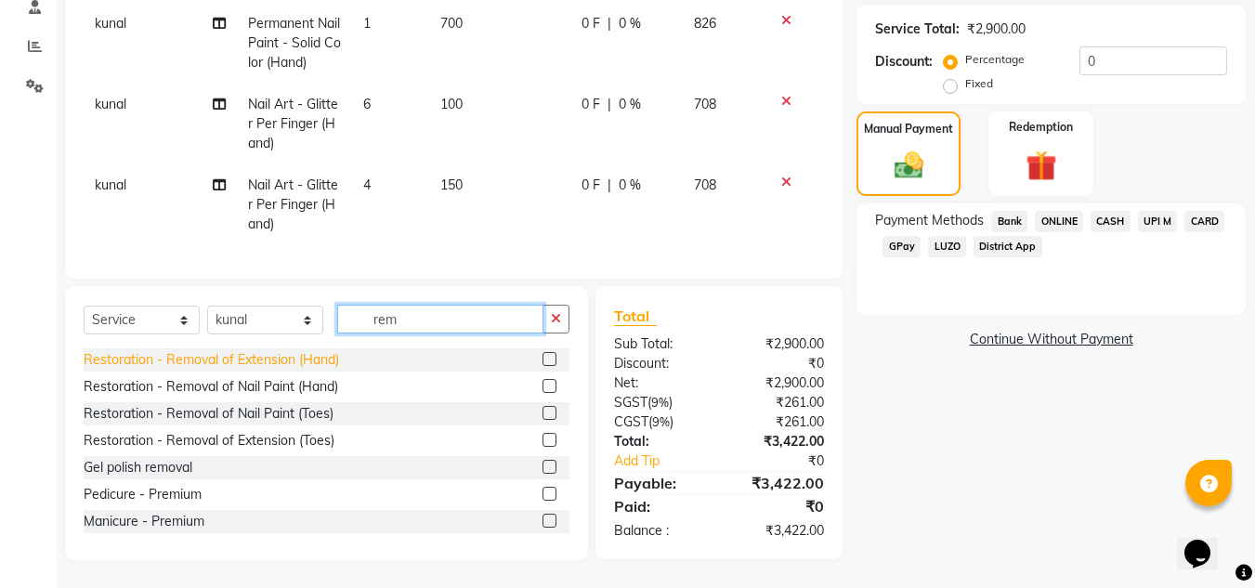
type input "rem"
click at [314, 366] on div "Restoration - Removal of Extension (Hand)" at bounding box center [212, 360] width 256 height 20
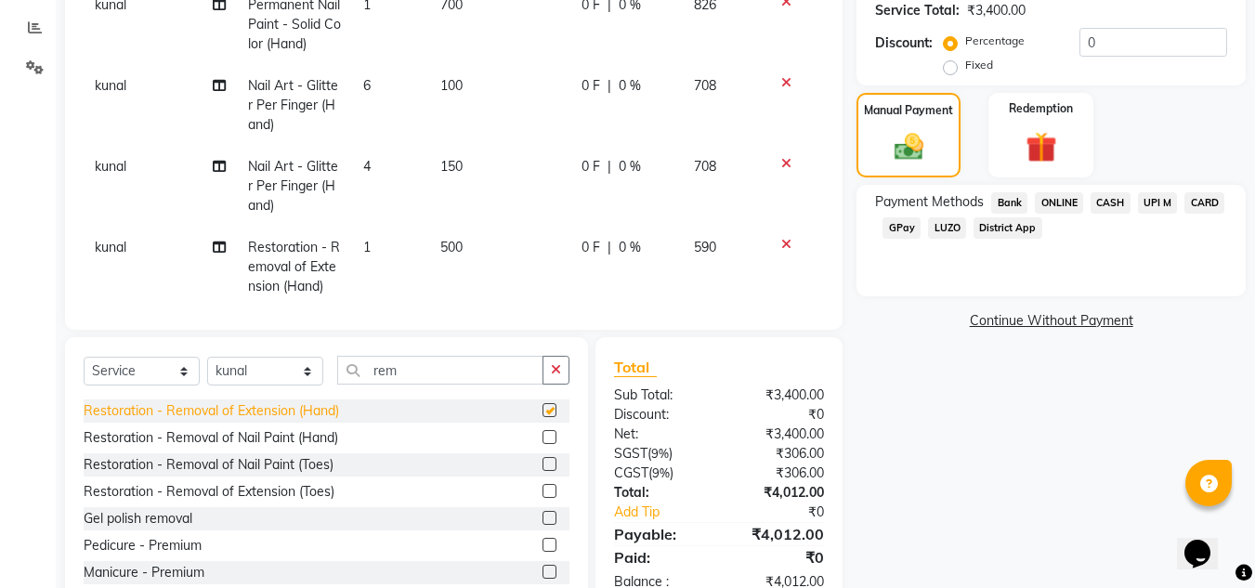
checkbox input "false"
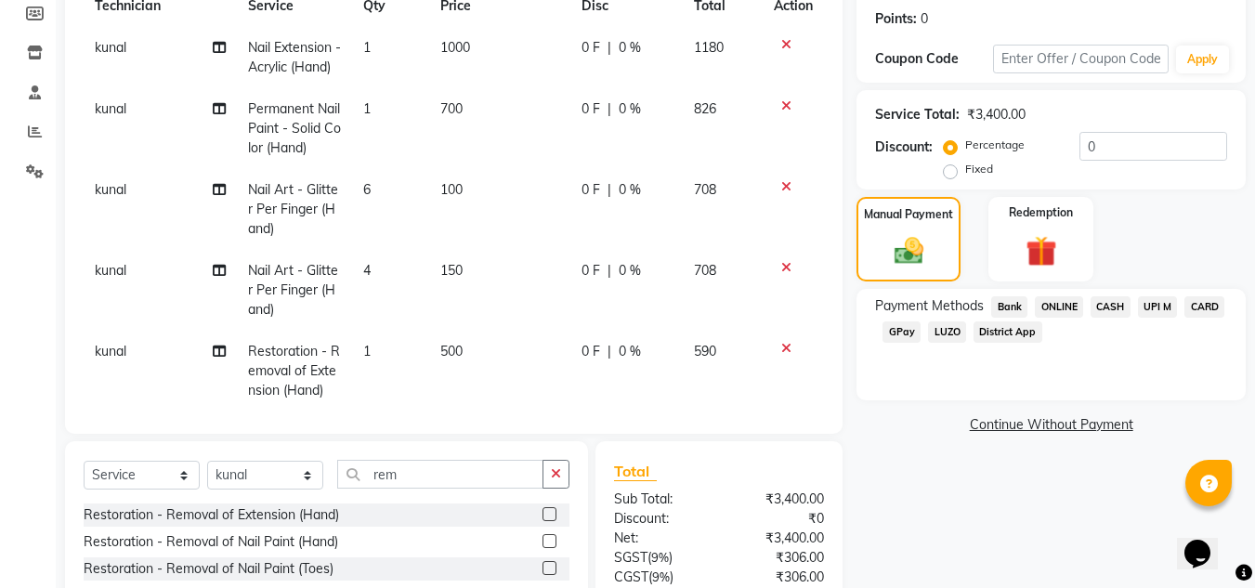
scroll to position [279, 0]
click at [1149, 157] on input "0" at bounding box center [1154, 147] width 148 height 29
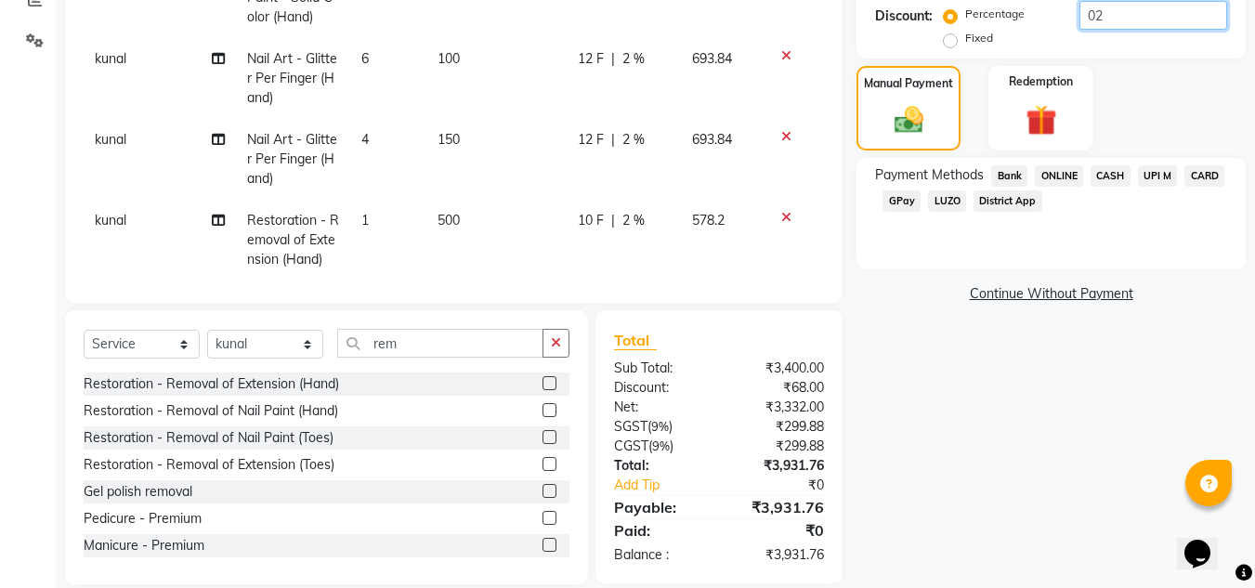
scroll to position [412, 0]
type input "0"
type input "2"
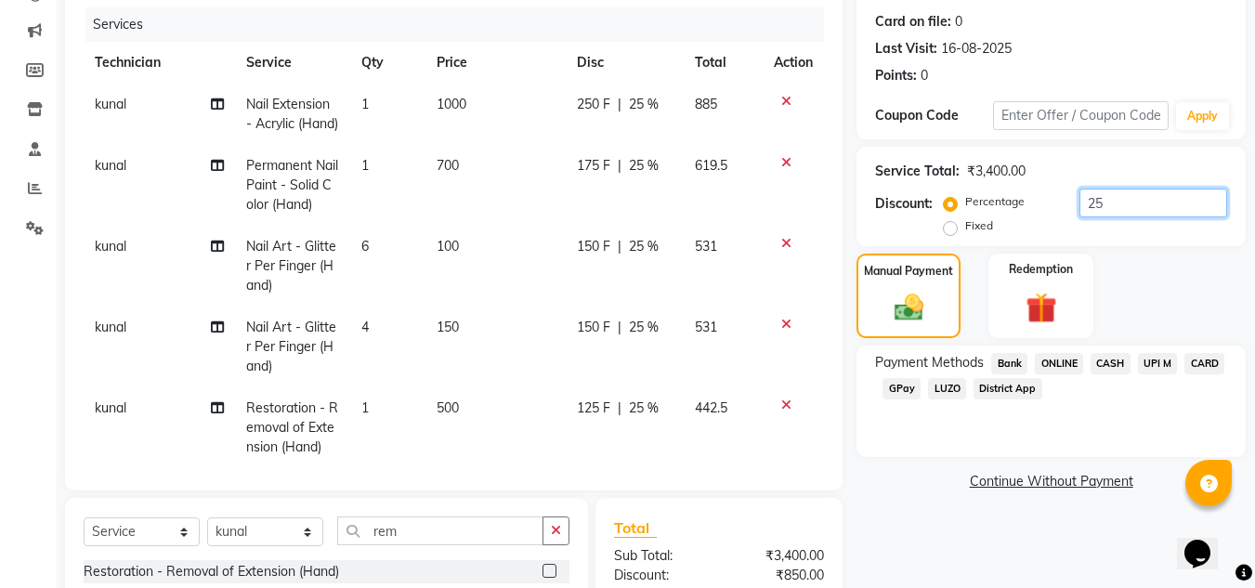
scroll to position [222, 0]
type input "2"
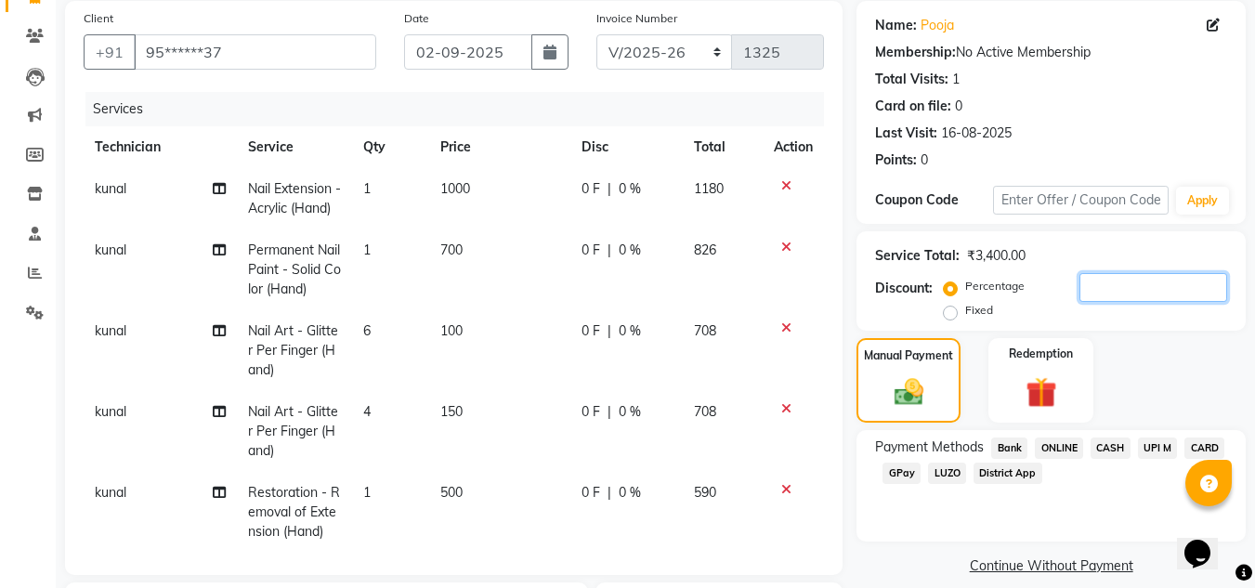
scroll to position [163, 0]
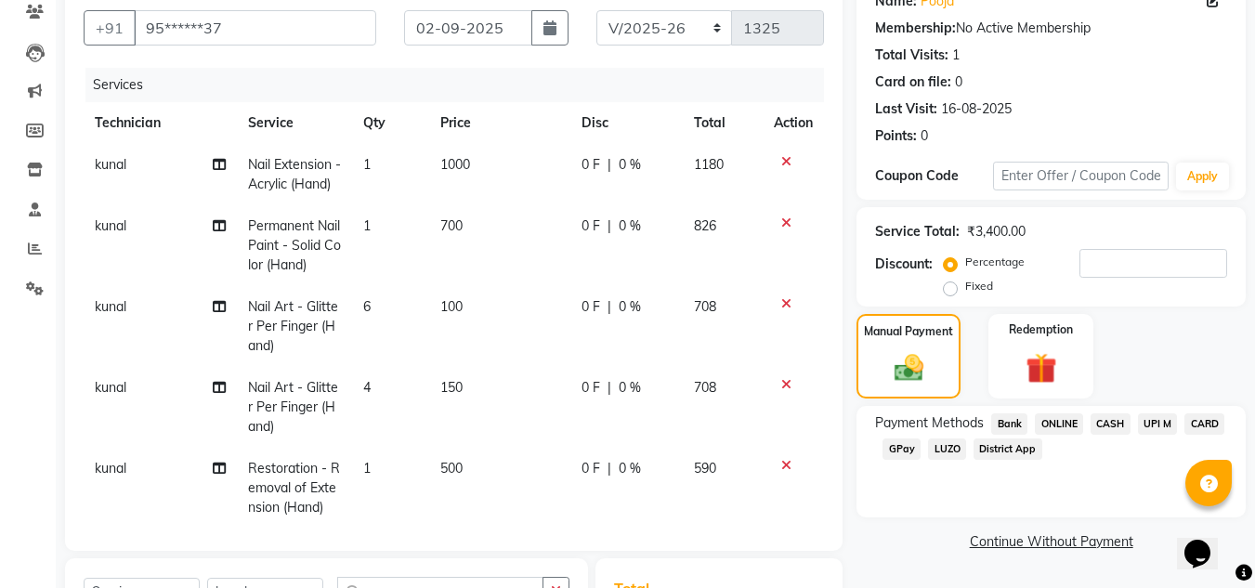
click at [1052, 425] on span "ONLINE" at bounding box center [1059, 423] width 48 height 21
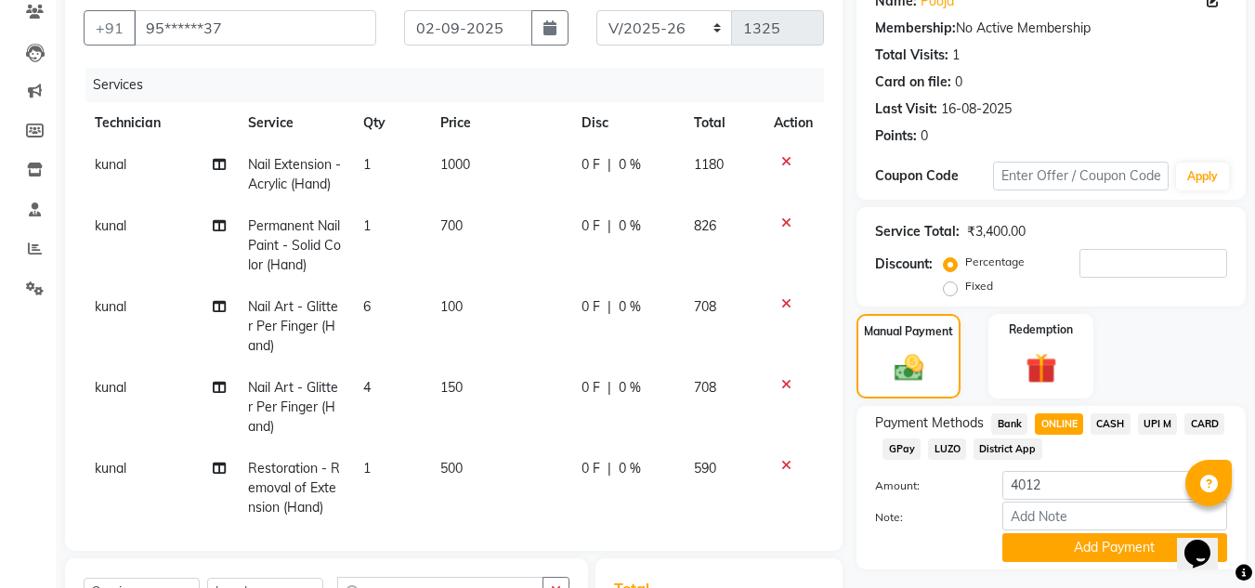
click at [965, 281] on label "Fixed" at bounding box center [979, 286] width 28 height 17
click at [952, 281] on input "Fixed" at bounding box center [954, 286] width 13 height 13
radio input "true"
click at [1152, 269] on input "number" at bounding box center [1154, 263] width 148 height 29
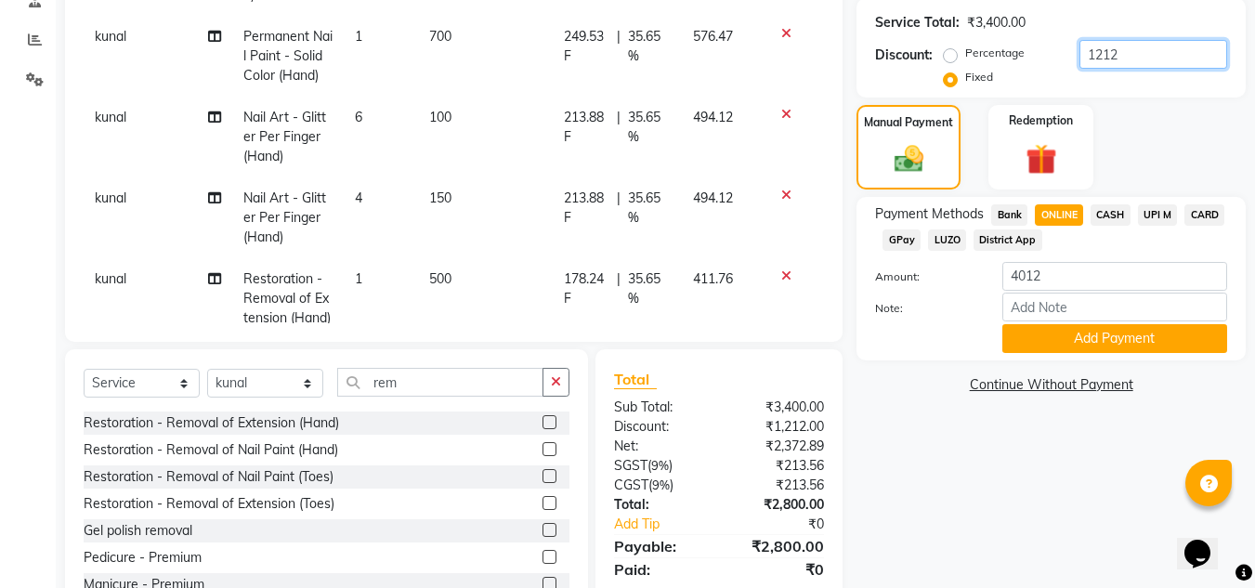
type input "1212"
click at [1123, 216] on span "CASH" at bounding box center [1111, 214] width 40 height 21
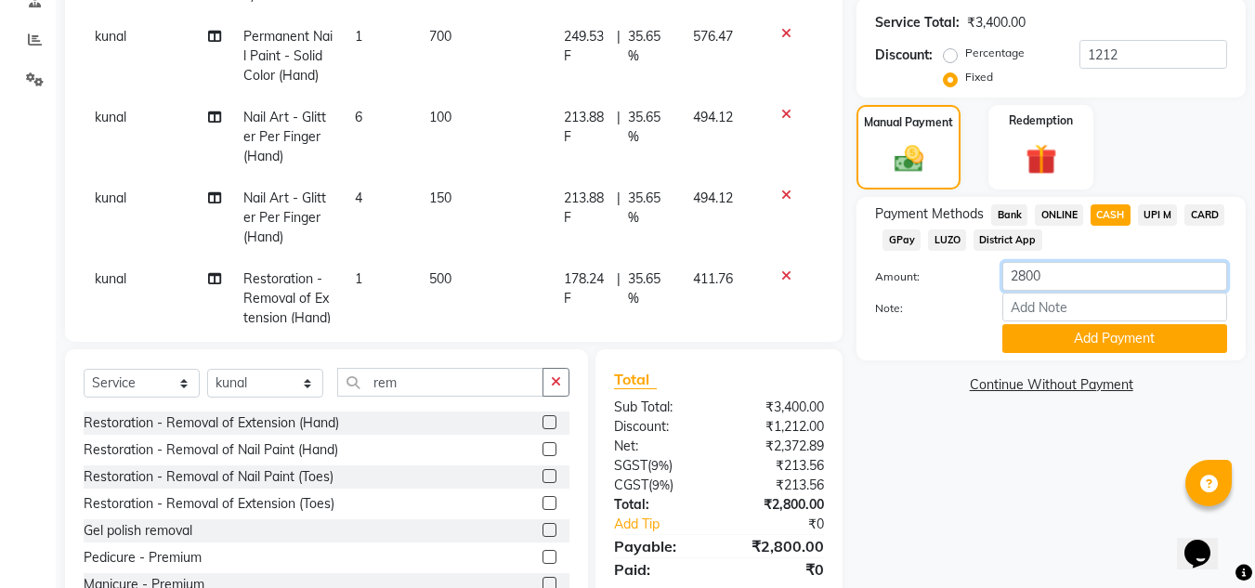
click at [1069, 274] on input "2800" at bounding box center [1115, 276] width 225 height 29
type input "2000"
click at [1127, 340] on button "Add Payment" at bounding box center [1115, 338] width 225 height 29
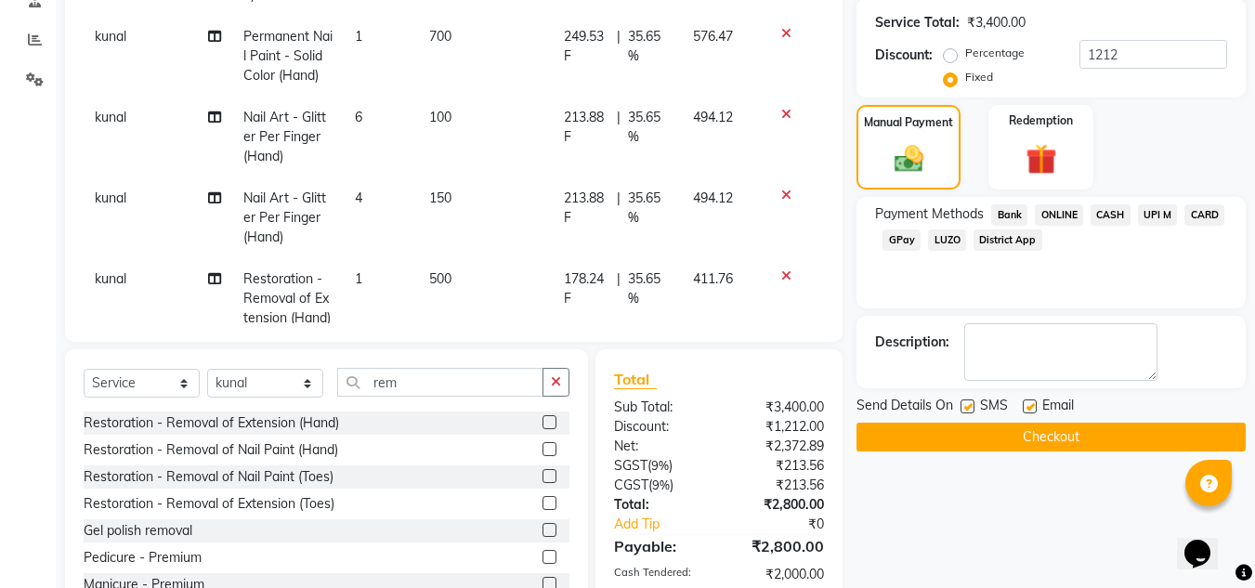
click at [1066, 212] on span "ONLINE" at bounding box center [1059, 214] width 48 height 21
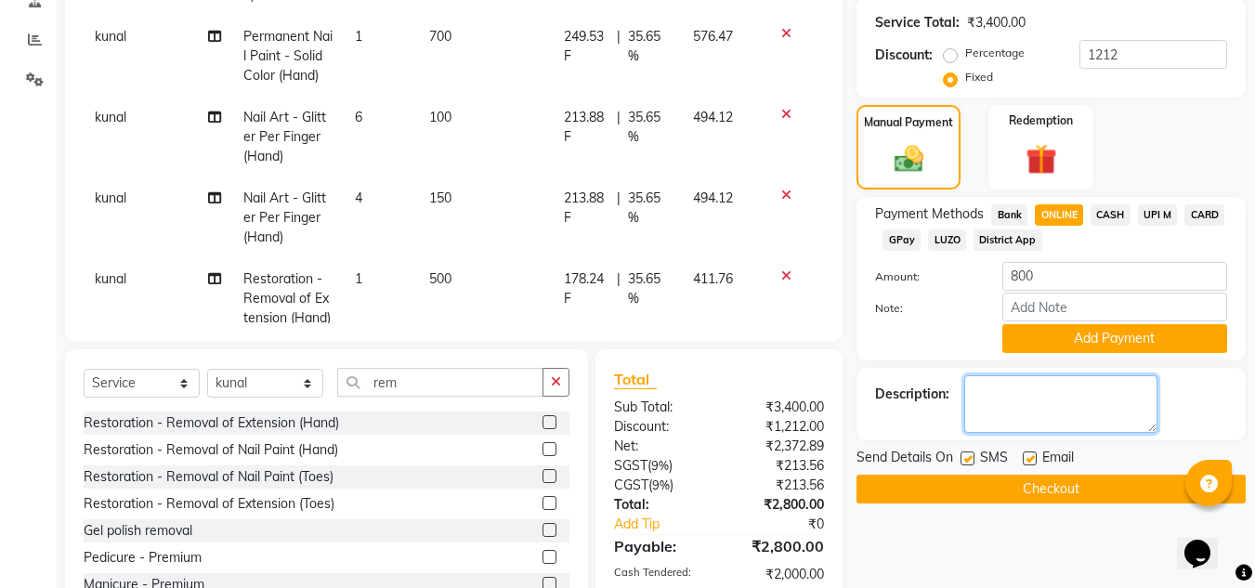
click at [1039, 391] on textarea at bounding box center [1061, 404] width 193 height 58
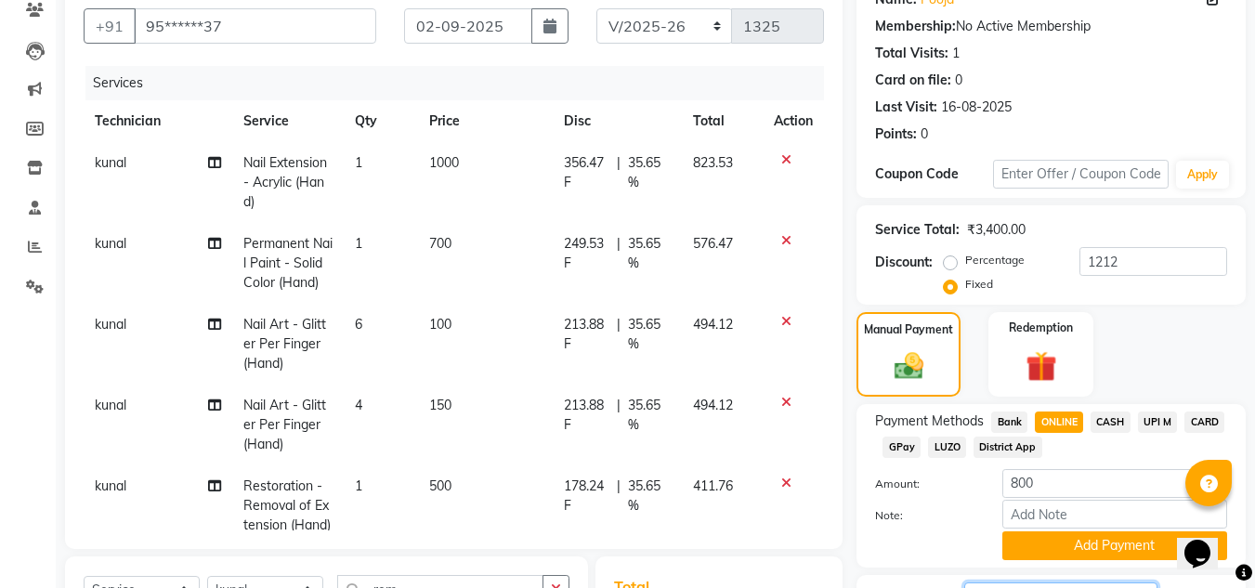
scroll to position [164, 0]
type textarea "2000"
click at [1073, 478] on input "800" at bounding box center [1115, 483] width 225 height 29
type input "8"
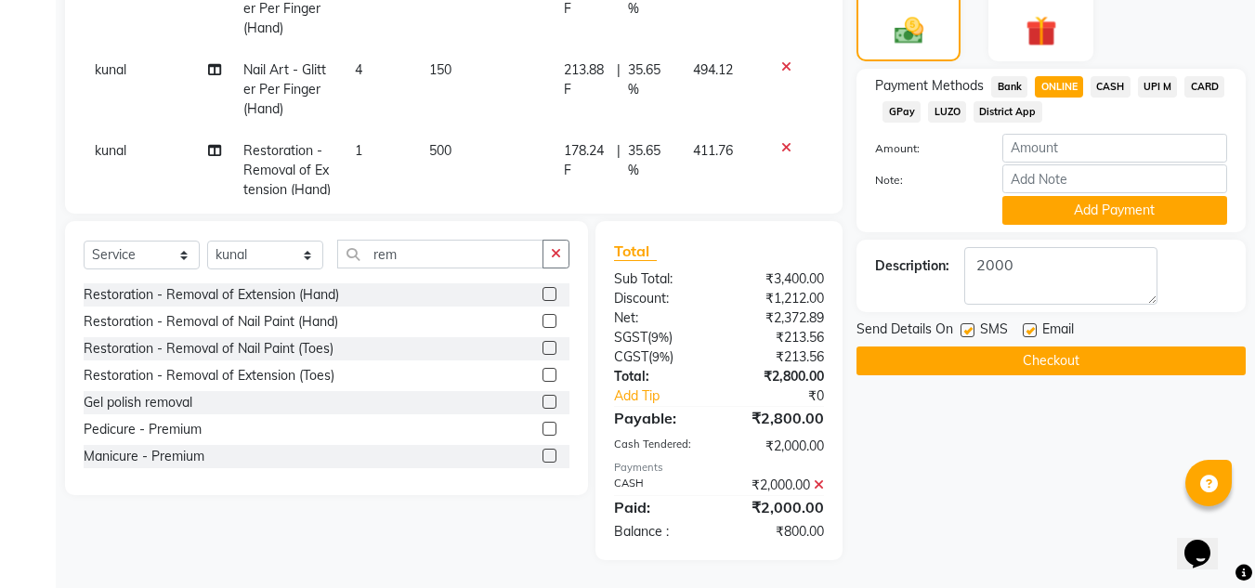
click at [819, 486] on icon at bounding box center [819, 485] width 10 height 13
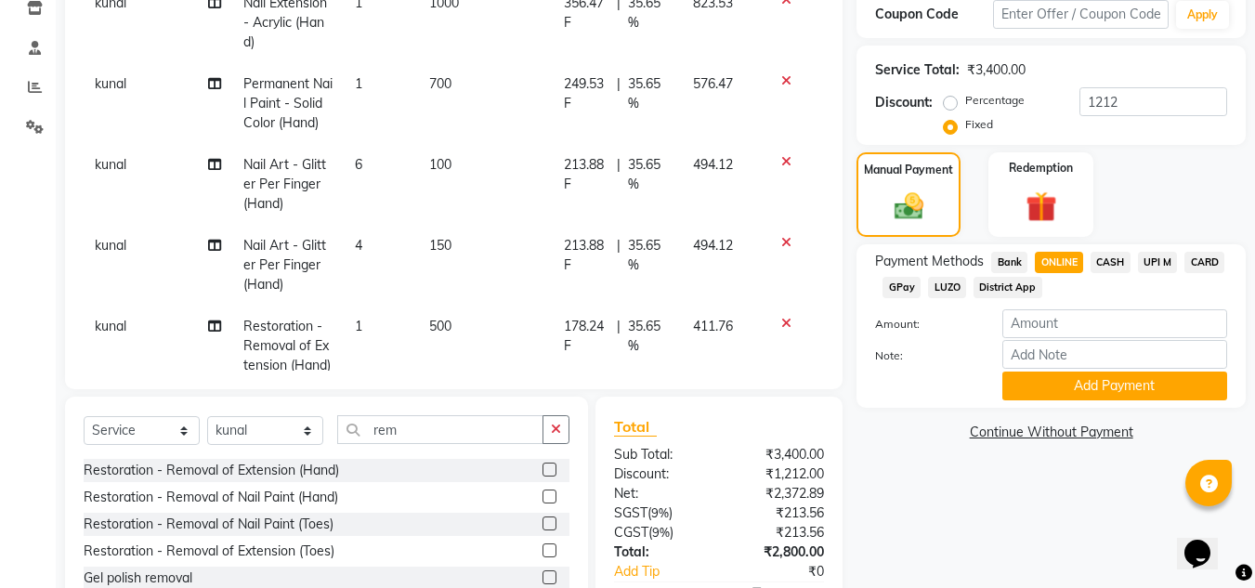
scroll to position [323, 0]
click at [1058, 262] on span "ONLINE" at bounding box center [1059, 263] width 48 height 21
type input "2800"
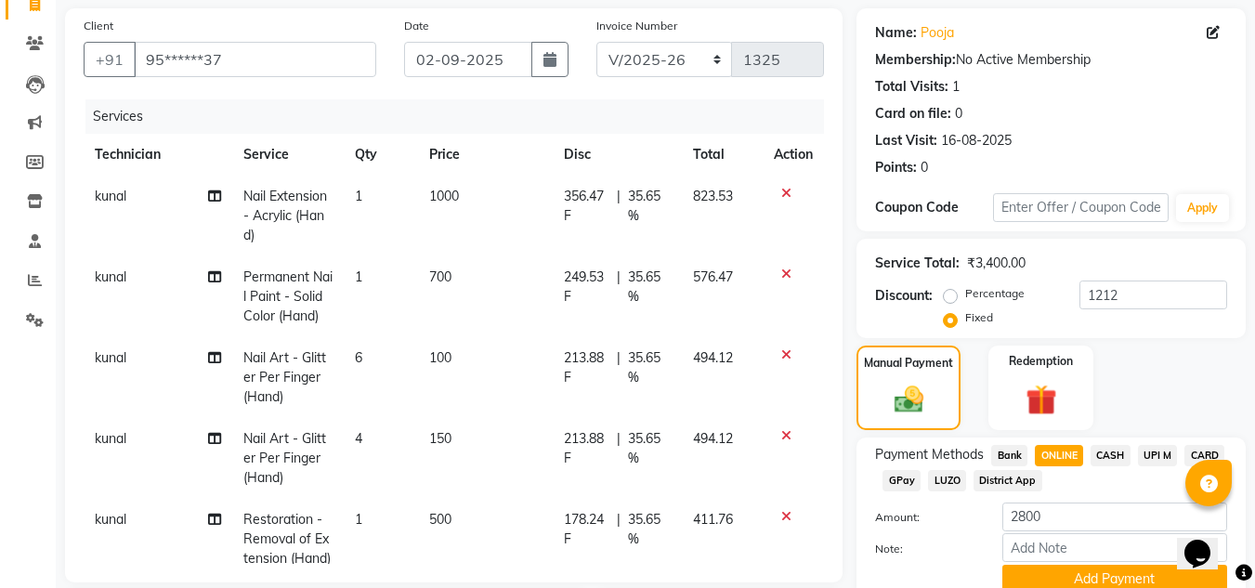
scroll to position [75, 0]
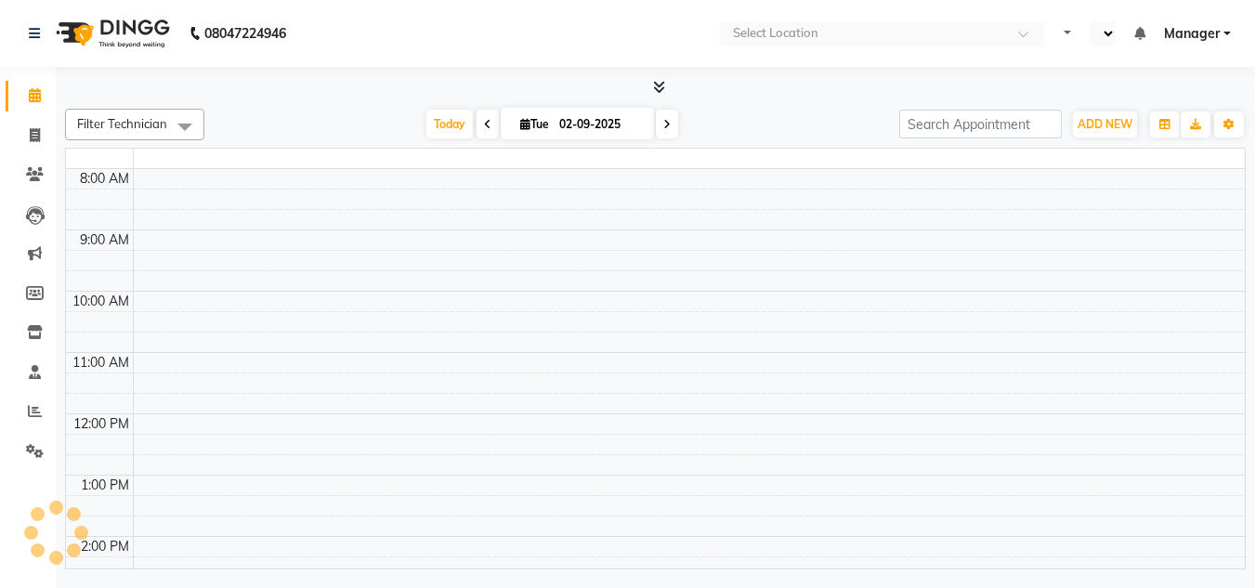
select select "en"
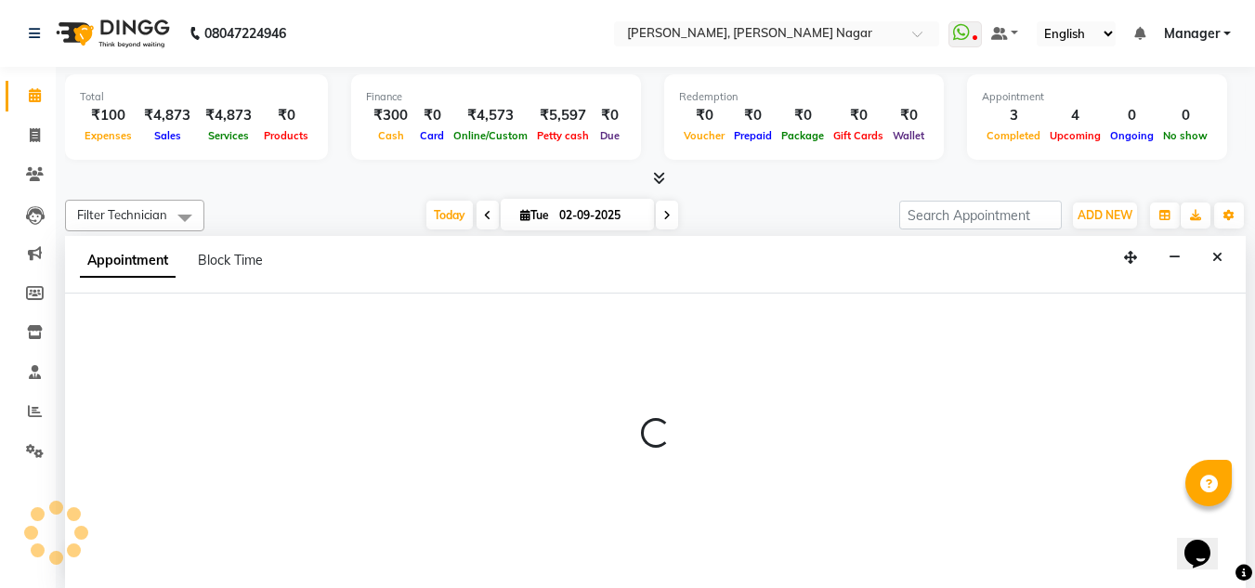
select select "68294"
select select "tentative"
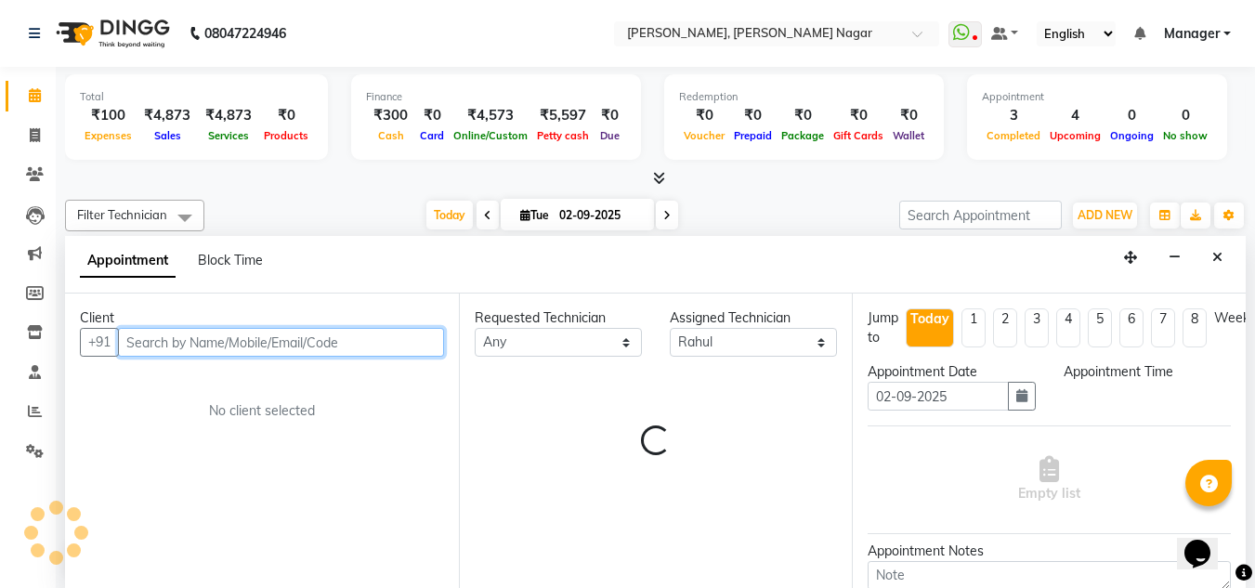
scroll to position [1, 0]
select select "660"
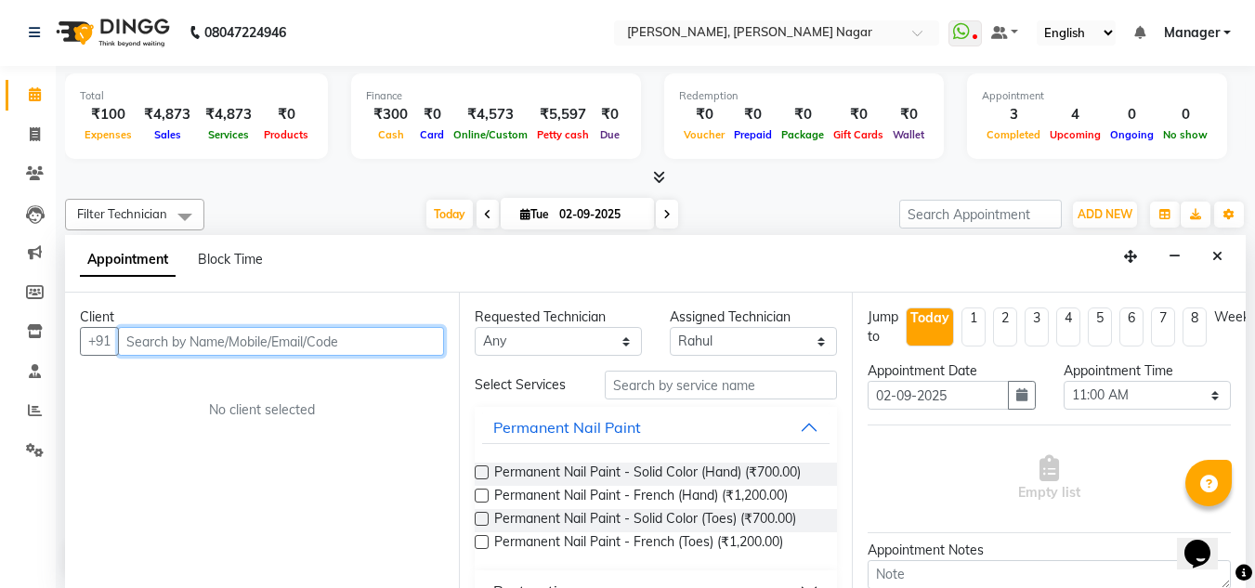
click at [274, 345] on input "text" at bounding box center [281, 341] width 326 height 29
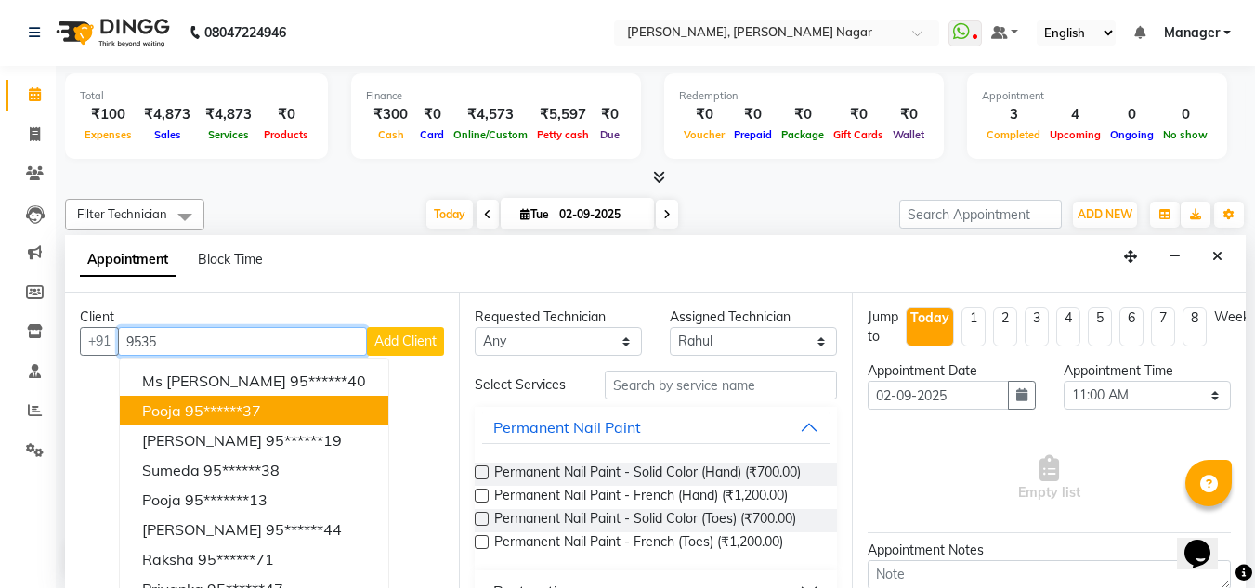
click at [211, 407] on ngb-highlight "95******37" at bounding box center [223, 410] width 76 height 19
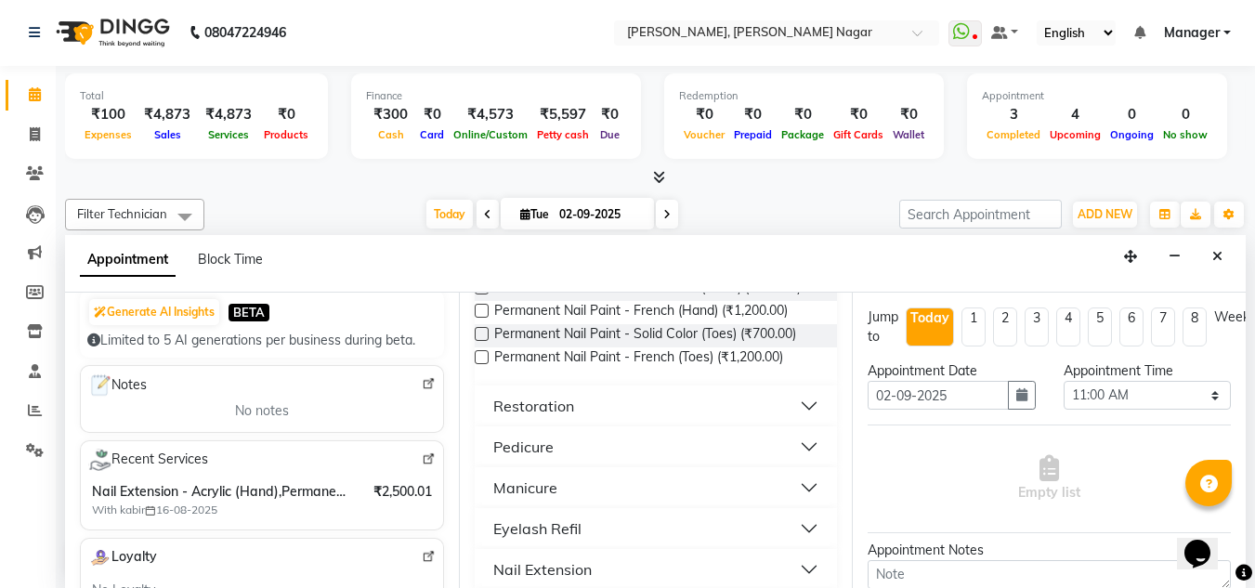
scroll to position [195, 0]
type input "95******37"
click at [422, 455] on img at bounding box center [429, 459] width 14 height 14
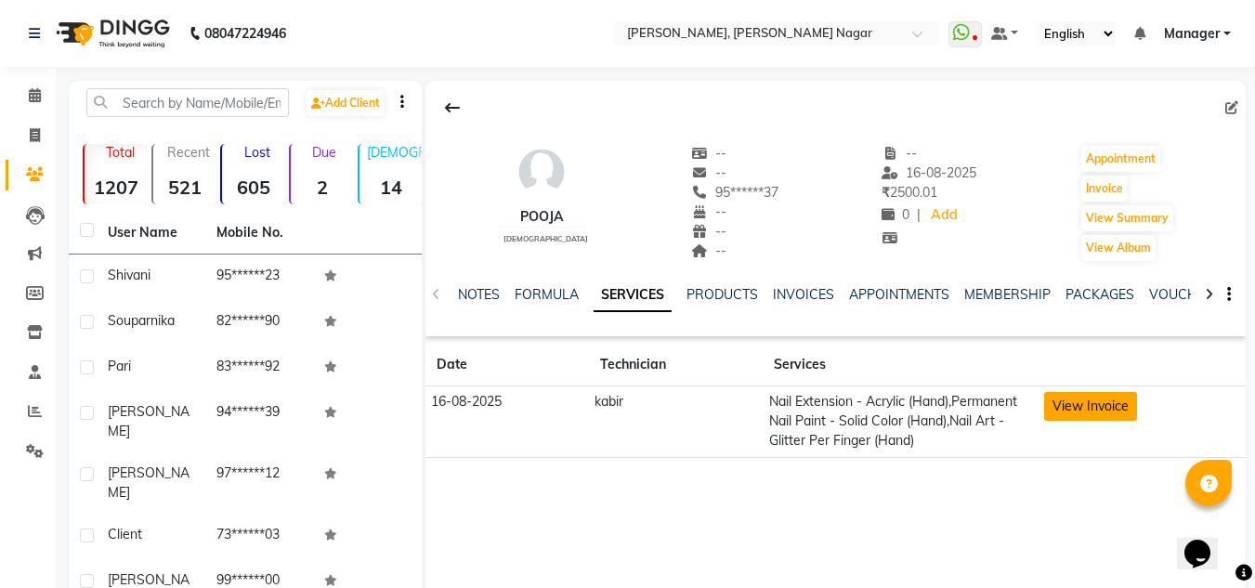
click at [1104, 399] on button "View Invoice" at bounding box center [1090, 406] width 93 height 29
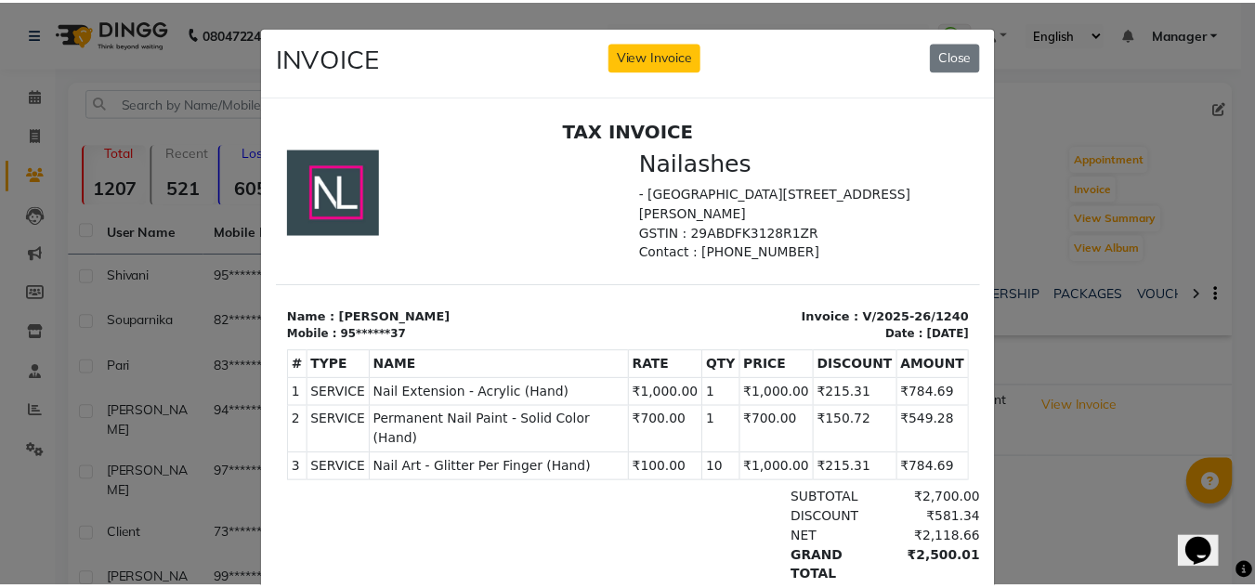
scroll to position [15, 0]
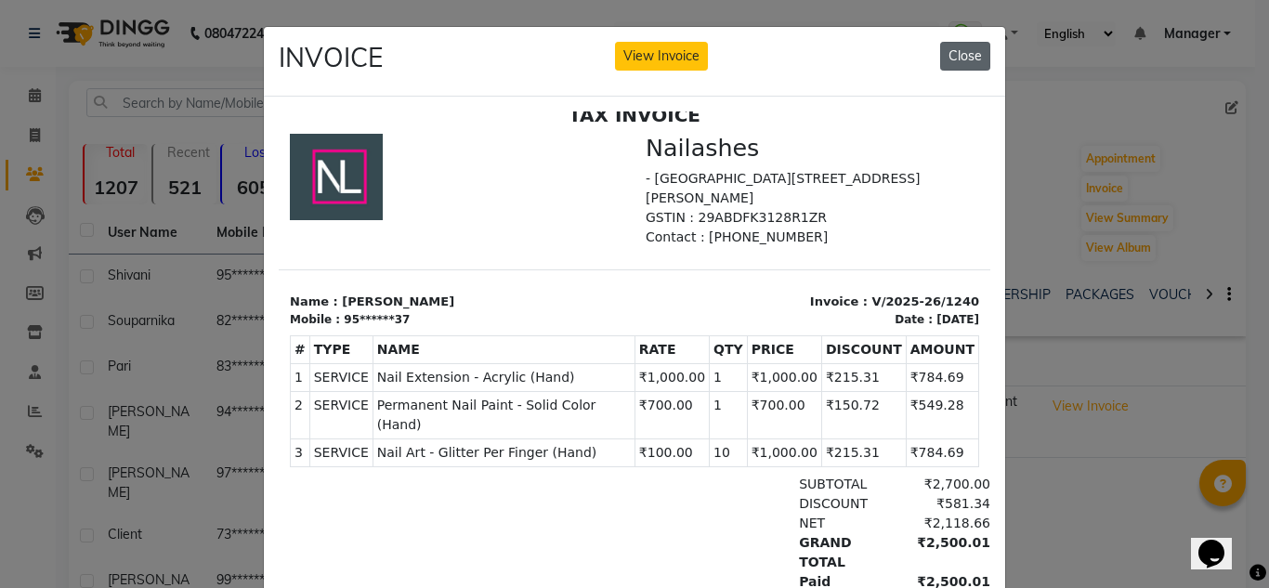
click at [950, 62] on button "Close" at bounding box center [965, 56] width 50 height 29
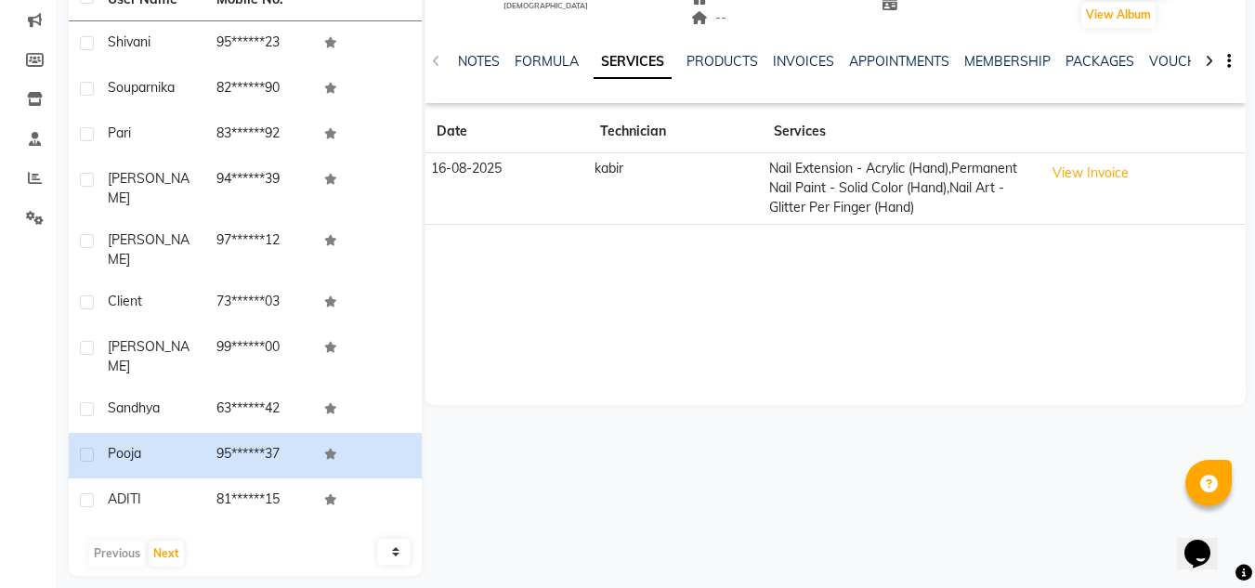
scroll to position [0, 0]
